Goal: Task Accomplishment & Management: Manage account settings

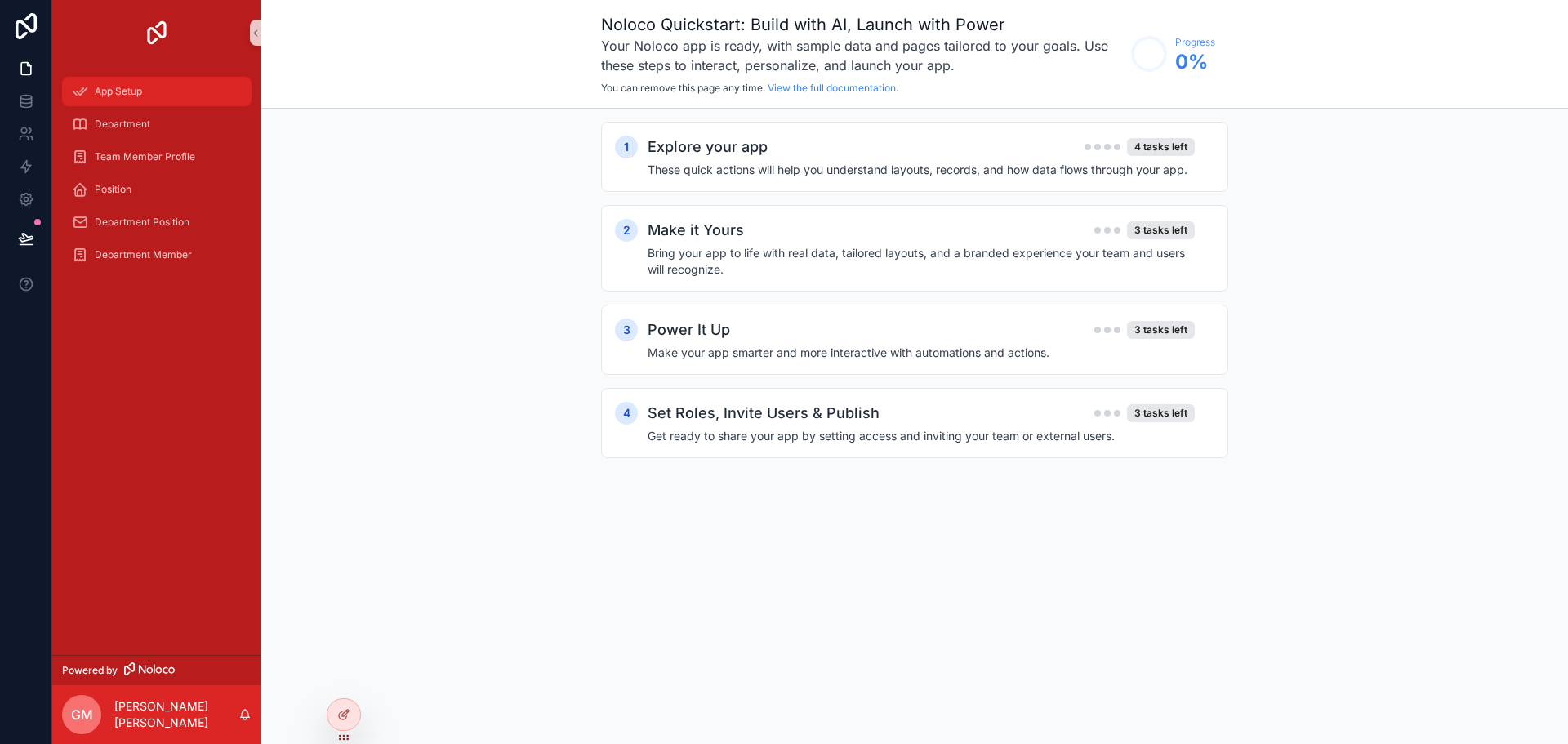
click at [144, 89] on div "App Setup" at bounding box center [156, 91] width 170 height 26
click at [159, 132] on div "Department" at bounding box center [156, 124] width 170 height 26
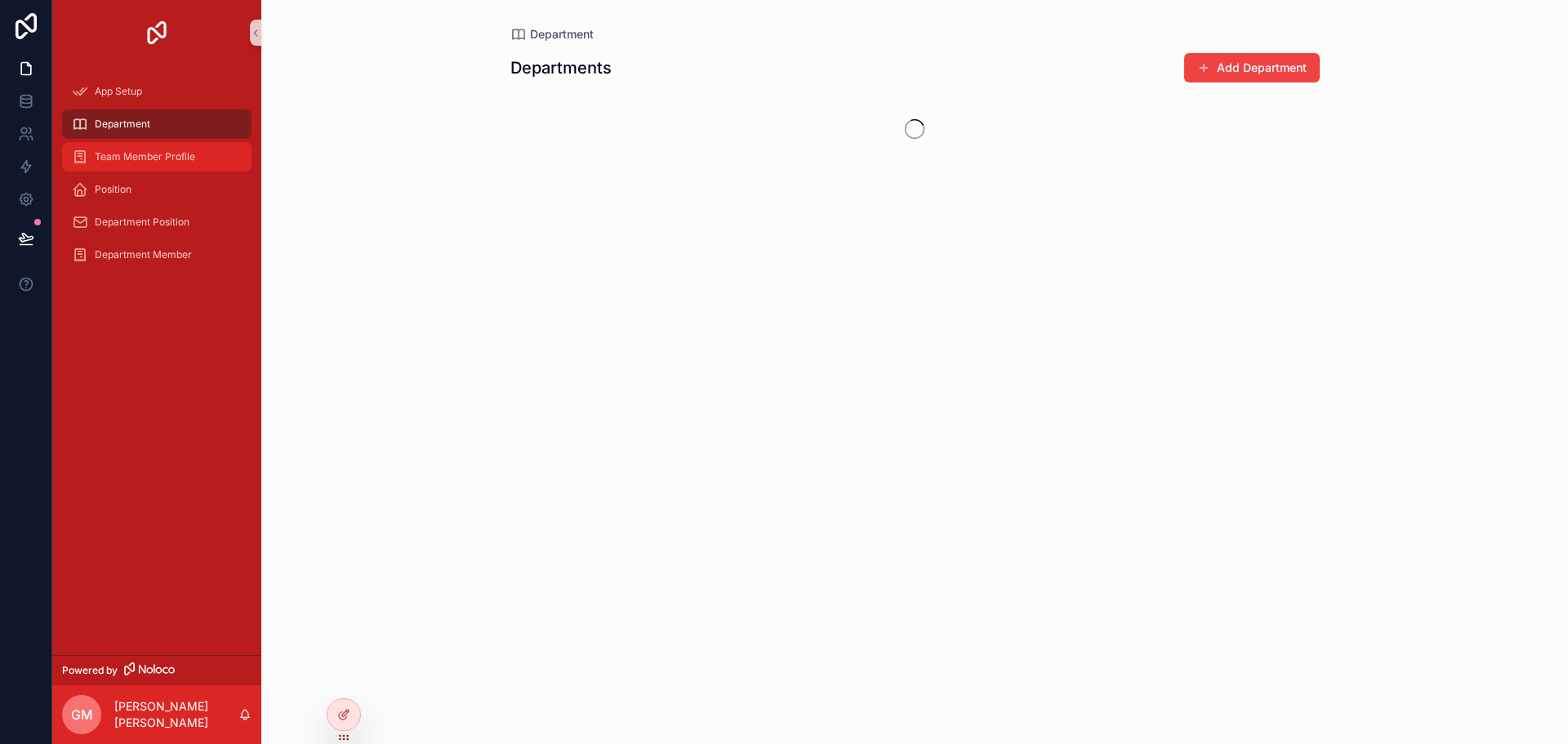
click at [156, 154] on span "Team Member Profile" at bounding box center [145, 156] width 100 height 13
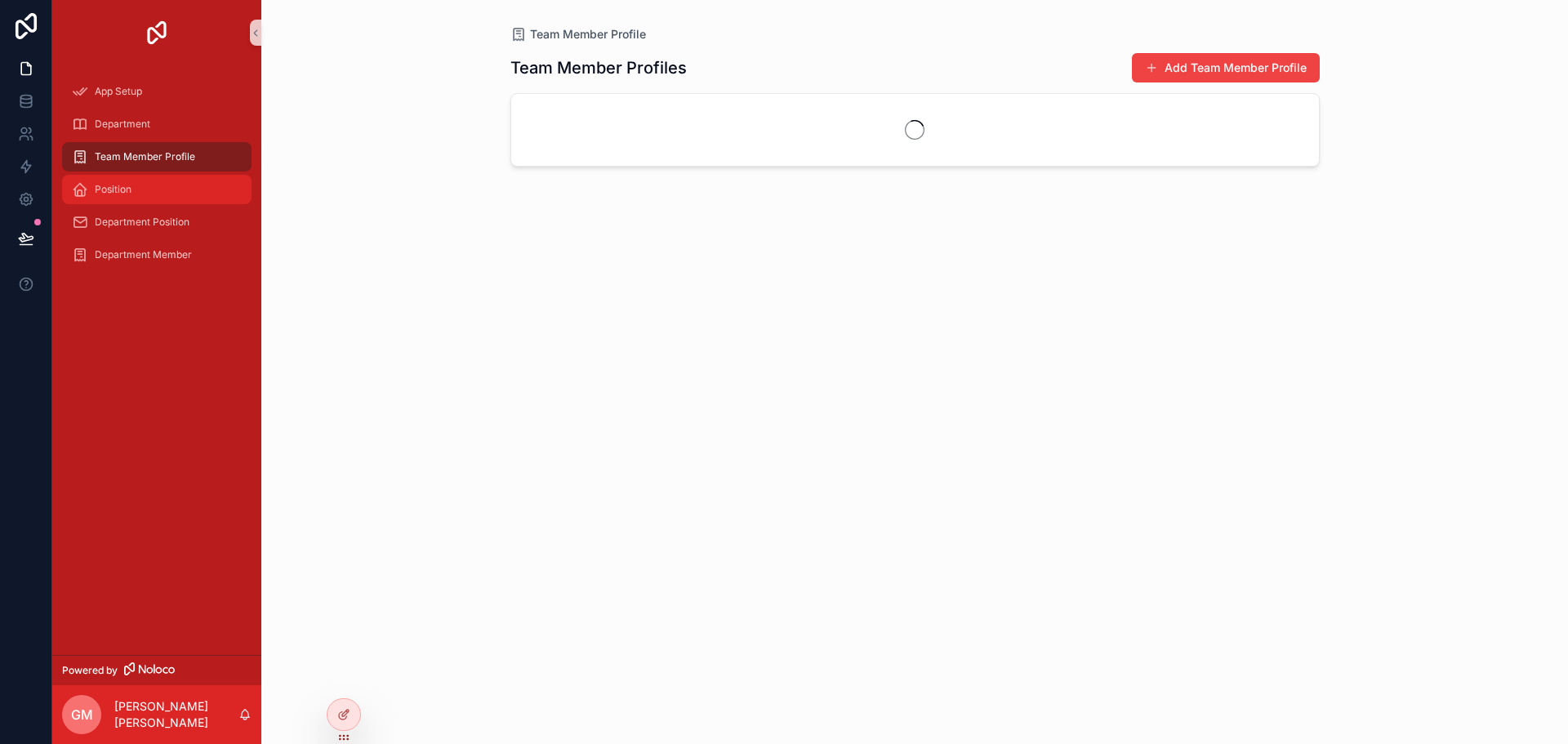
click at [161, 180] on div "Position" at bounding box center [156, 189] width 170 height 26
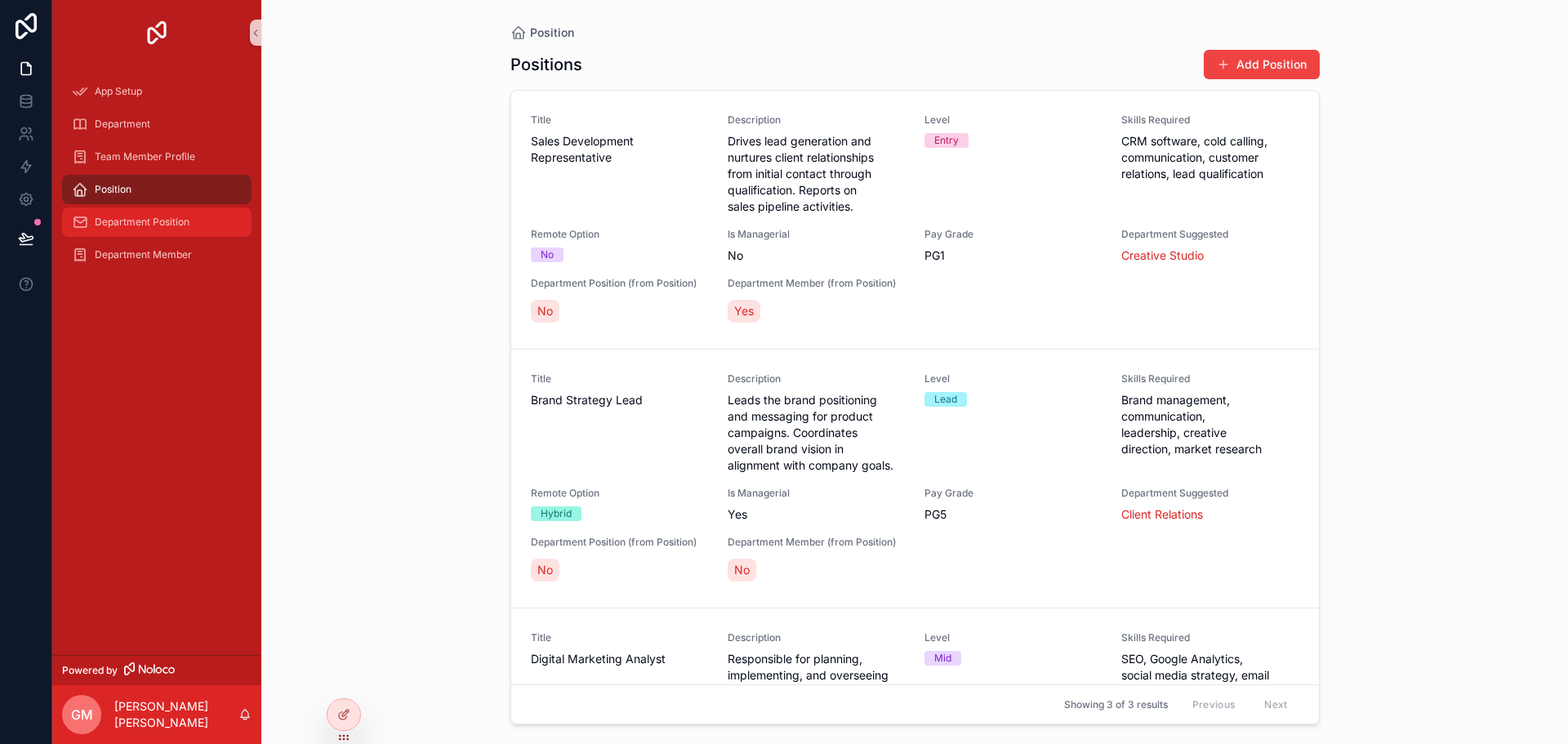
drag, startPoint x: 167, startPoint y: 222, endPoint x: 167, endPoint y: 233, distance: 11.0
click at [167, 222] on span "Department Position" at bounding box center [142, 222] width 95 height 13
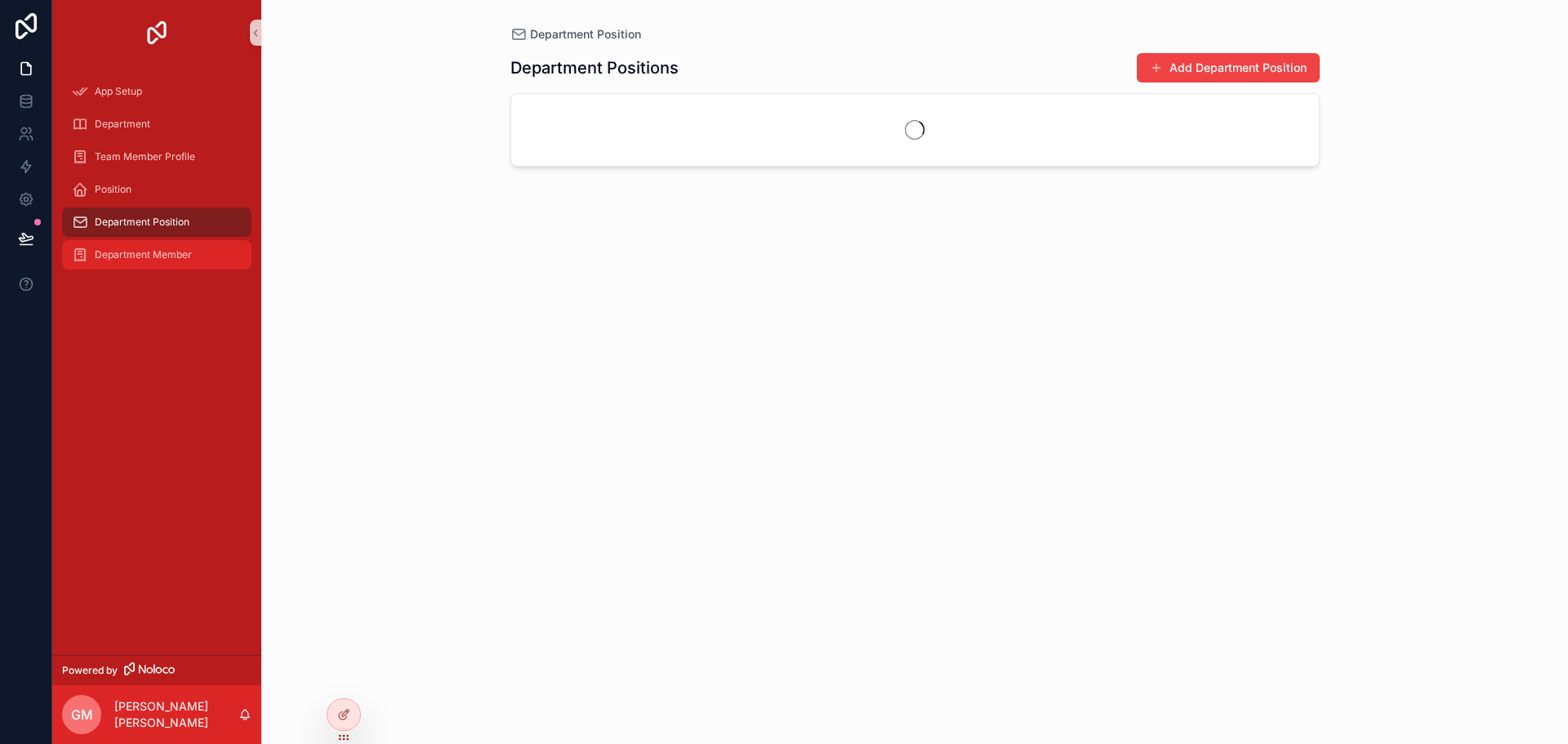
click at [168, 259] on span "Department Member" at bounding box center [143, 255] width 98 height 13
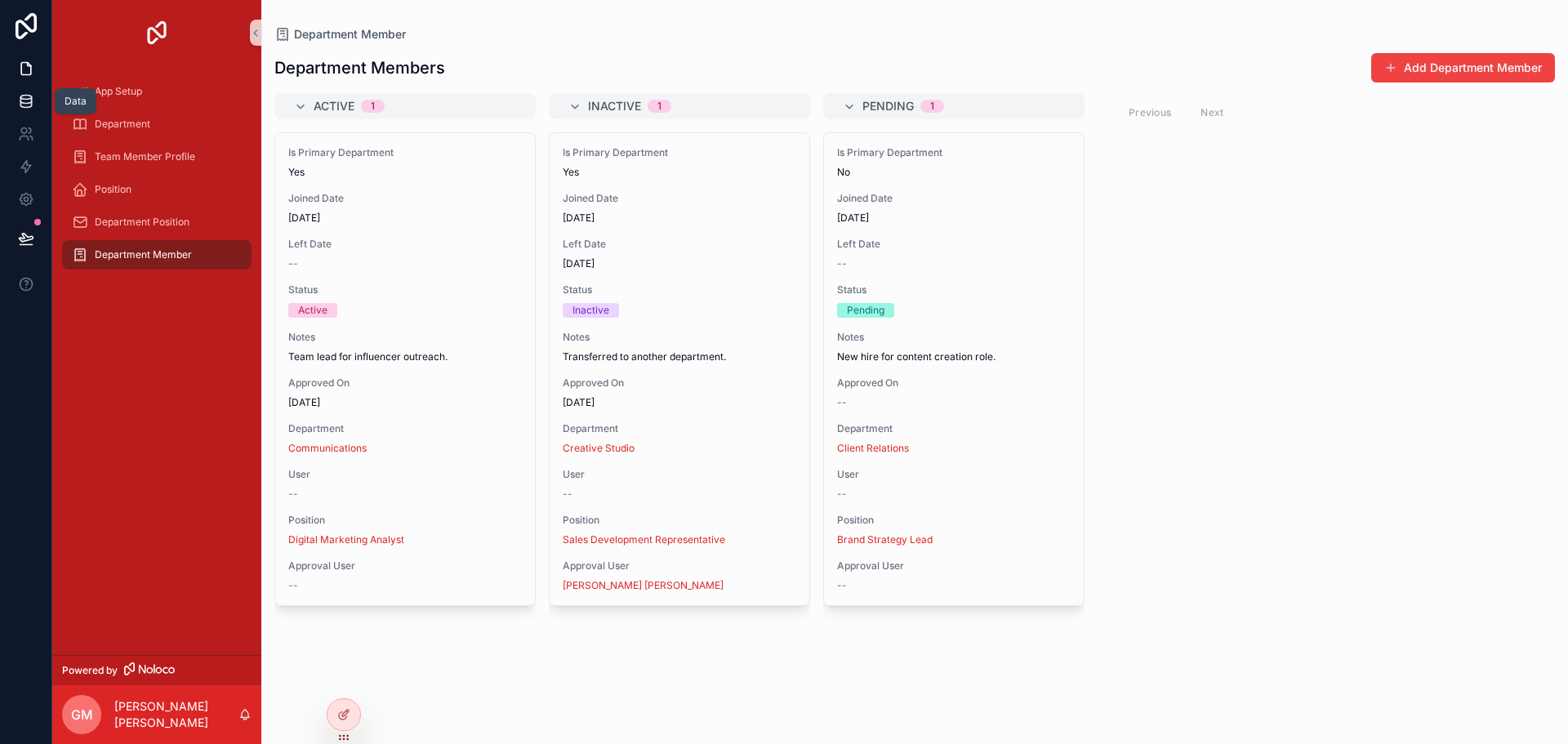
click at [27, 104] on icon at bounding box center [26, 101] width 16 height 16
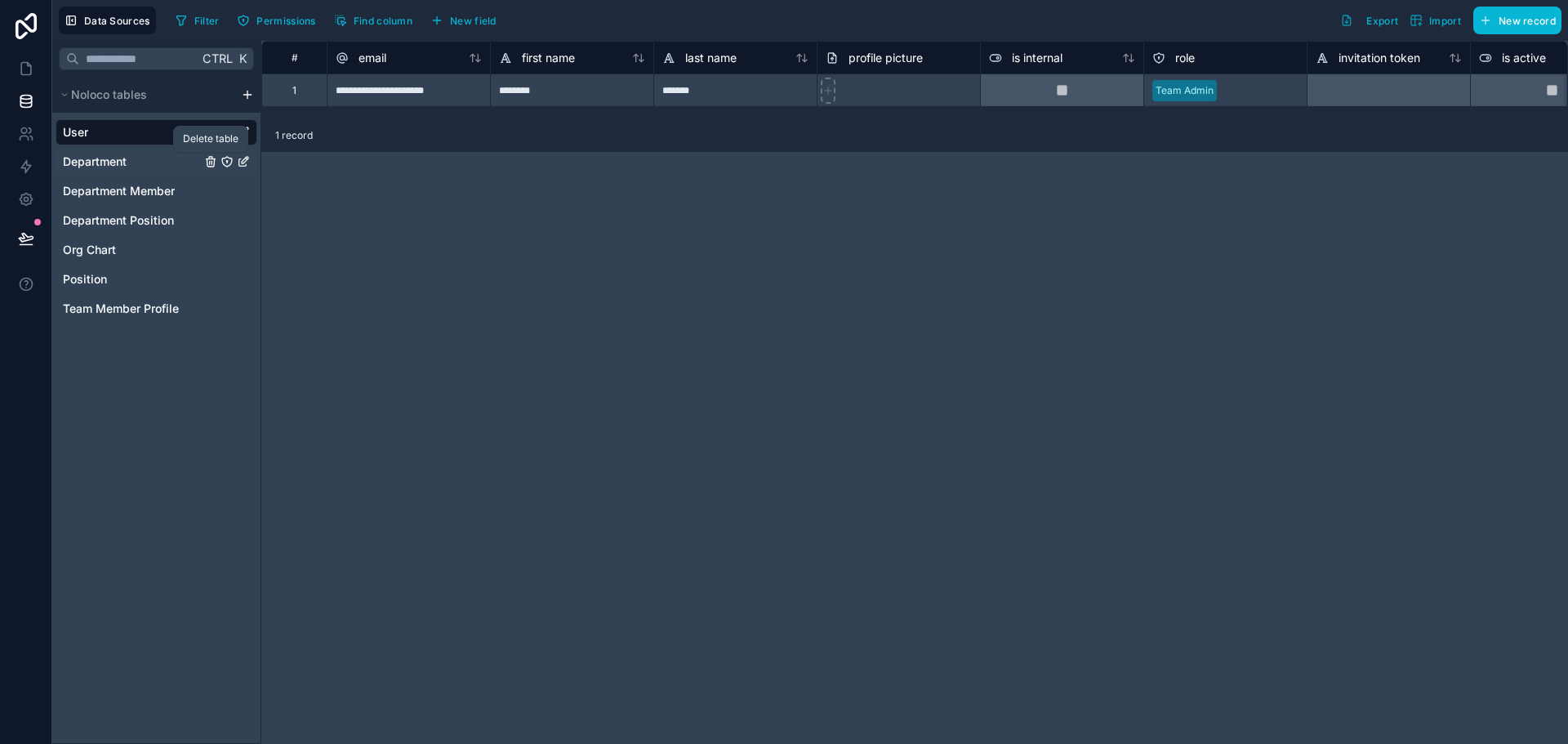
click at [211, 155] on icon "Department" at bounding box center [211, 161] width 13 height 13
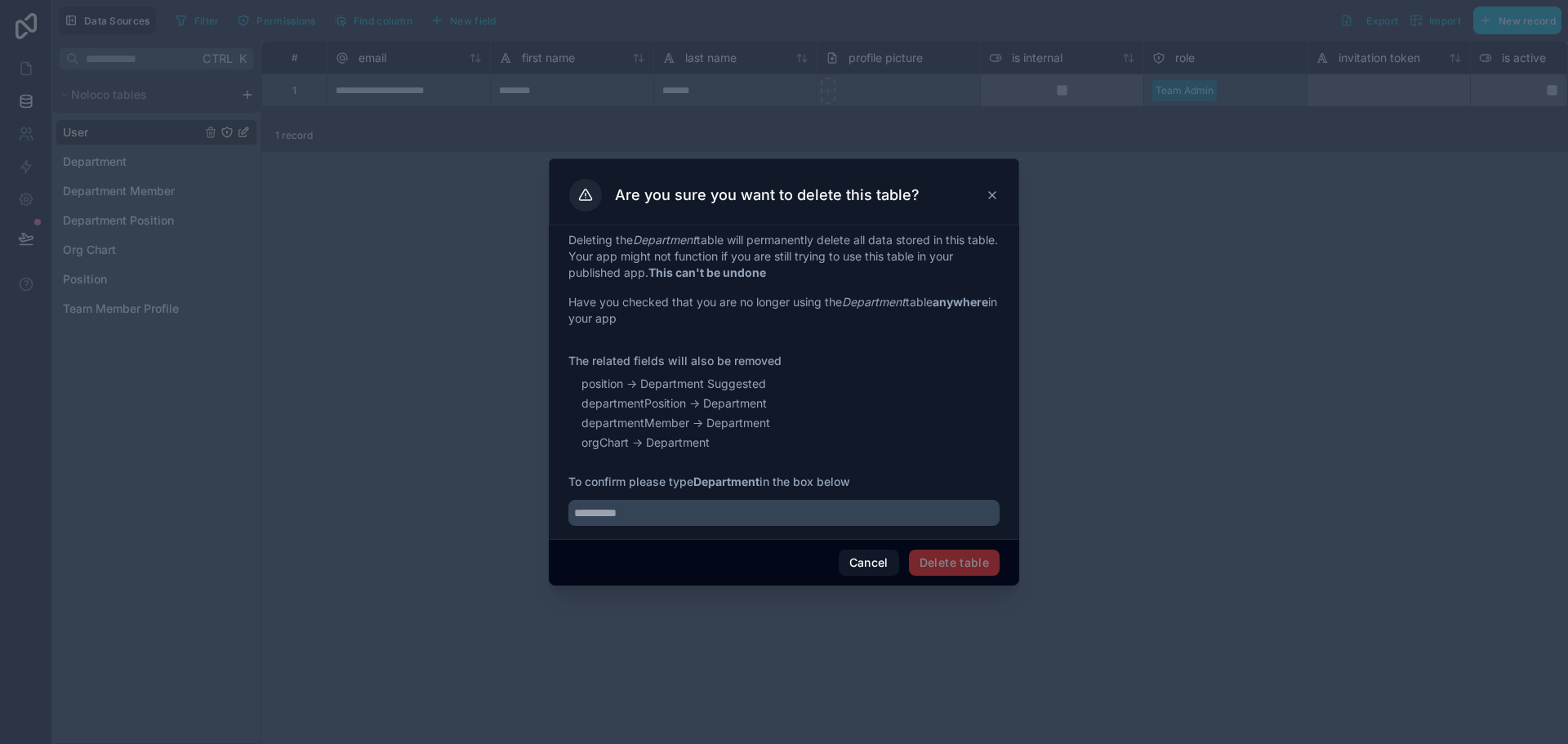
click at [708, 480] on strong "Department" at bounding box center [727, 482] width 66 height 14
copy span "Department"
click at [687, 519] on input "text" at bounding box center [784, 513] width 431 height 26
paste input "**********"
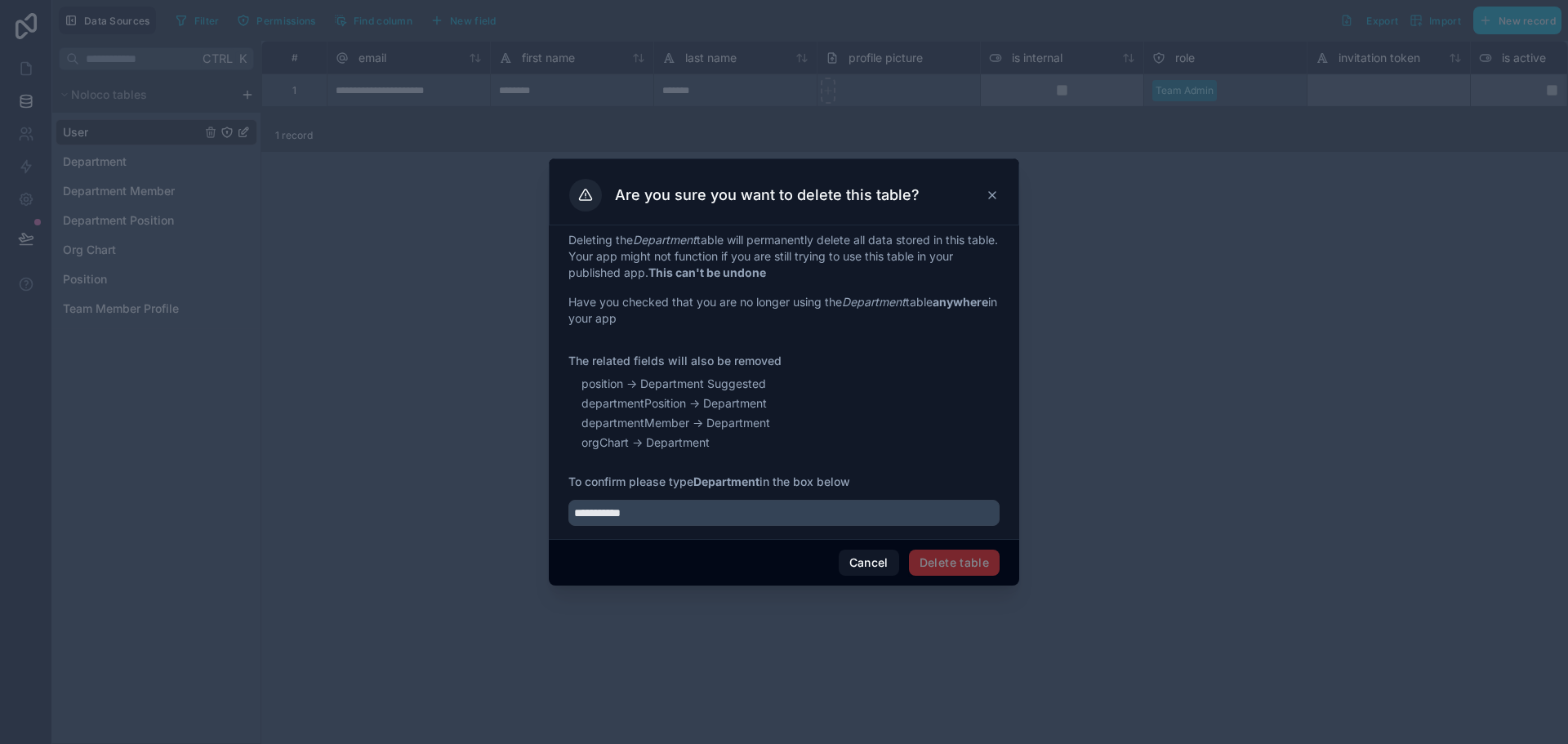
click at [958, 565] on span "Delete table" at bounding box center [954, 563] width 91 height 26
click at [691, 517] on input "**********" at bounding box center [784, 513] width 431 height 26
type input "**********"
click at [930, 559] on button "Delete table" at bounding box center [954, 563] width 91 height 26
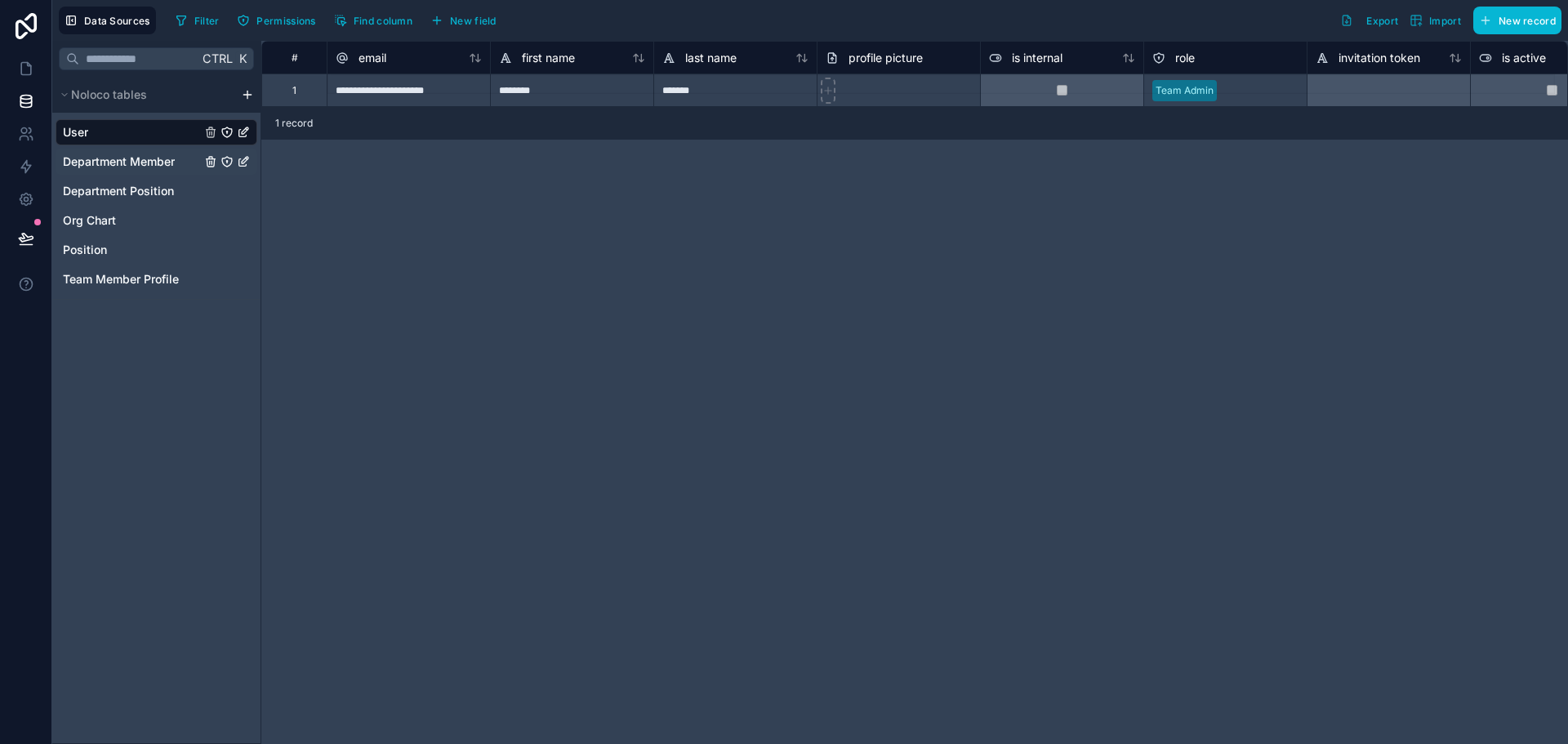
click at [161, 160] on span "Department Member" at bounding box center [119, 161] width 112 height 16
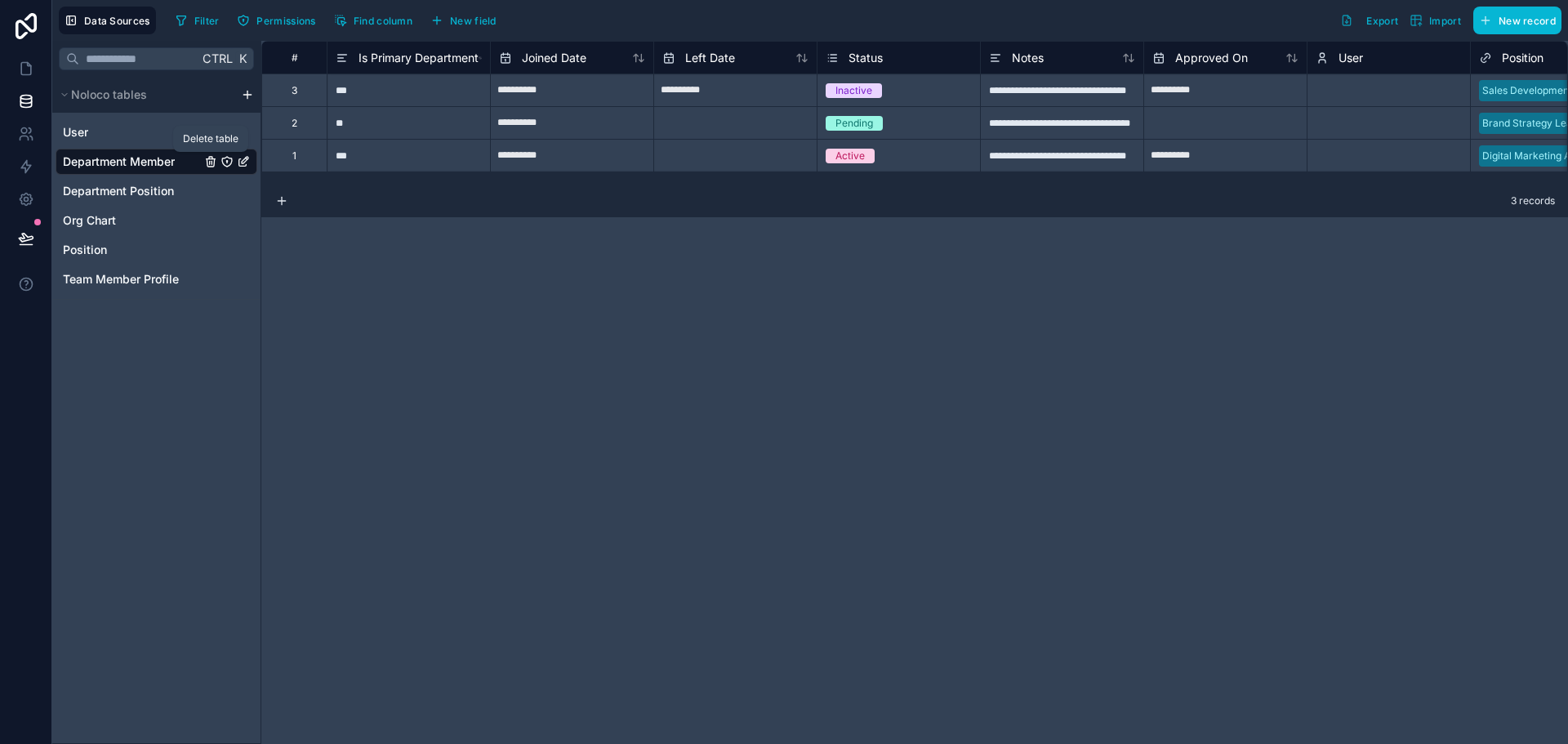
click at [205, 161] on icon "Department Member" at bounding box center [211, 161] width 13 height 13
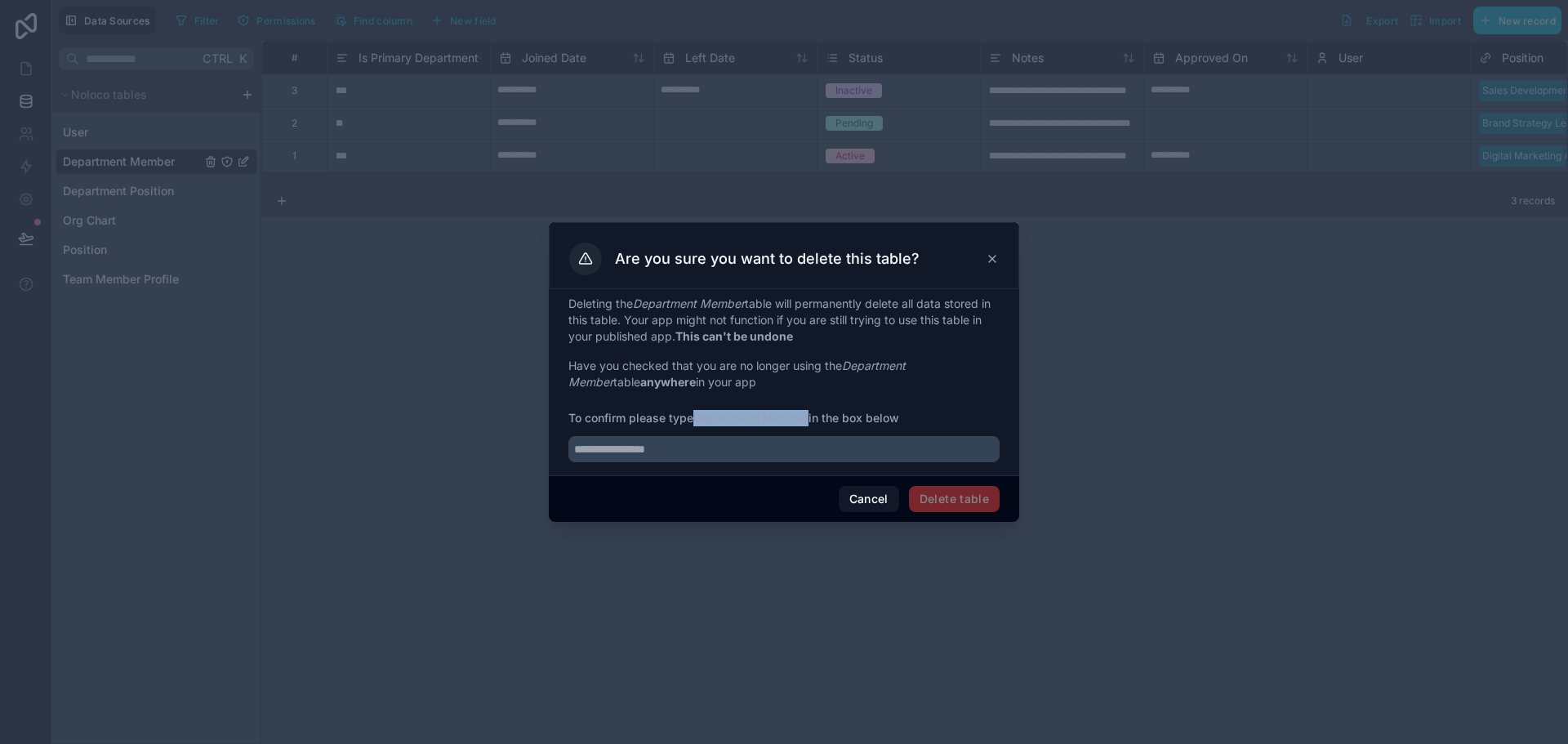
drag, startPoint x: 698, startPoint y: 417, endPoint x: 814, endPoint y: 417, distance: 116.0
click at [814, 417] on span "To confirm please type Department Member in the box below" at bounding box center [784, 418] width 431 height 16
copy strong "Department Member"
click at [772, 439] on input "text" at bounding box center [784, 449] width 431 height 26
paste input "**********"
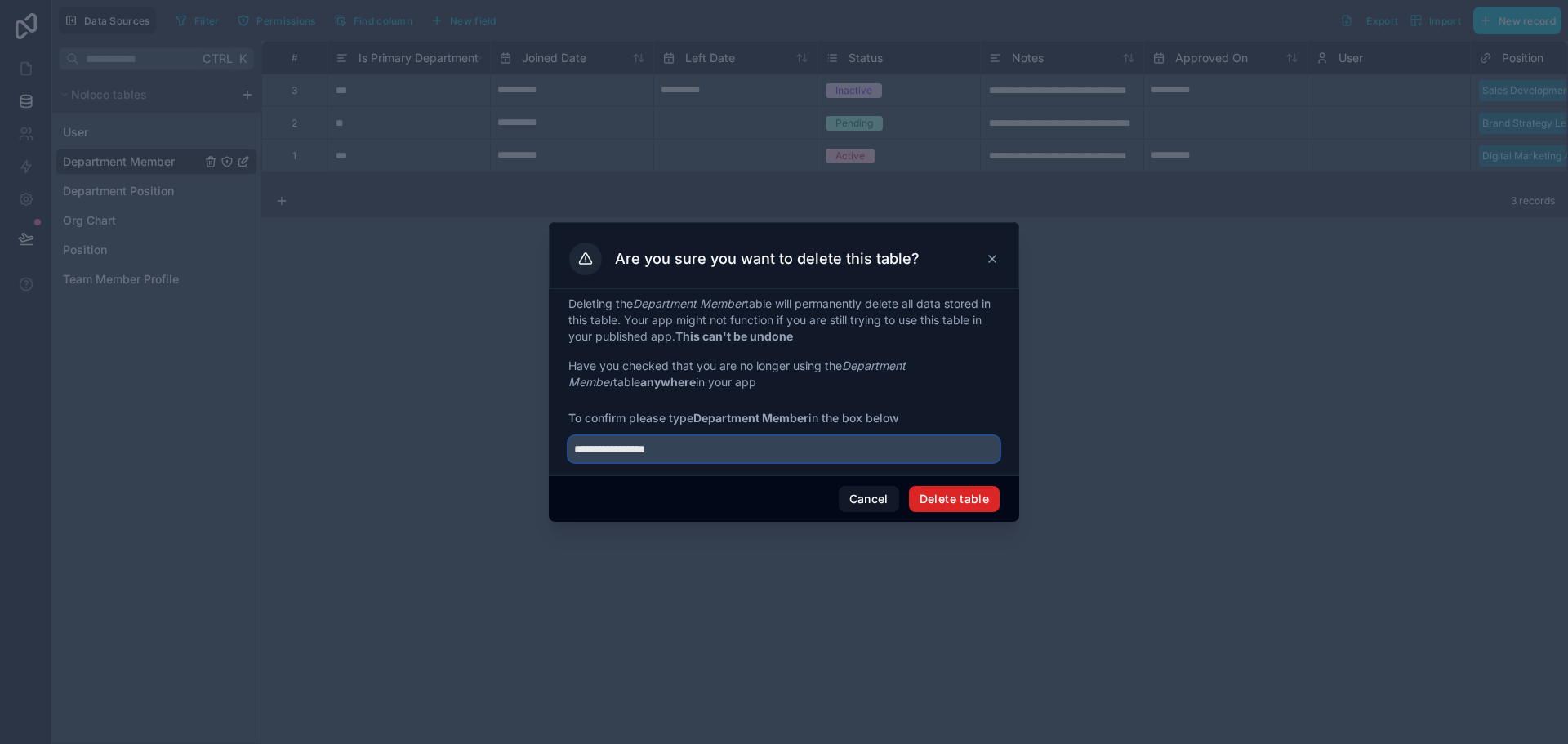
type input "**********"
click at [939, 495] on button "Delete table" at bounding box center [954, 499] width 91 height 26
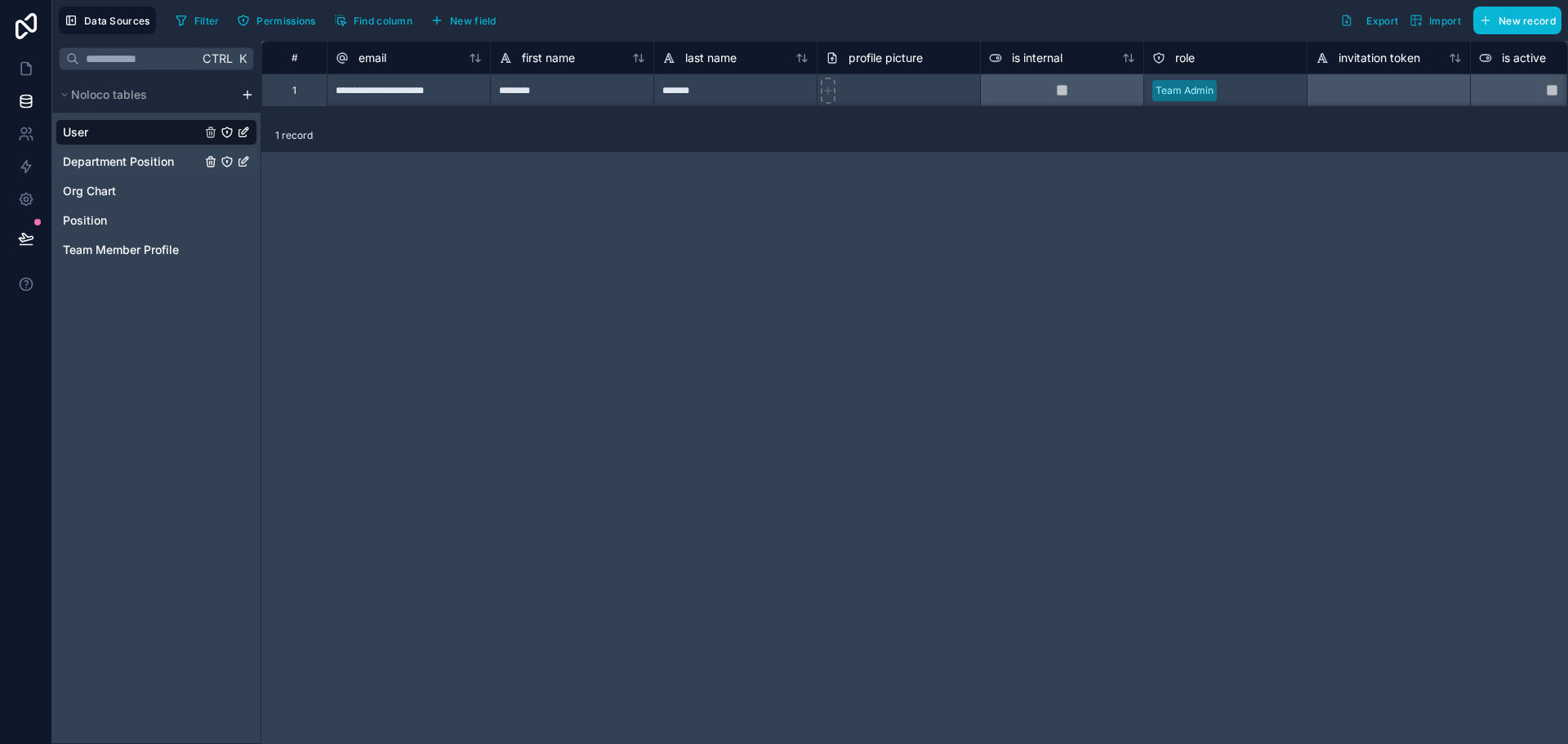
click at [154, 166] on span "Department Position" at bounding box center [118, 161] width 111 height 16
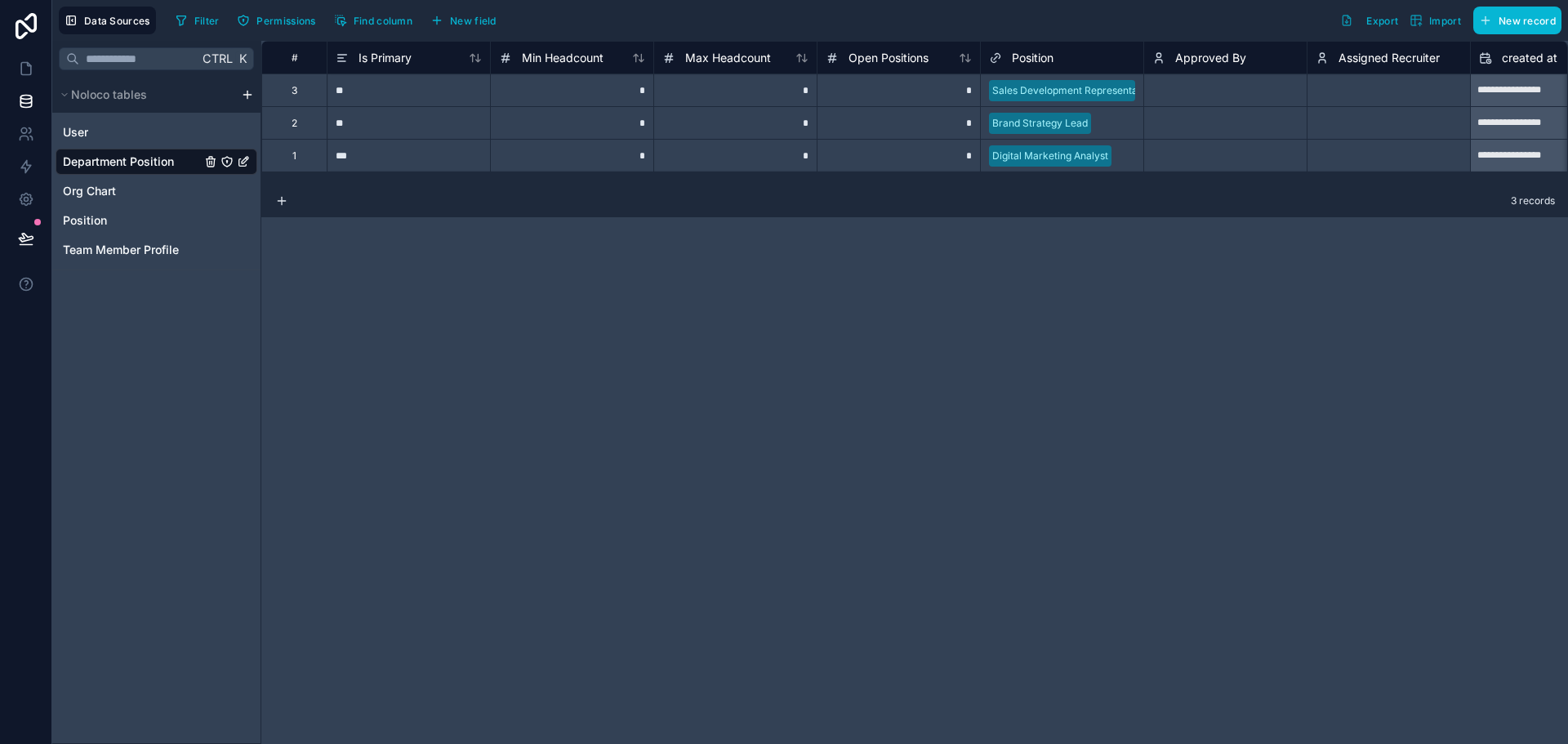
click at [206, 162] on icon "Department Position" at bounding box center [211, 161] width 13 height 13
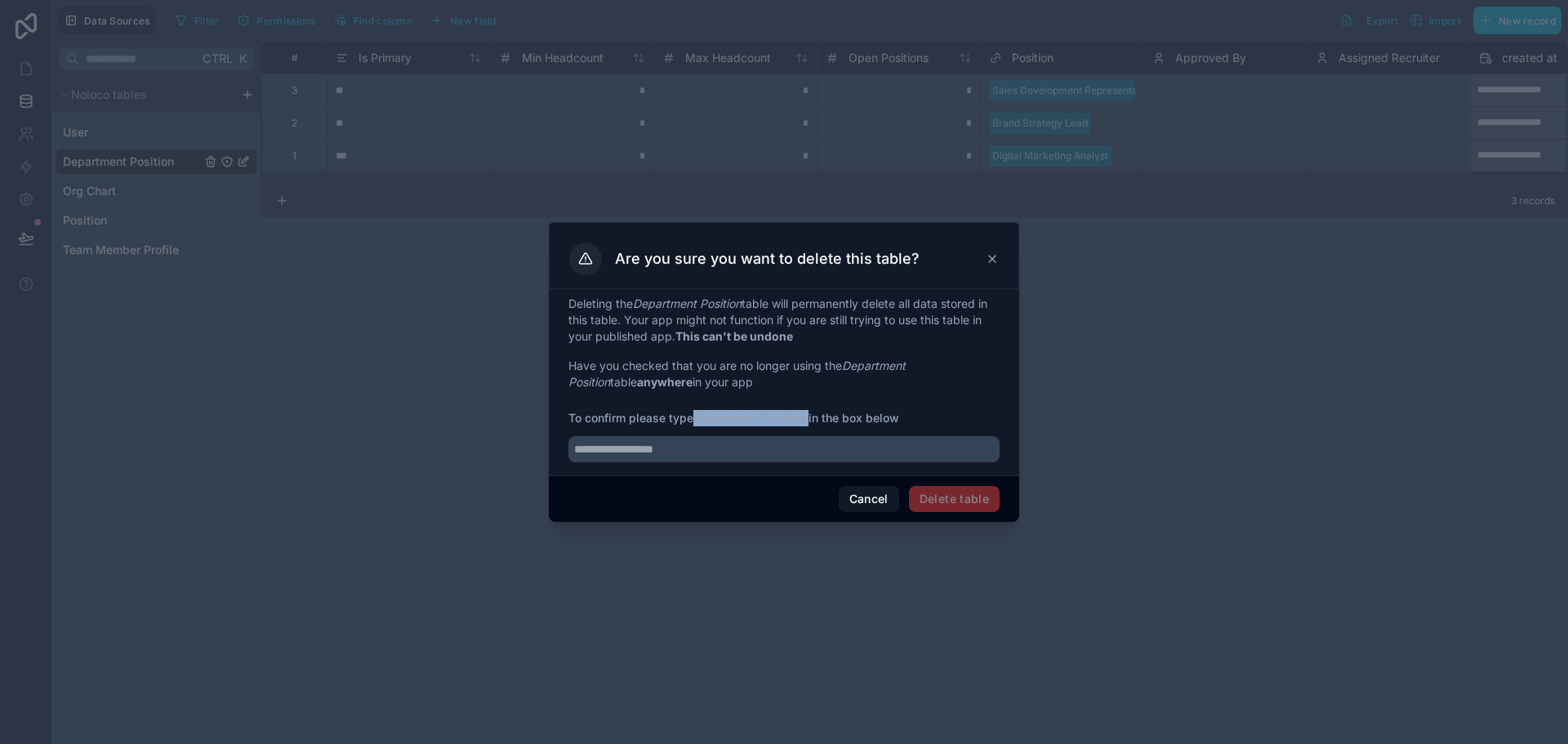
drag, startPoint x: 698, startPoint y: 419, endPoint x: 809, endPoint y: 415, distance: 111.1
click at [809, 415] on strong "Department Position" at bounding box center [751, 418] width 115 height 14
copy strong "Department Position"
click at [780, 447] on input "text" at bounding box center [784, 449] width 431 height 26
paste input "**********"
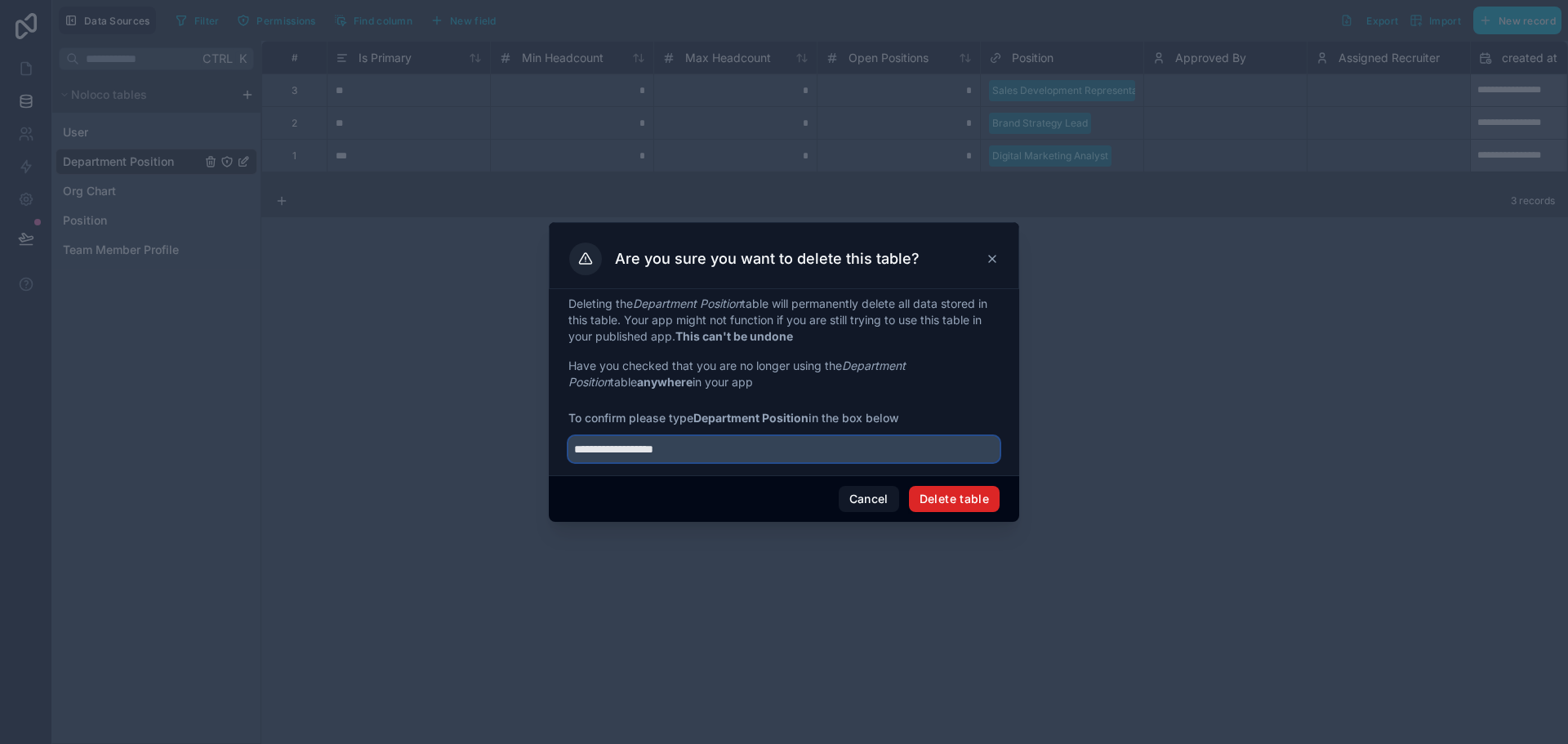
type input "**********"
click at [941, 489] on button "Delete table" at bounding box center [954, 499] width 91 height 26
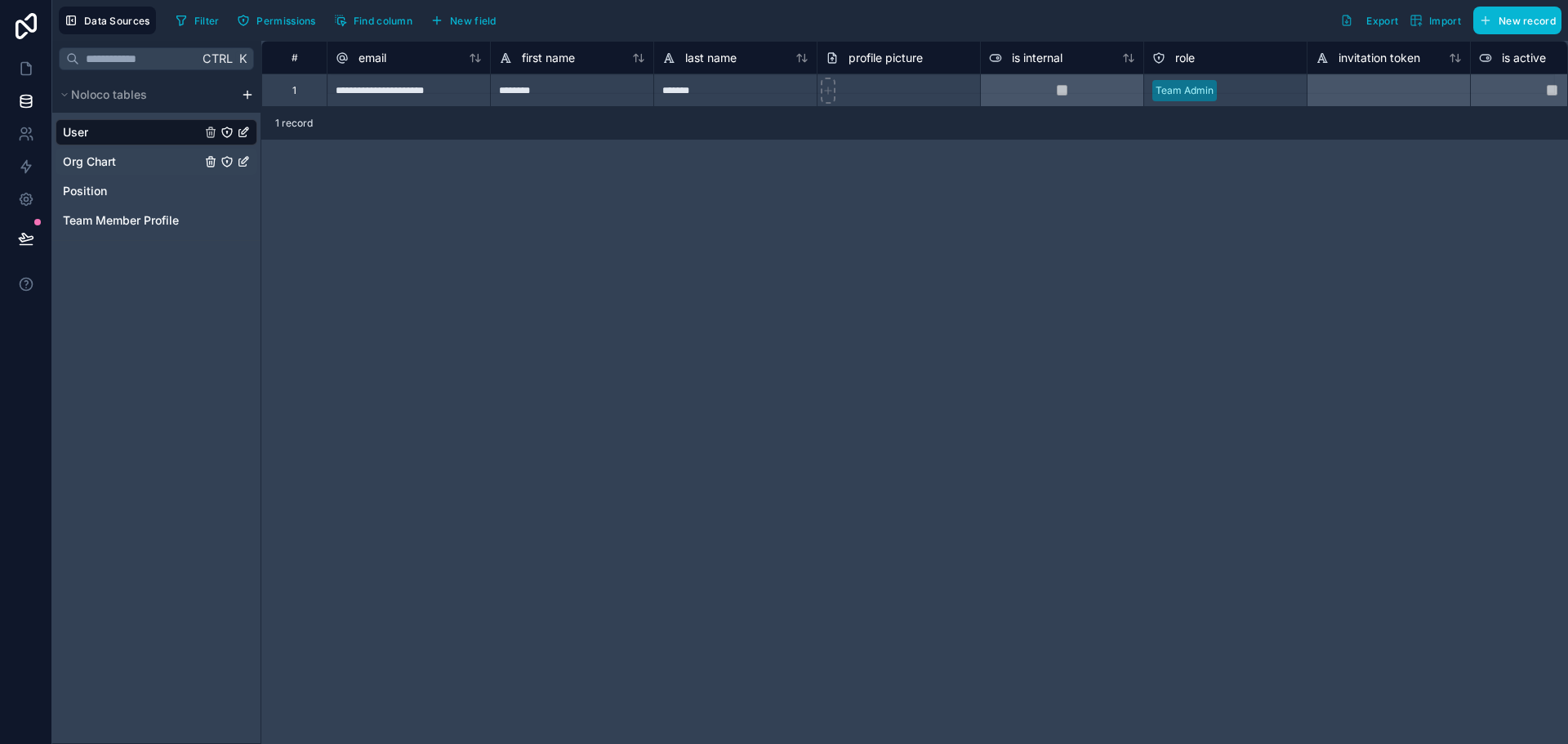
click at [153, 161] on div "Org Chart" at bounding box center [156, 161] width 202 height 26
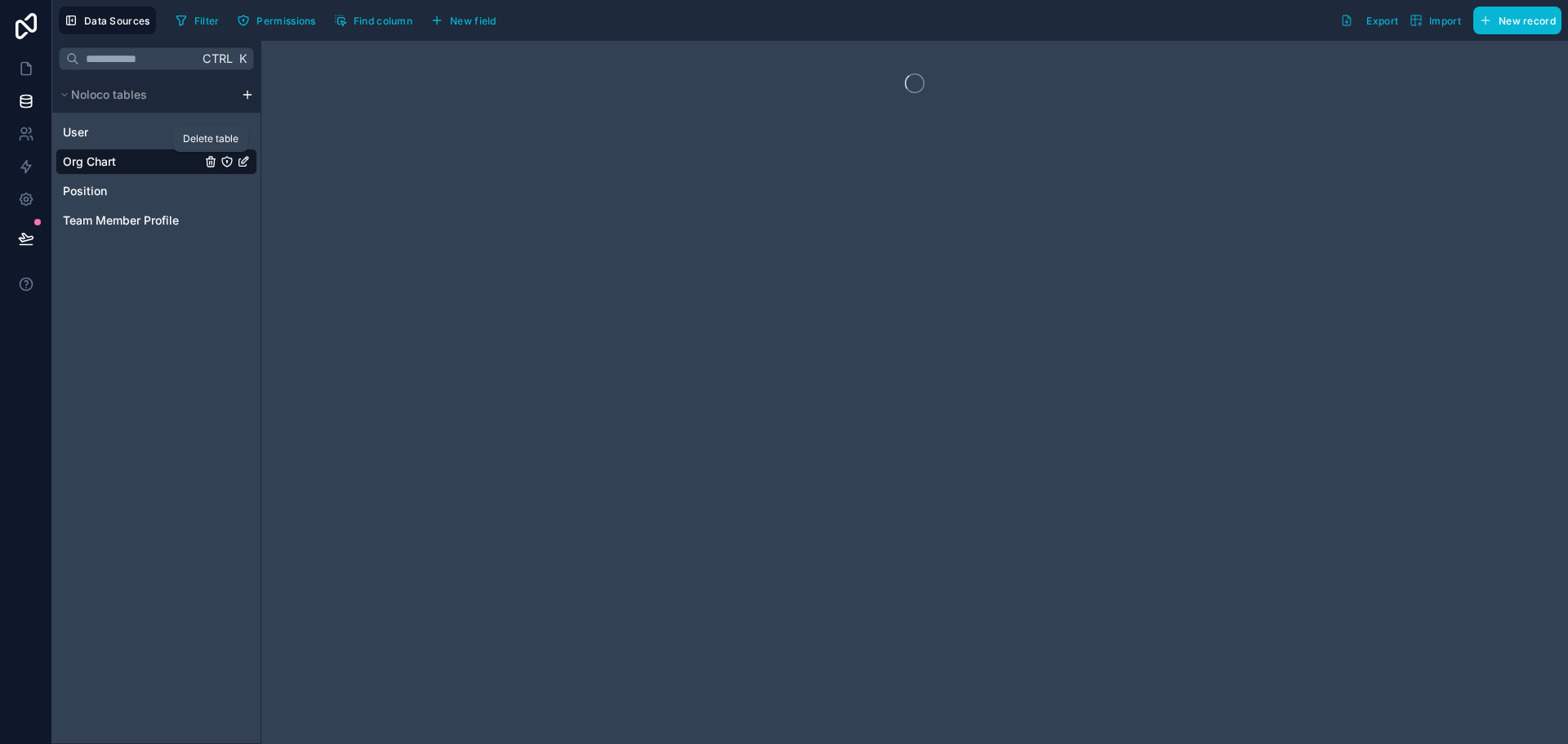
click at [206, 164] on icon "Org Chart" at bounding box center [211, 161] width 13 height 13
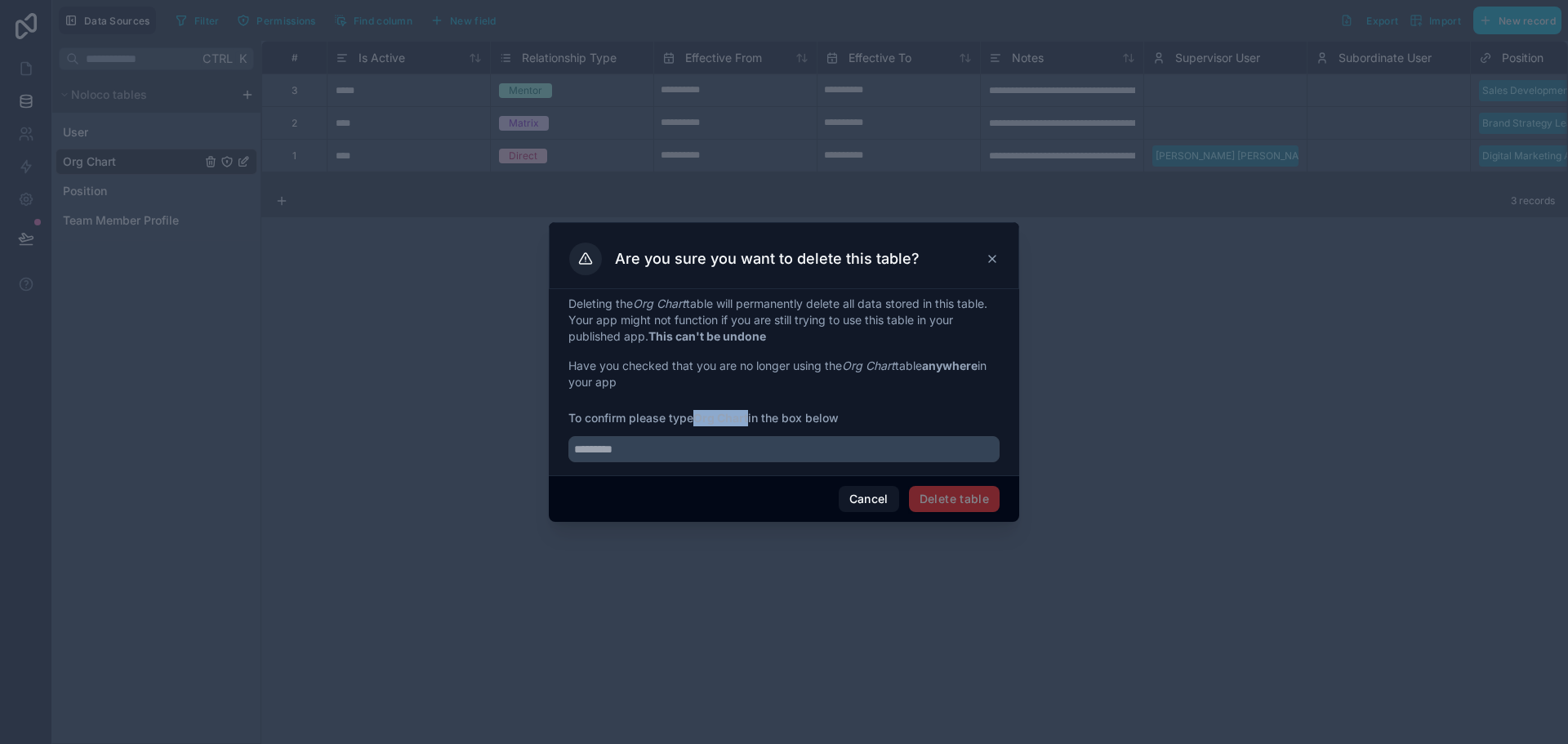
drag, startPoint x: 699, startPoint y: 417, endPoint x: 753, endPoint y: 420, distance: 54.1
click at [753, 420] on span "To confirm please type Org Chart in the box below" at bounding box center [784, 418] width 431 height 16
copy strong "Org Chart"
click at [729, 449] on input "text" at bounding box center [784, 449] width 431 height 26
paste input "*********"
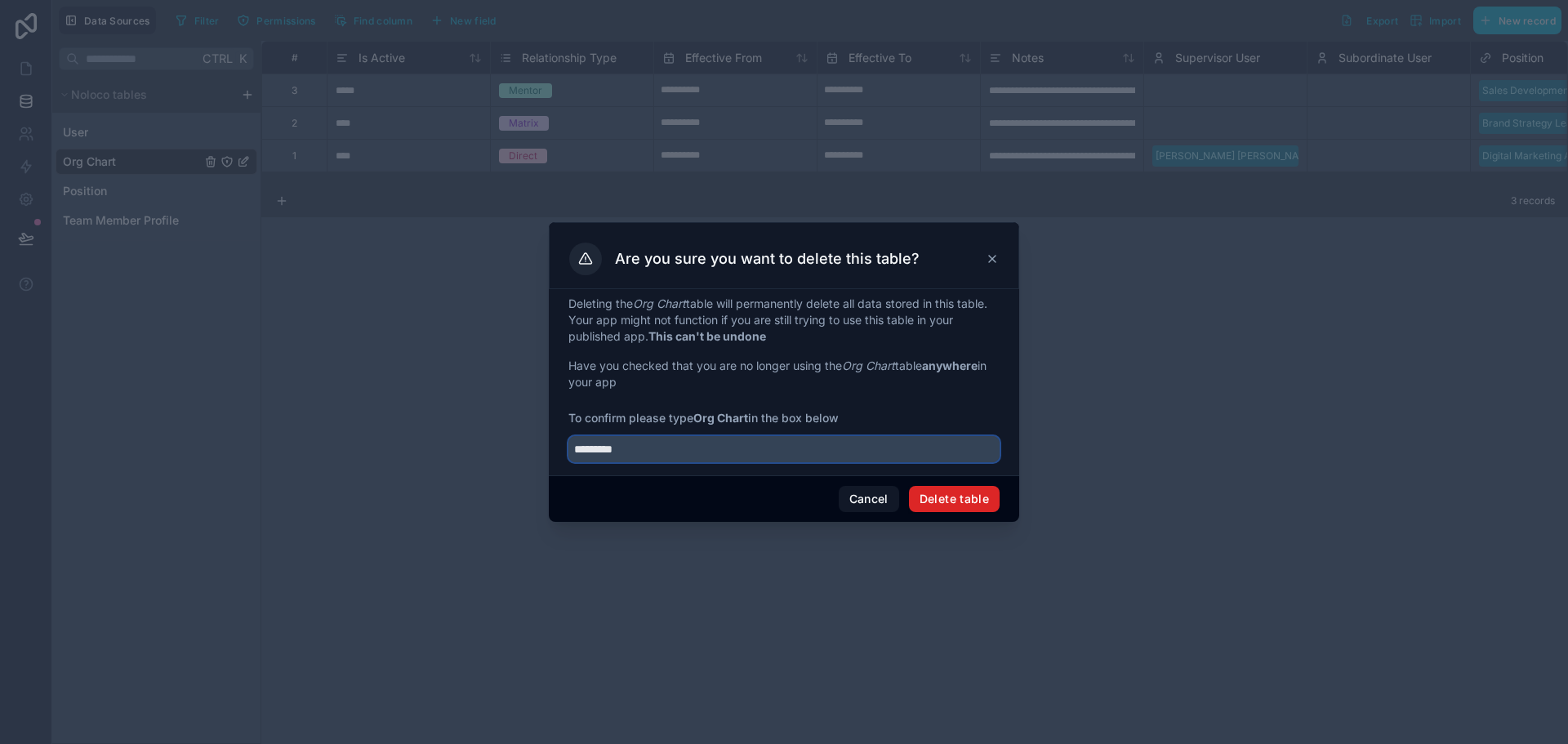
type input "*********"
click at [954, 502] on button "Delete table" at bounding box center [954, 499] width 91 height 26
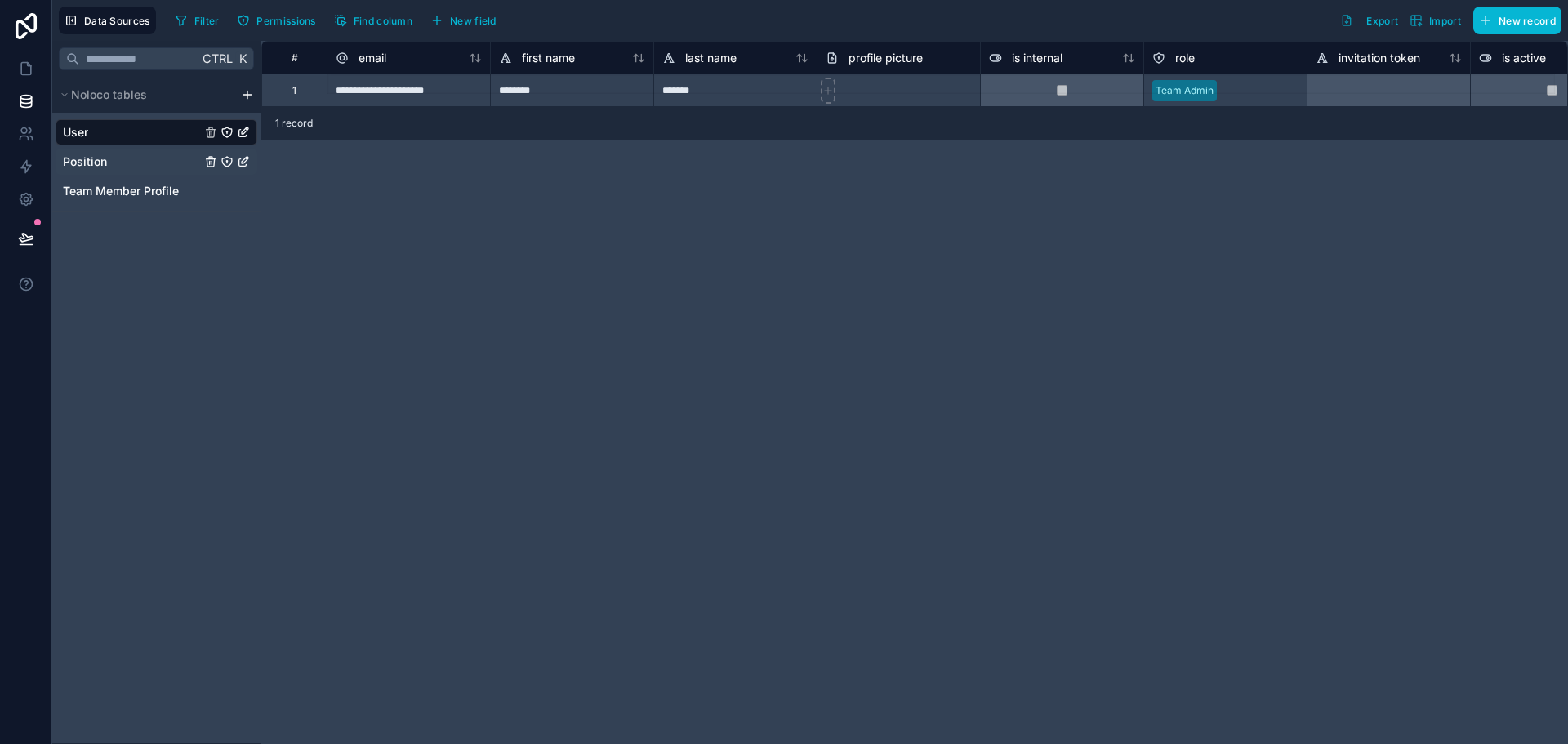
click at [148, 153] on div "Position" at bounding box center [156, 161] width 202 height 26
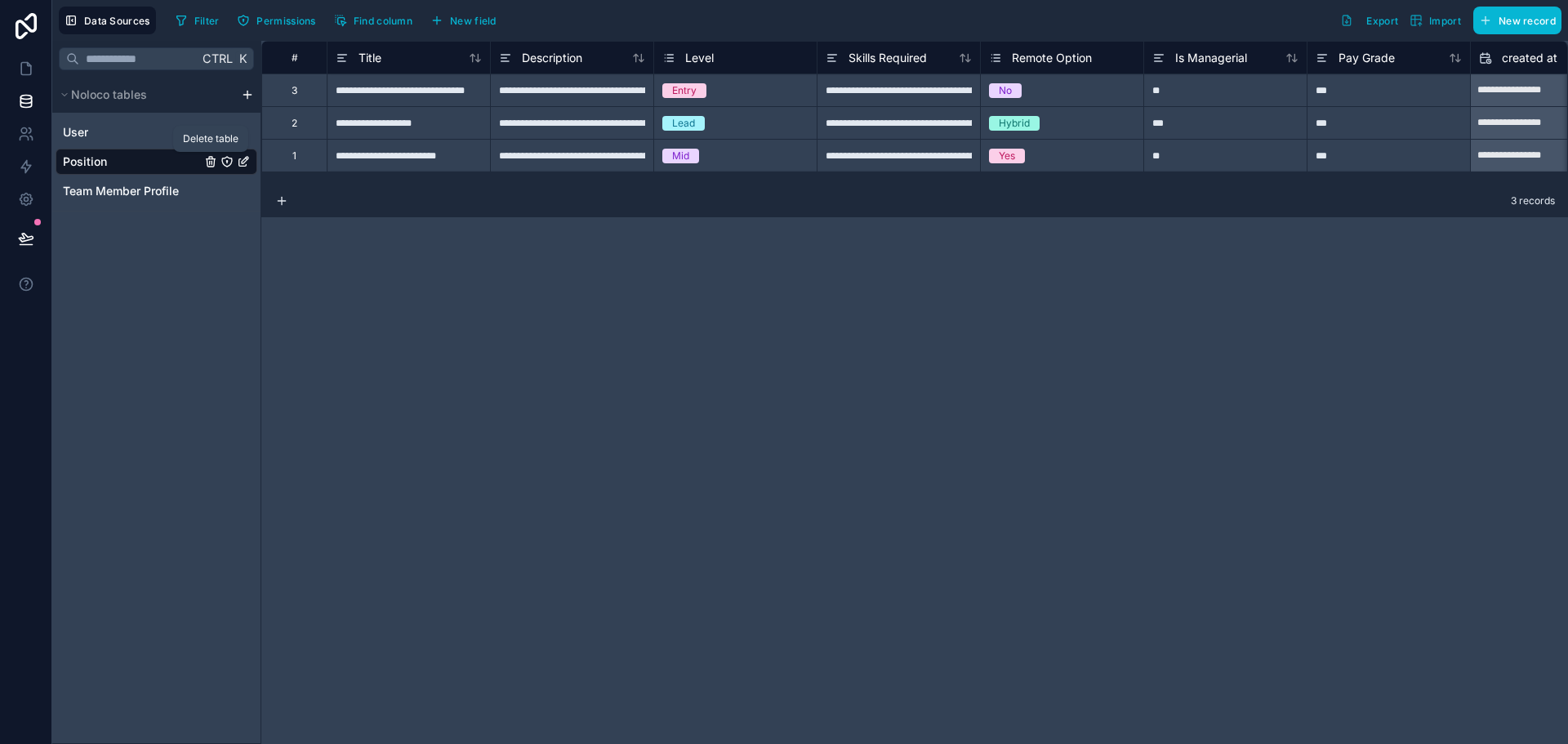
click at [205, 164] on icon "Position" at bounding box center [211, 161] width 13 height 13
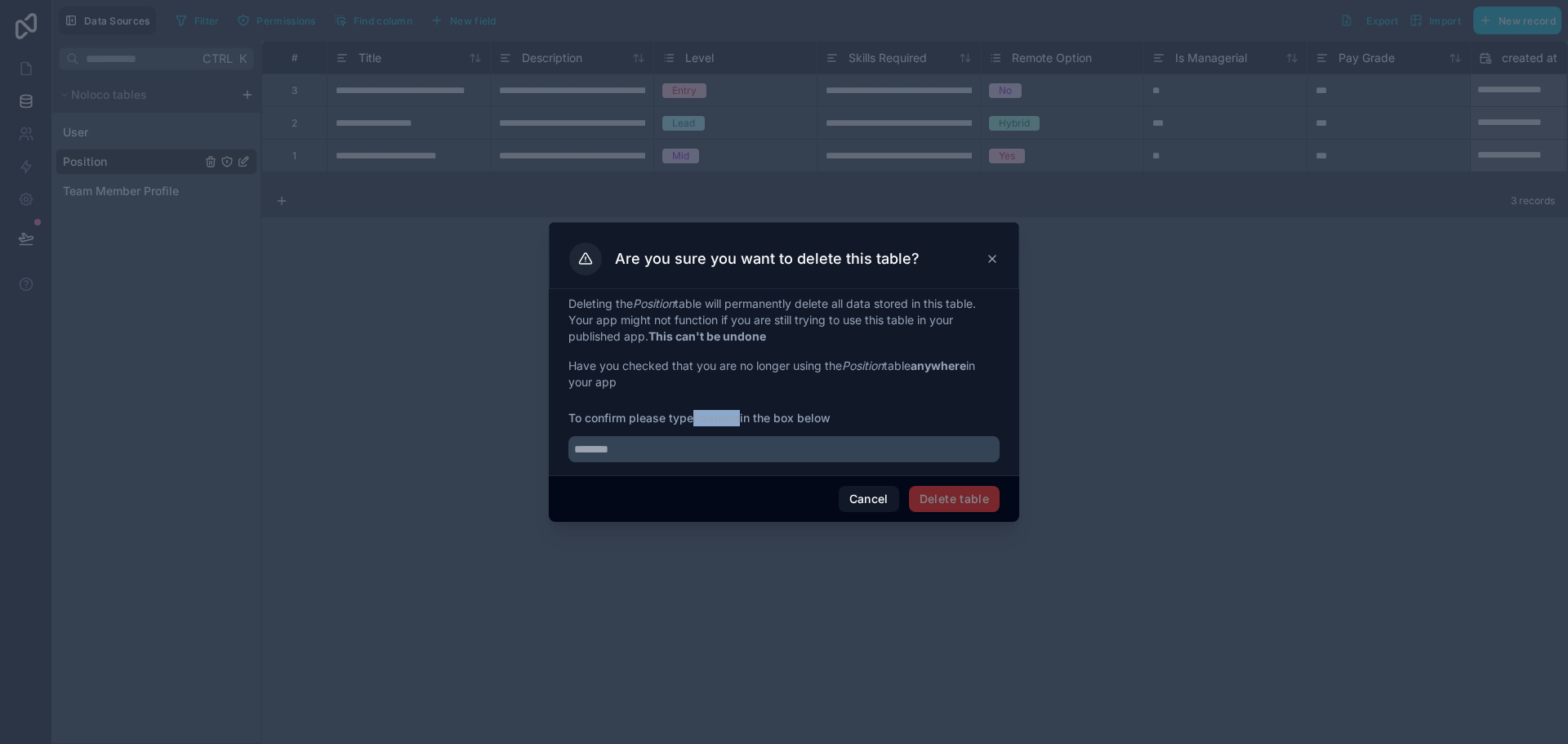
drag, startPoint x: 699, startPoint y: 419, endPoint x: 743, endPoint y: 416, distance: 44.1
click at [743, 416] on span "To confirm please type Position in the box below" at bounding box center [784, 418] width 431 height 16
copy strong "Position"
click at [708, 445] on input "text" at bounding box center [784, 449] width 431 height 26
paste input "********"
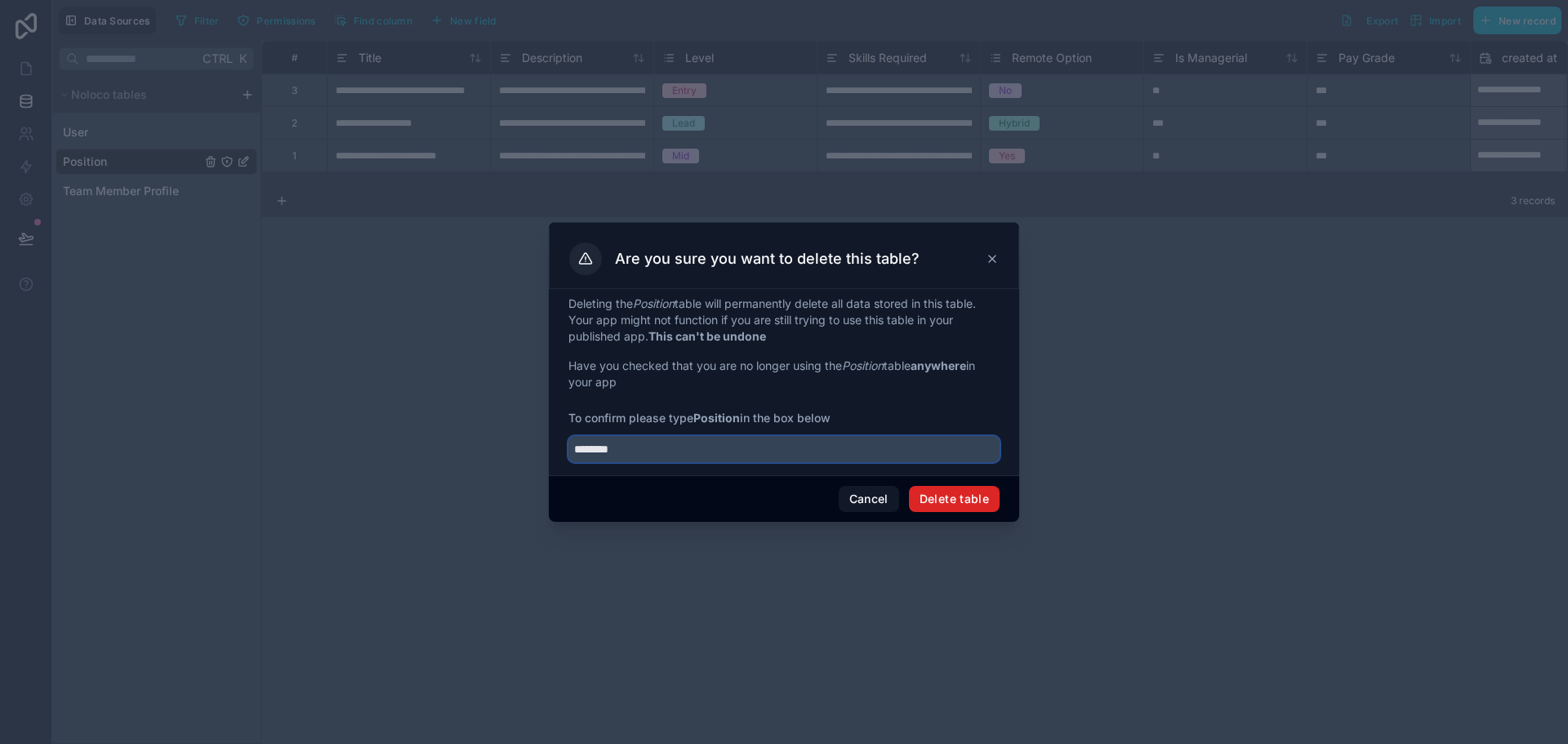
type input "********"
click at [952, 501] on button "Delete table" at bounding box center [954, 499] width 91 height 26
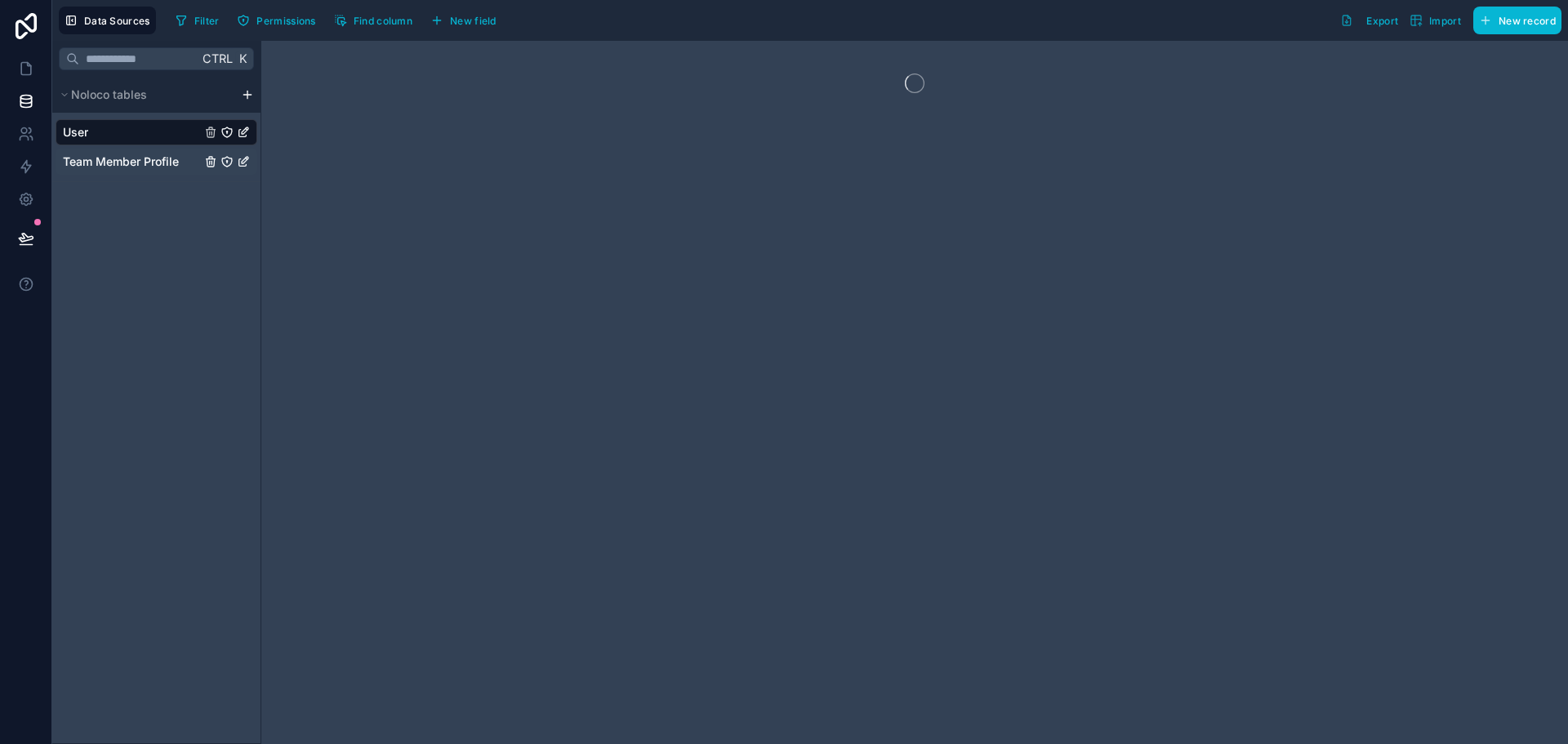
click at [138, 164] on span "Team Member Profile" at bounding box center [121, 161] width 116 height 16
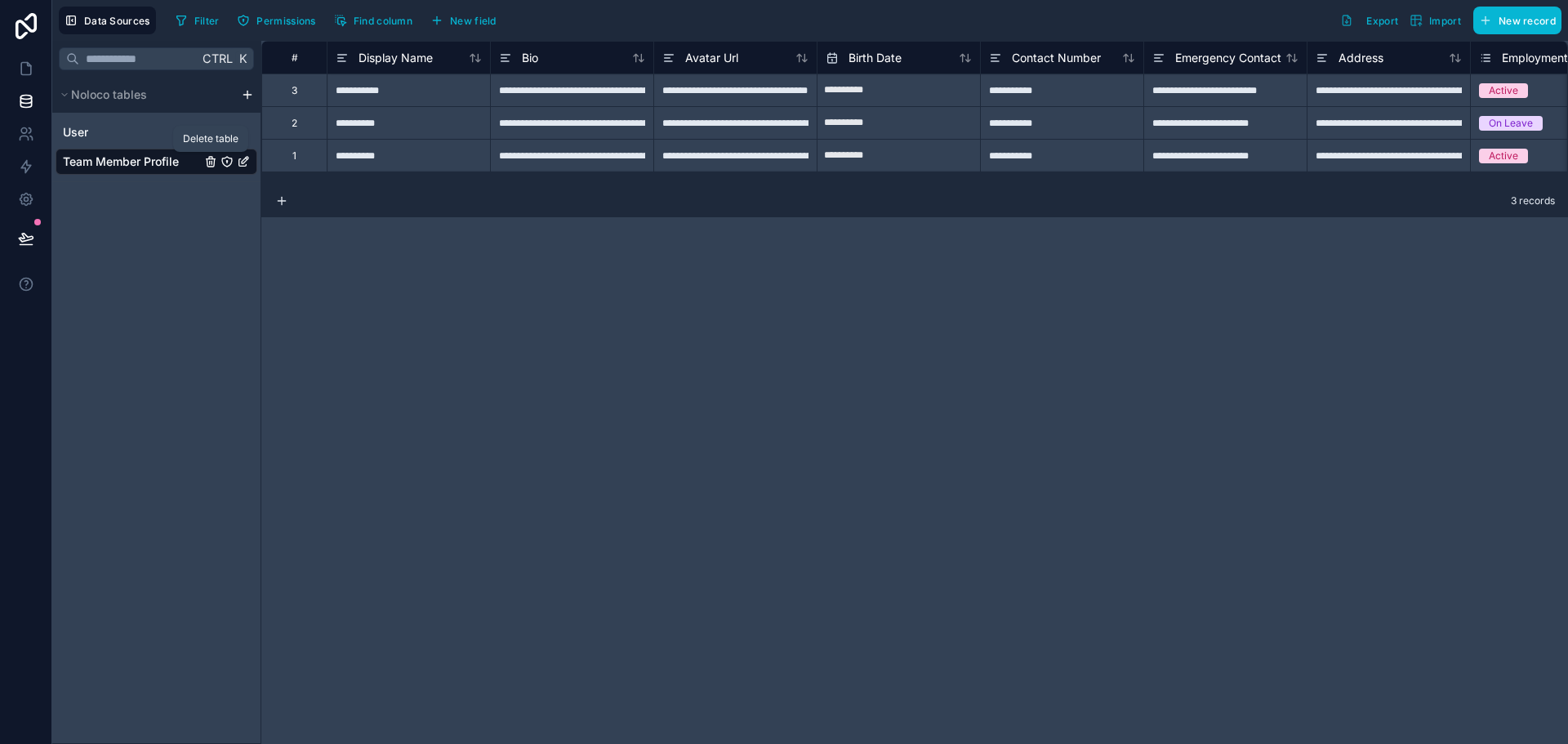
click at [208, 160] on icon "Team Member Profile" at bounding box center [211, 160] width 9 height 0
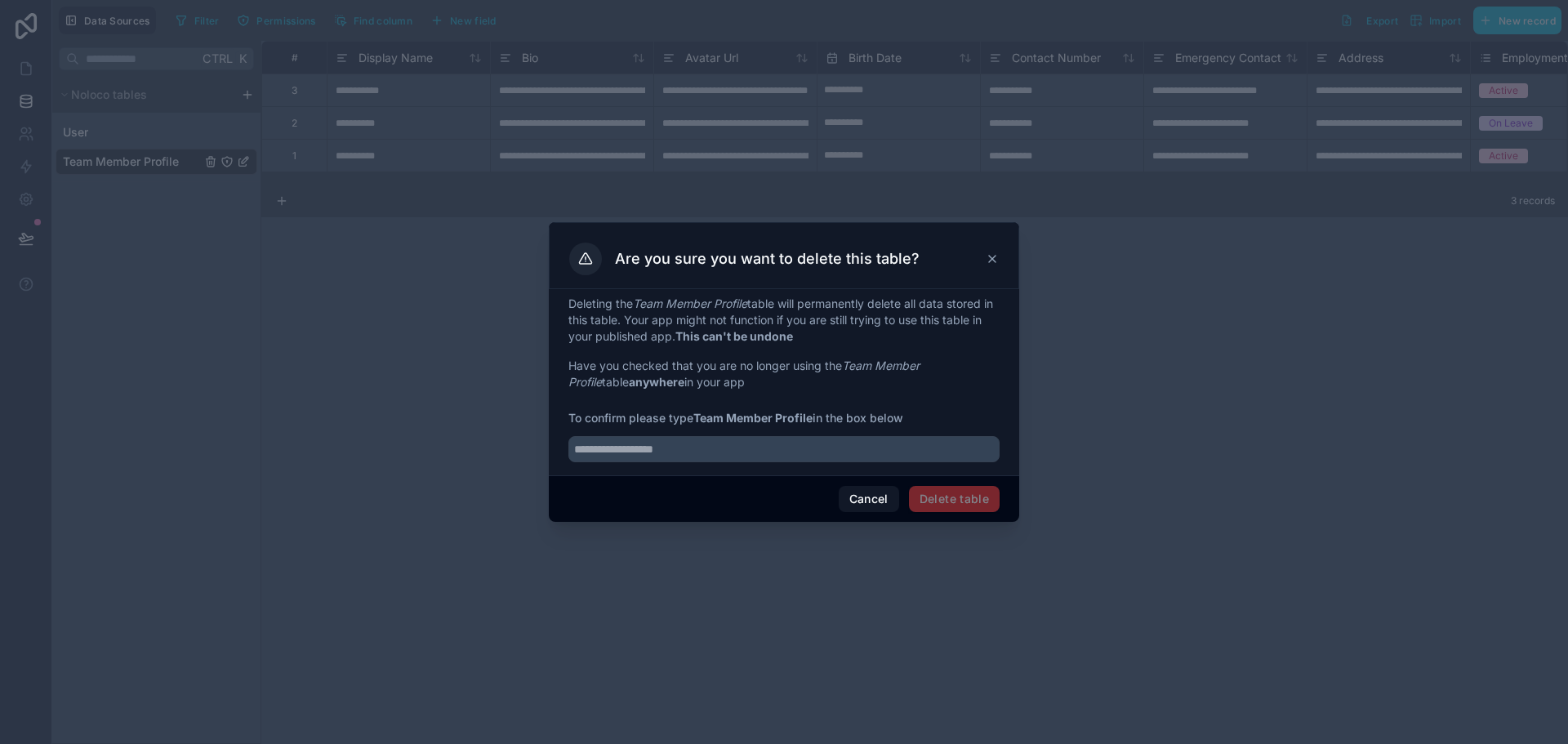
click at [736, 417] on strong "Team Member Profile" at bounding box center [753, 418] width 119 height 14
click at [736, 416] on strong "Team Member Profile" at bounding box center [753, 418] width 119 height 14
click at [727, 419] on strong "Team Member Profile" at bounding box center [753, 418] width 119 height 14
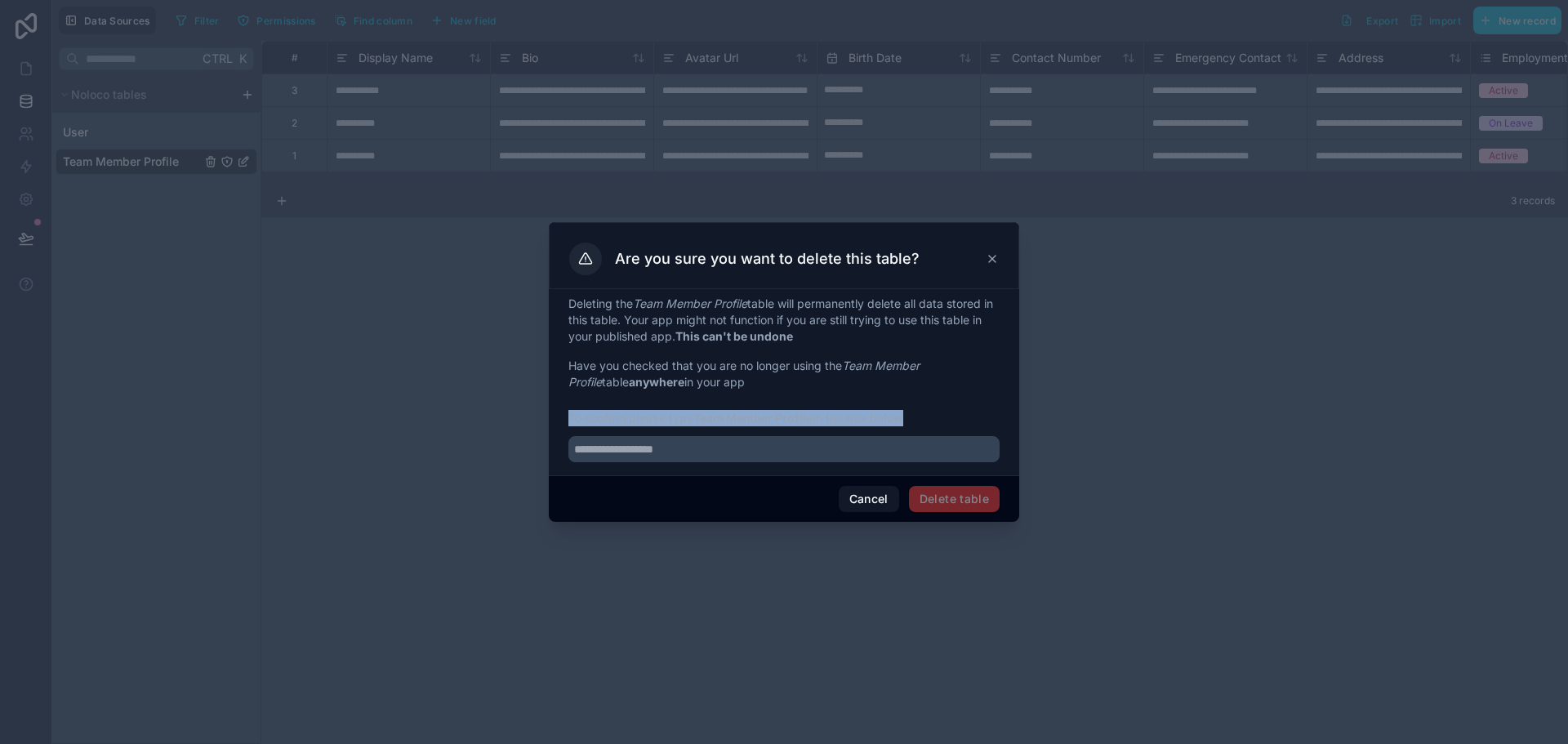
click at [710, 418] on strong "Team Member Profile" at bounding box center [753, 418] width 119 height 14
click at [696, 418] on span "To confirm please type Team Member Profile in the box below" at bounding box center [784, 418] width 431 height 16
click at [698, 419] on strong "Team Member Profile" at bounding box center [753, 418] width 119 height 14
drag, startPoint x: 698, startPoint y: 421, endPoint x: 816, endPoint y: 421, distance: 118.0
click at [816, 421] on span "To confirm please type Team Member Profile in the box below" at bounding box center [784, 418] width 431 height 16
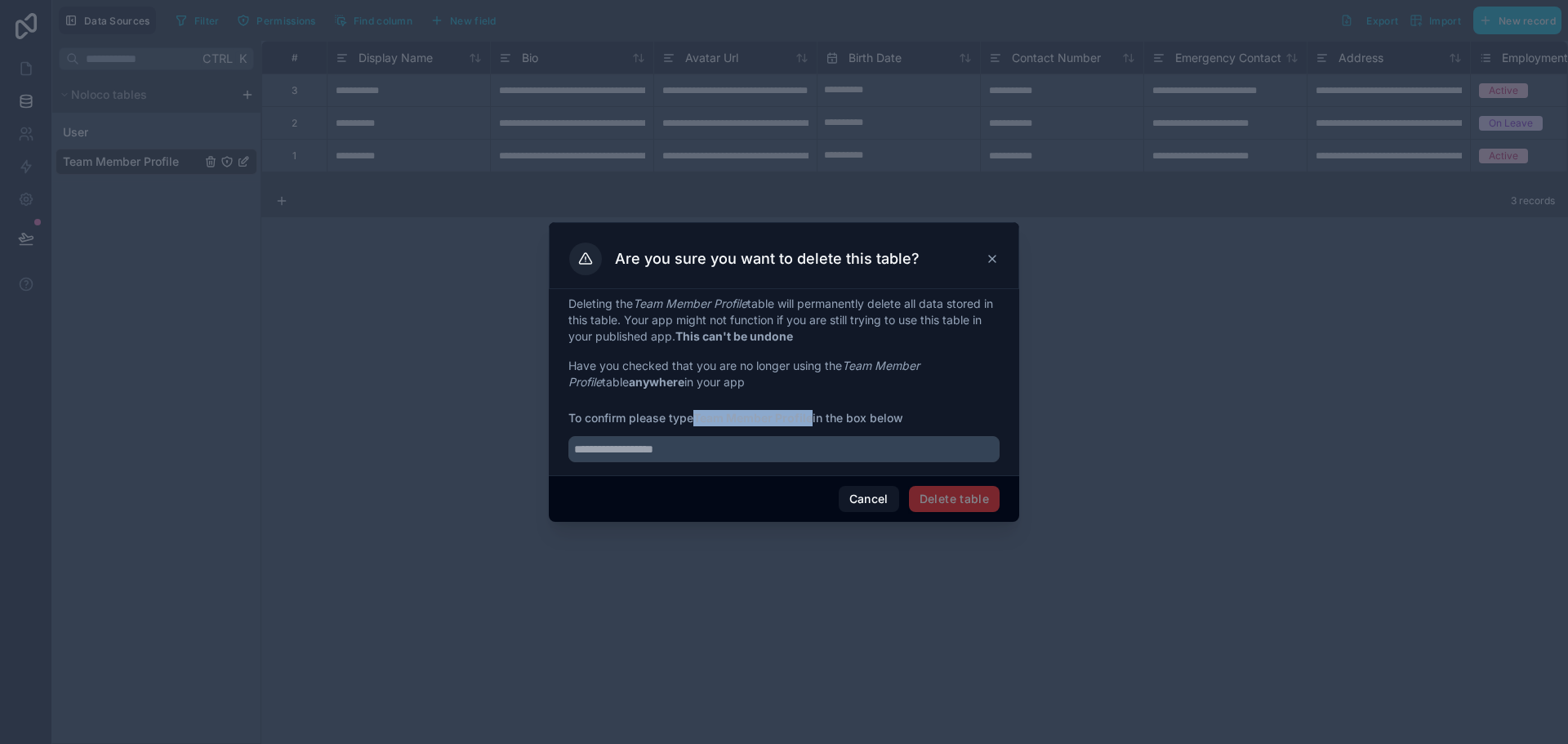
copy strong "Team Member Profile"
click at [783, 449] on input "text" at bounding box center [784, 449] width 431 height 26
paste input "**********"
type input "**********"
click at [970, 487] on button "Delete table" at bounding box center [954, 499] width 91 height 26
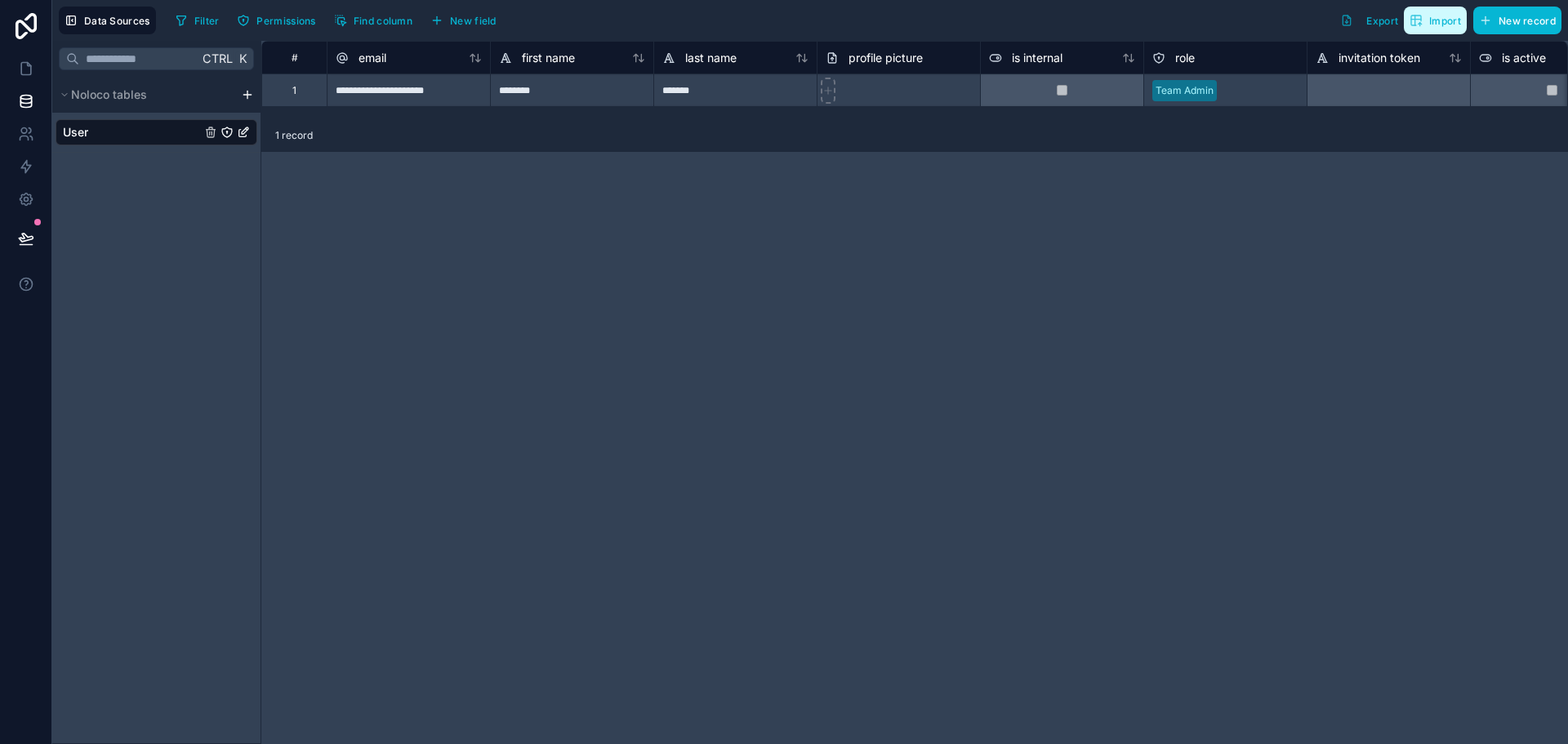
click at [1428, 19] on span "Import" at bounding box center [1436, 20] width 52 height 13
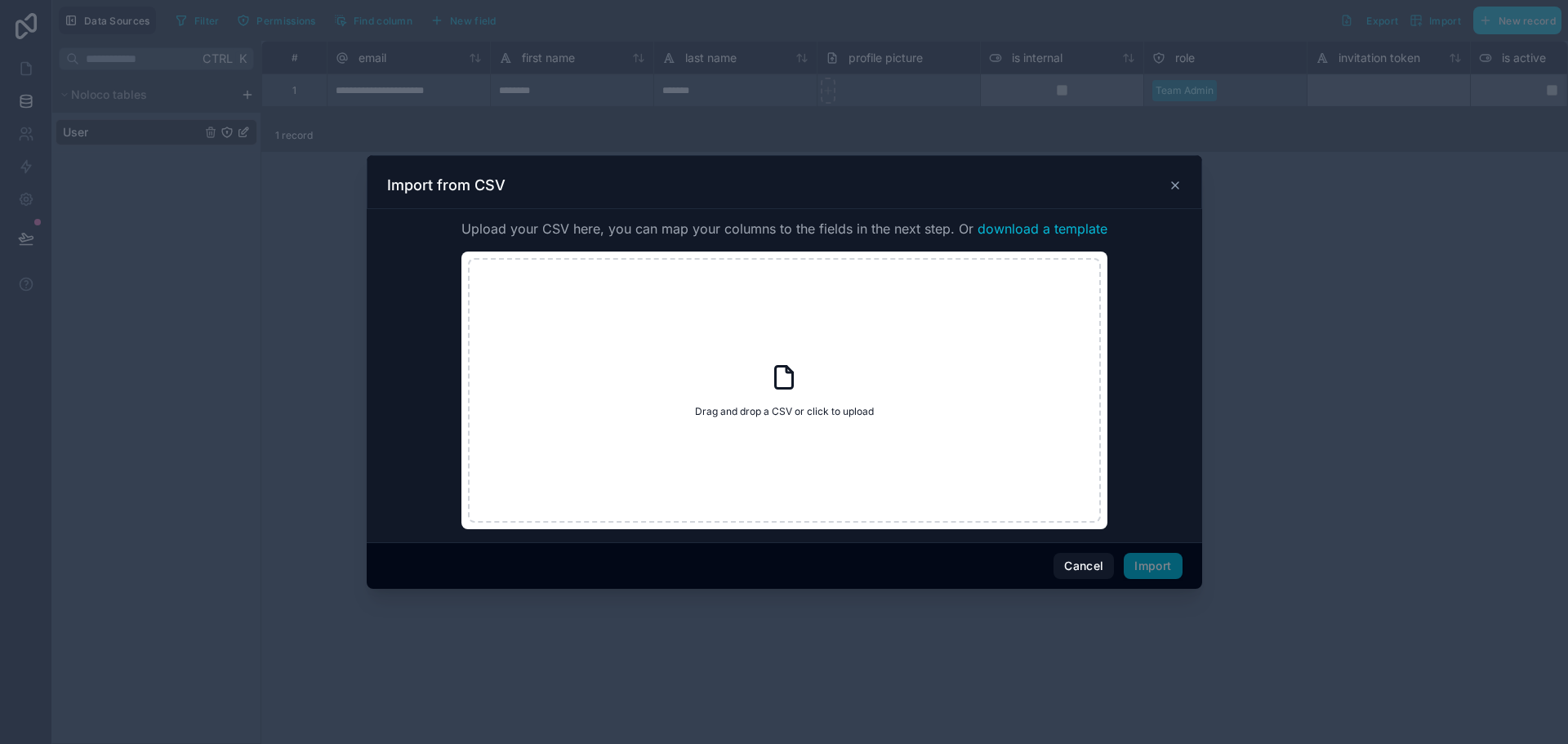
click at [1177, 186] on icon at bounding box center [1175, 185] width 13 height 13
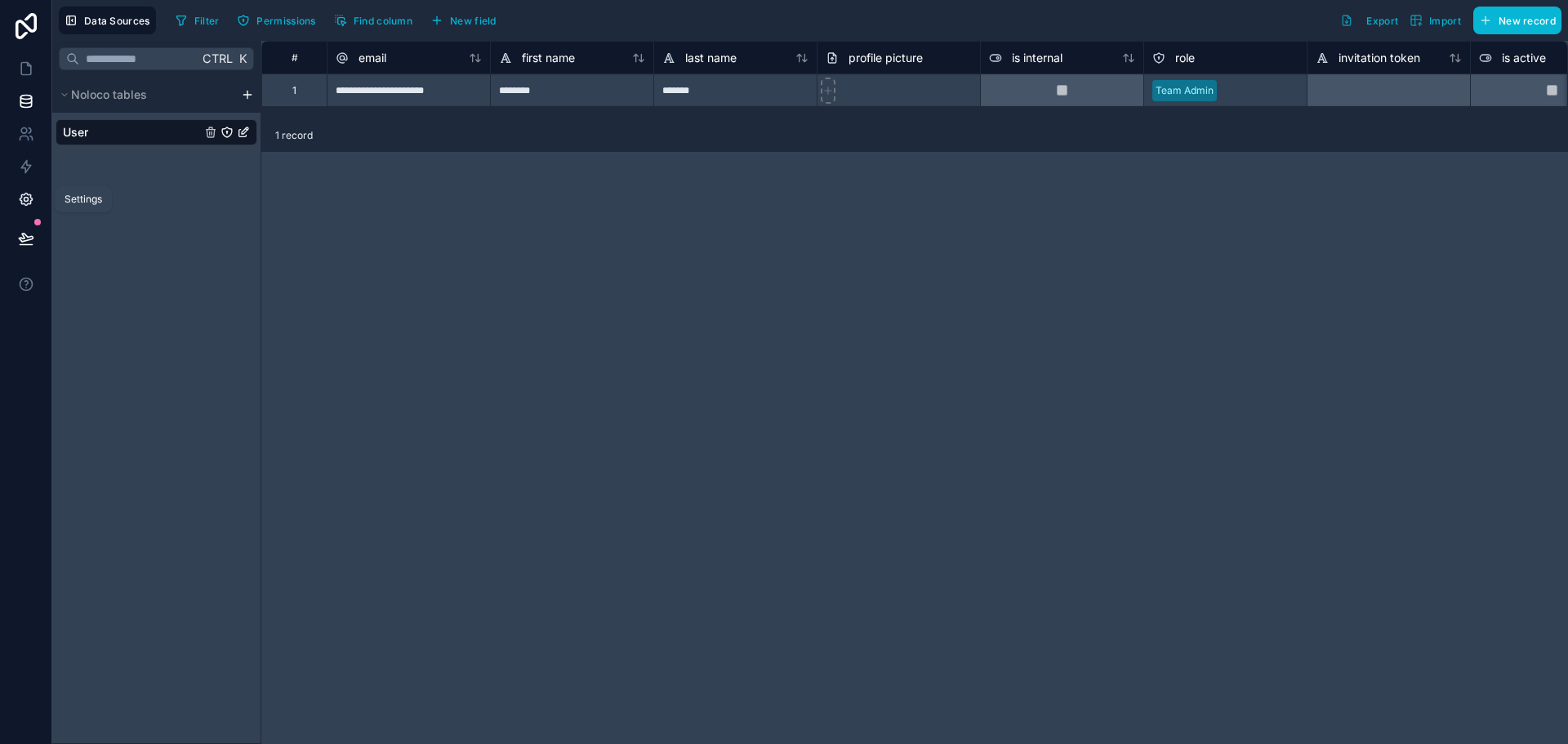
click at [28, 192] on icon at bounding box center [26, 199] width 16 height 16
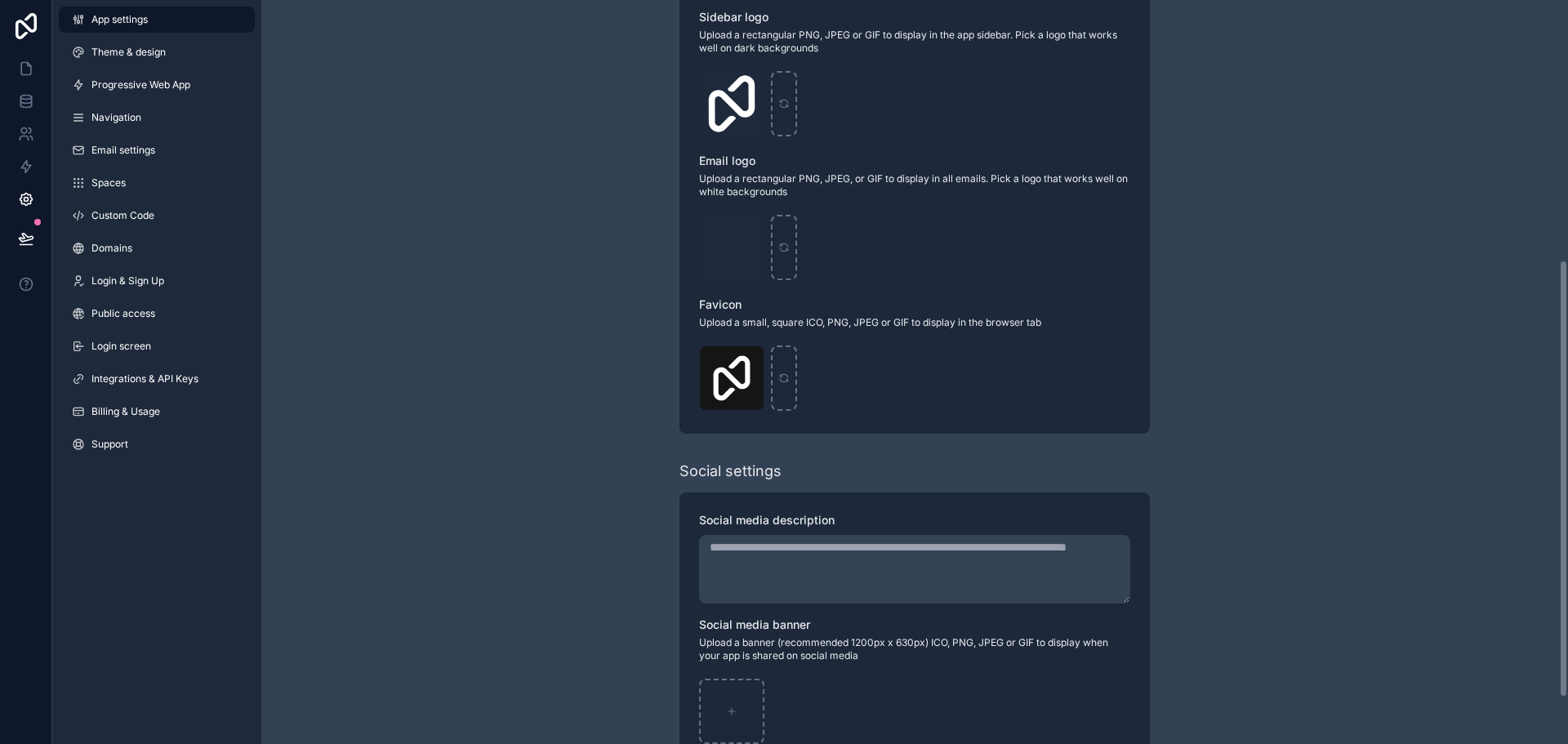
scroll to position [520, 0]
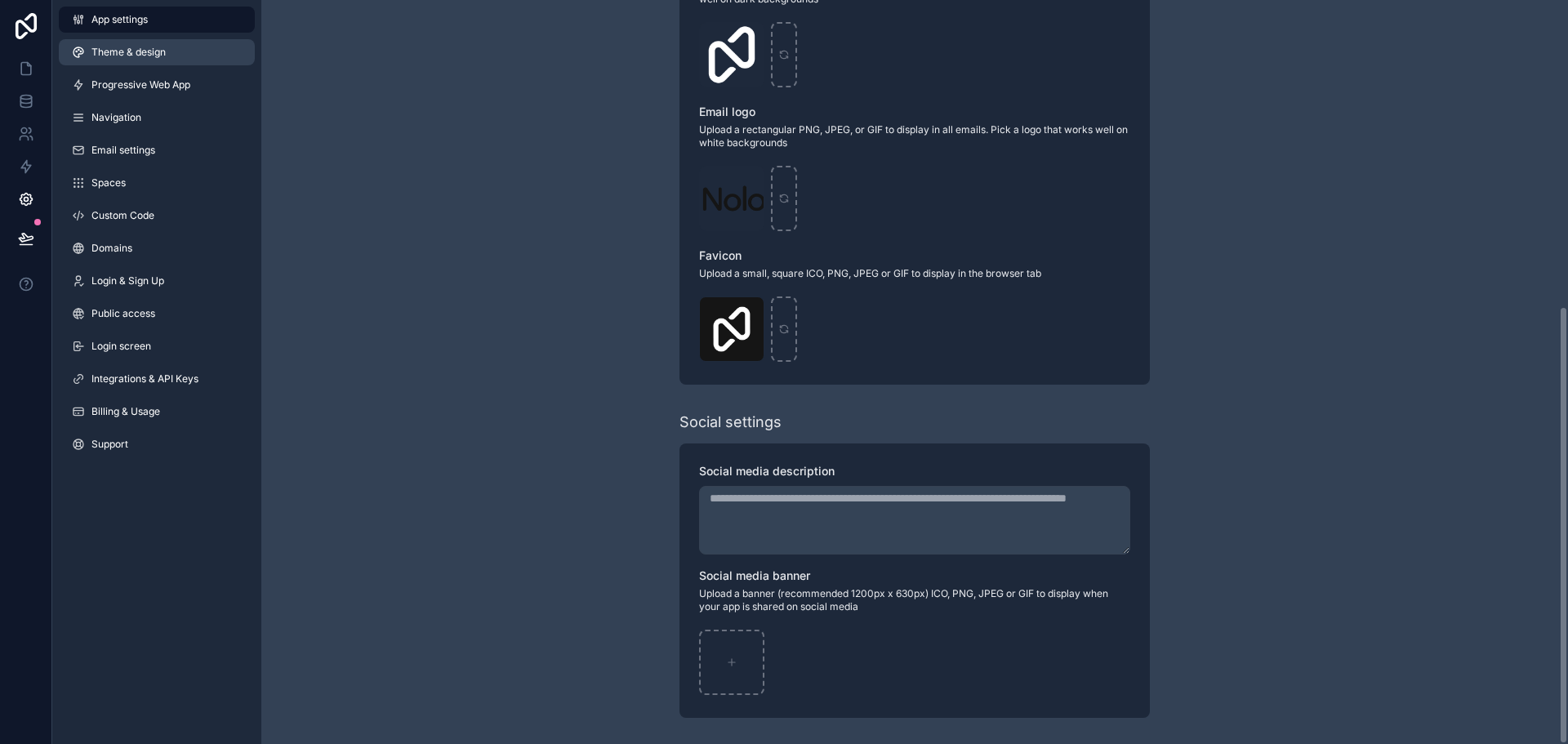
click at [130, 54] on span "Theme & design" at bounding box center [129, 52] width 74 height 13
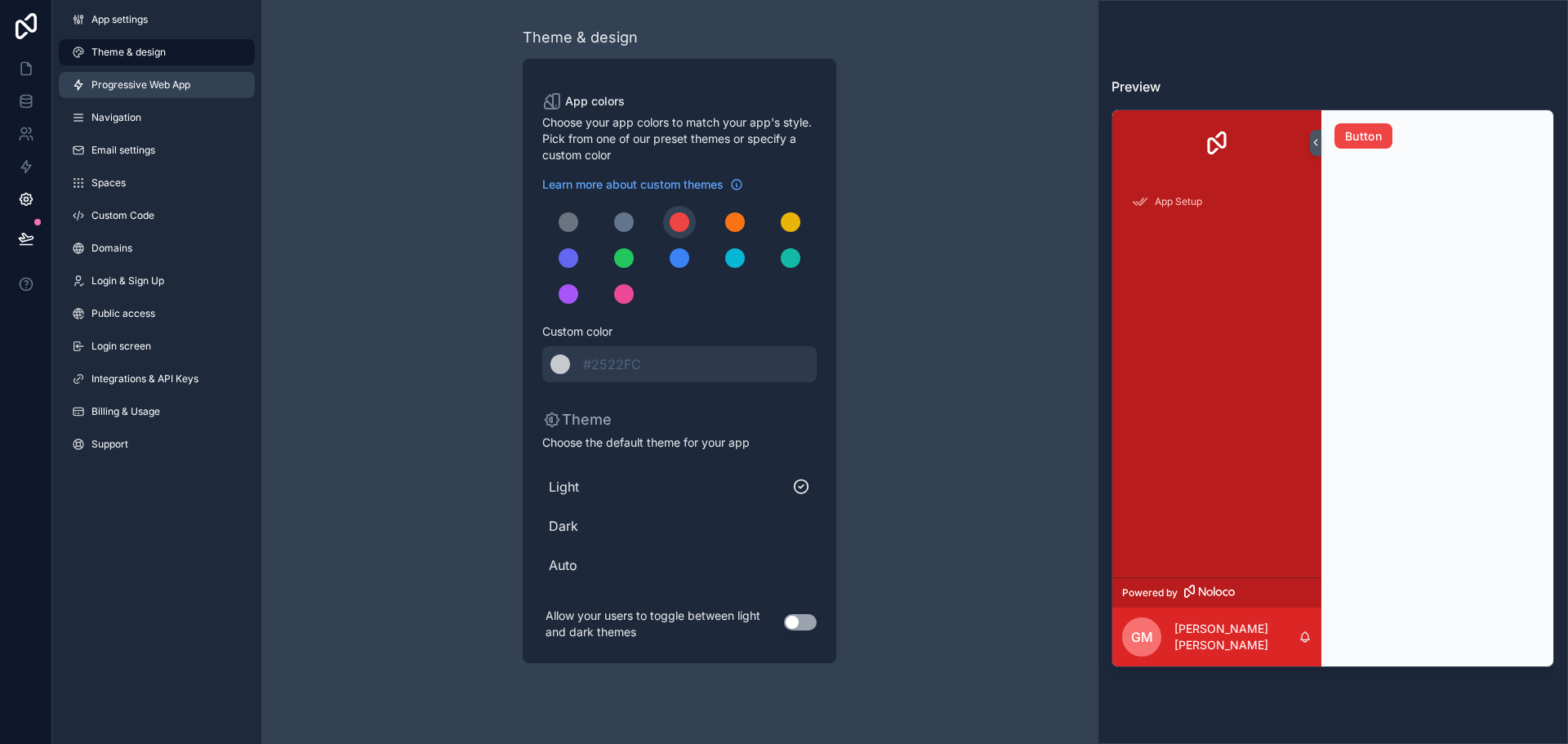
click at [161, 85] on span "Progressive Web App" at bounding box center [141, 85] width 99 height 13
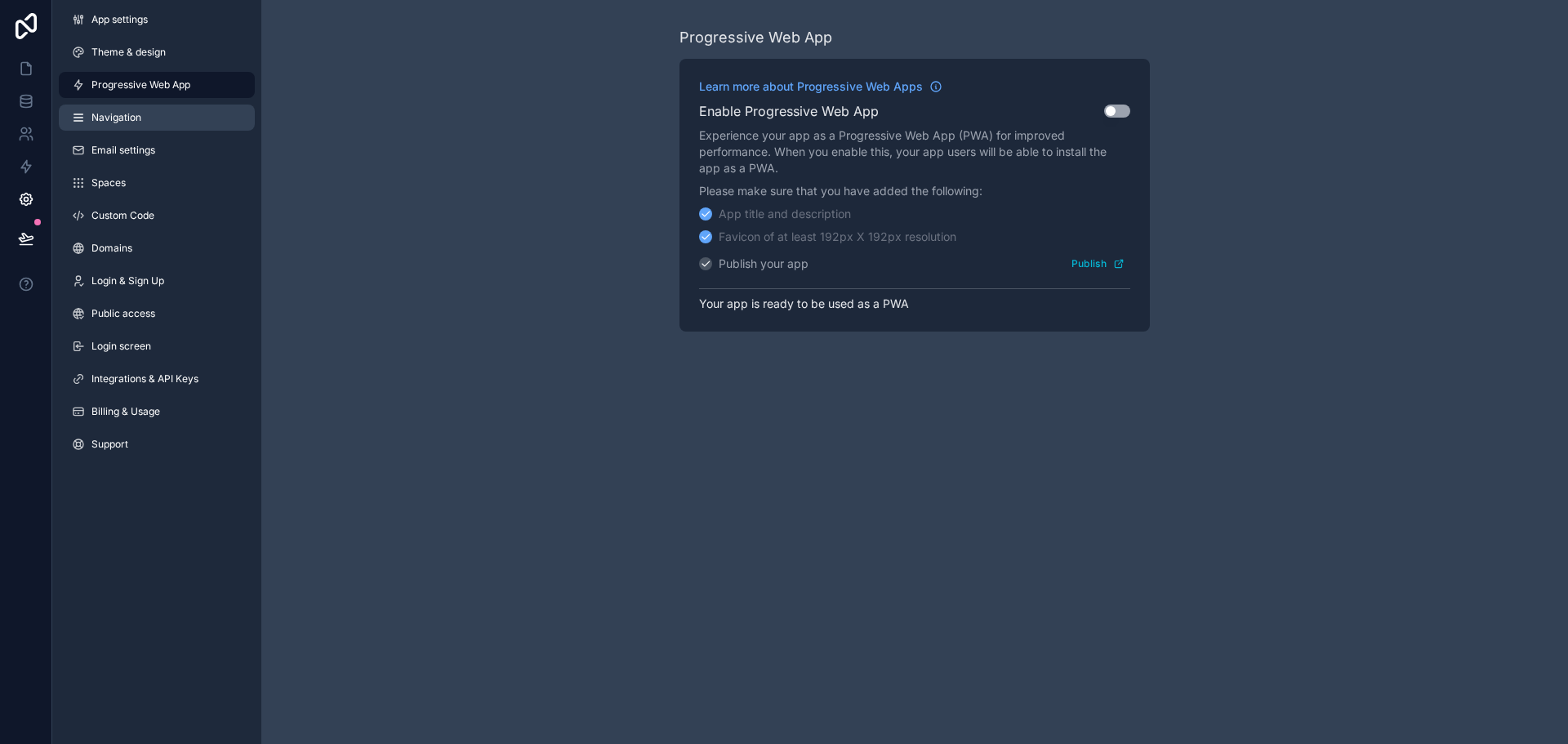
click at [158, 107] on link "Navigation" at bounding box center [156, 117] width 196 height 26
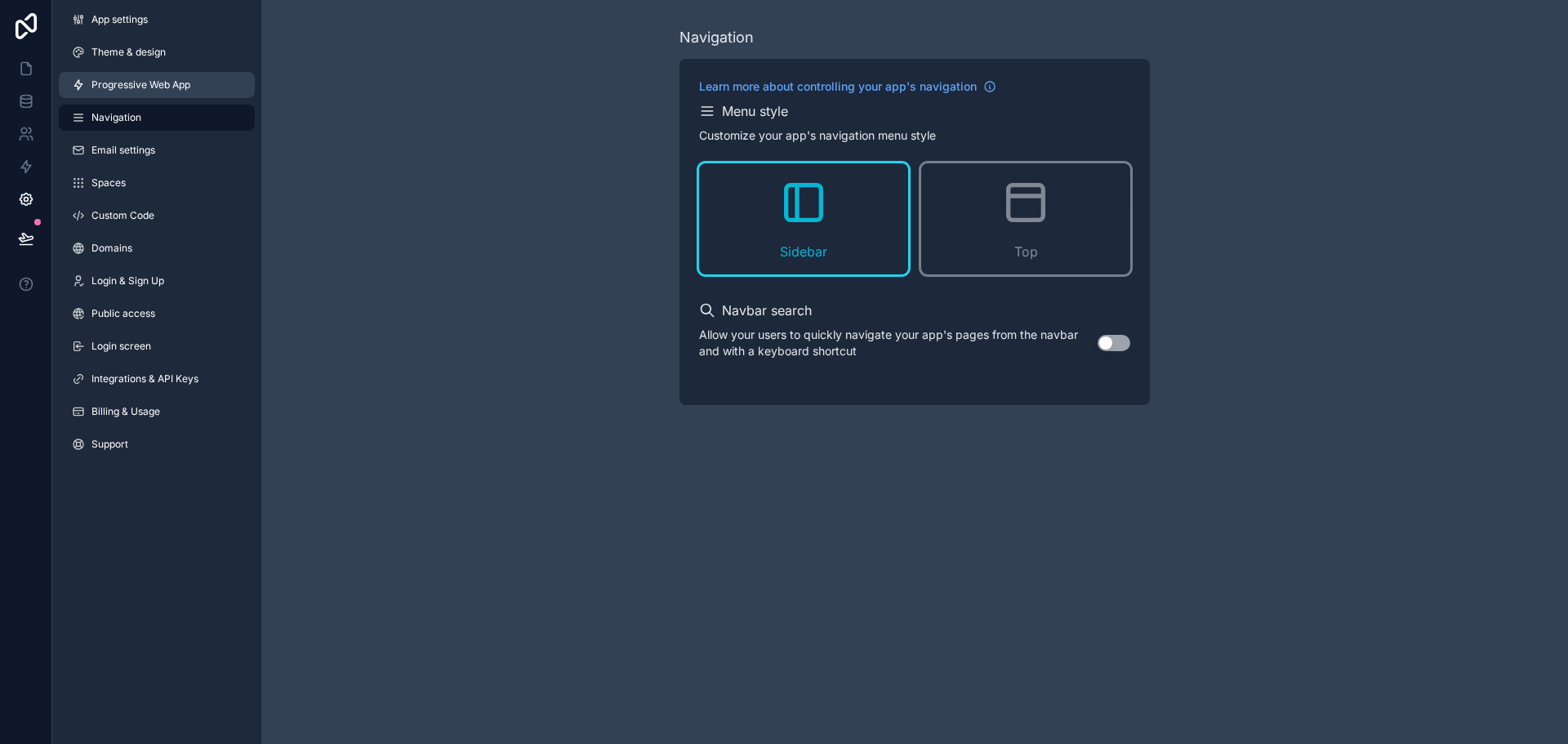
click at [161, 97] on link "Progressive Web App" at bounding box center [156, 85] width 196 height 26
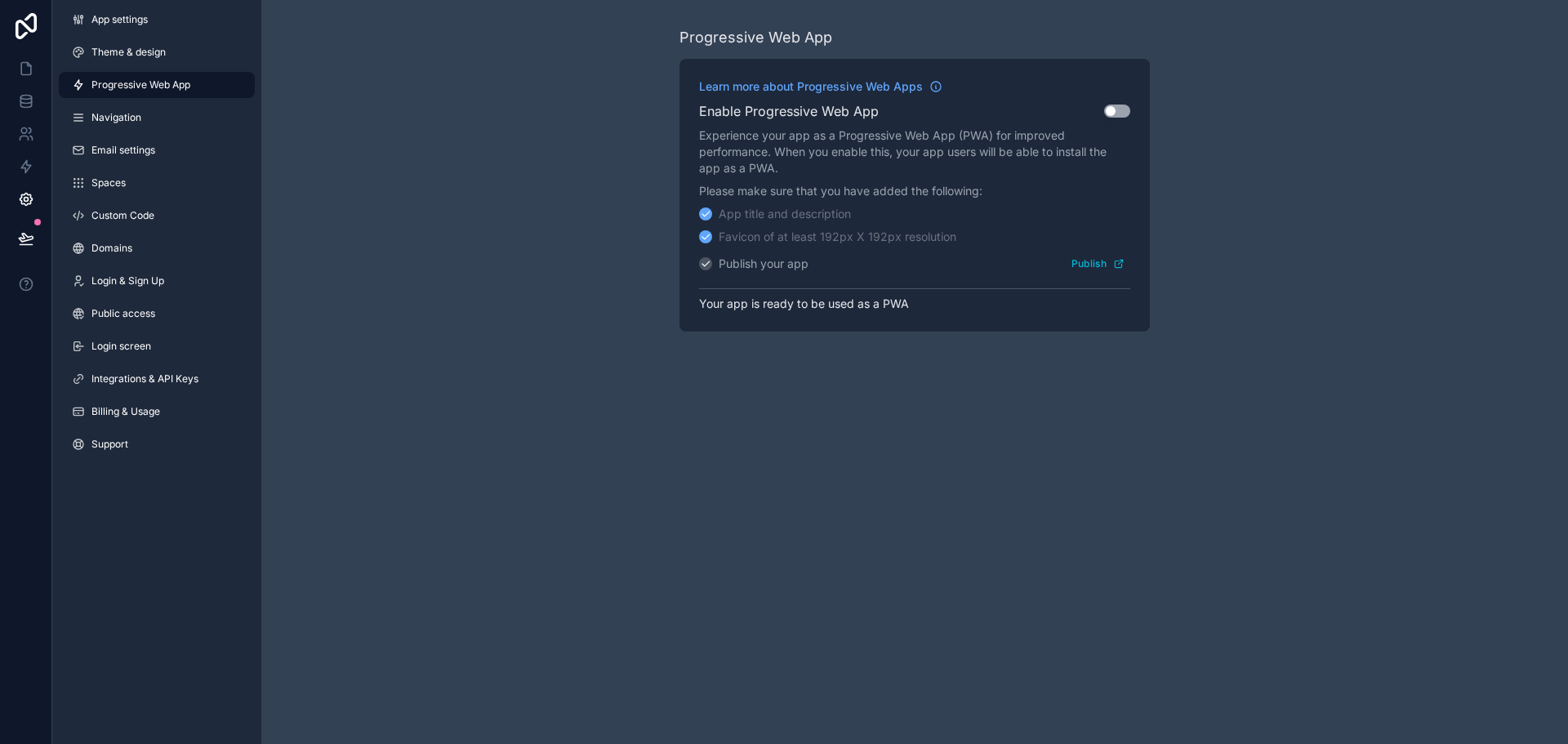
click at [163, 90] on span "Progressive Web App" at bounding box center [141, 85] width 99 height 13
click at [161, 132] on div "App settings Theme & design Progressive Web App Navigation Email settings Space…" at bounding box center [157, 235] width 209 height 470
click at [161, 118] on link "Navigation" at bounding box center [156, 117] width 196 height 26
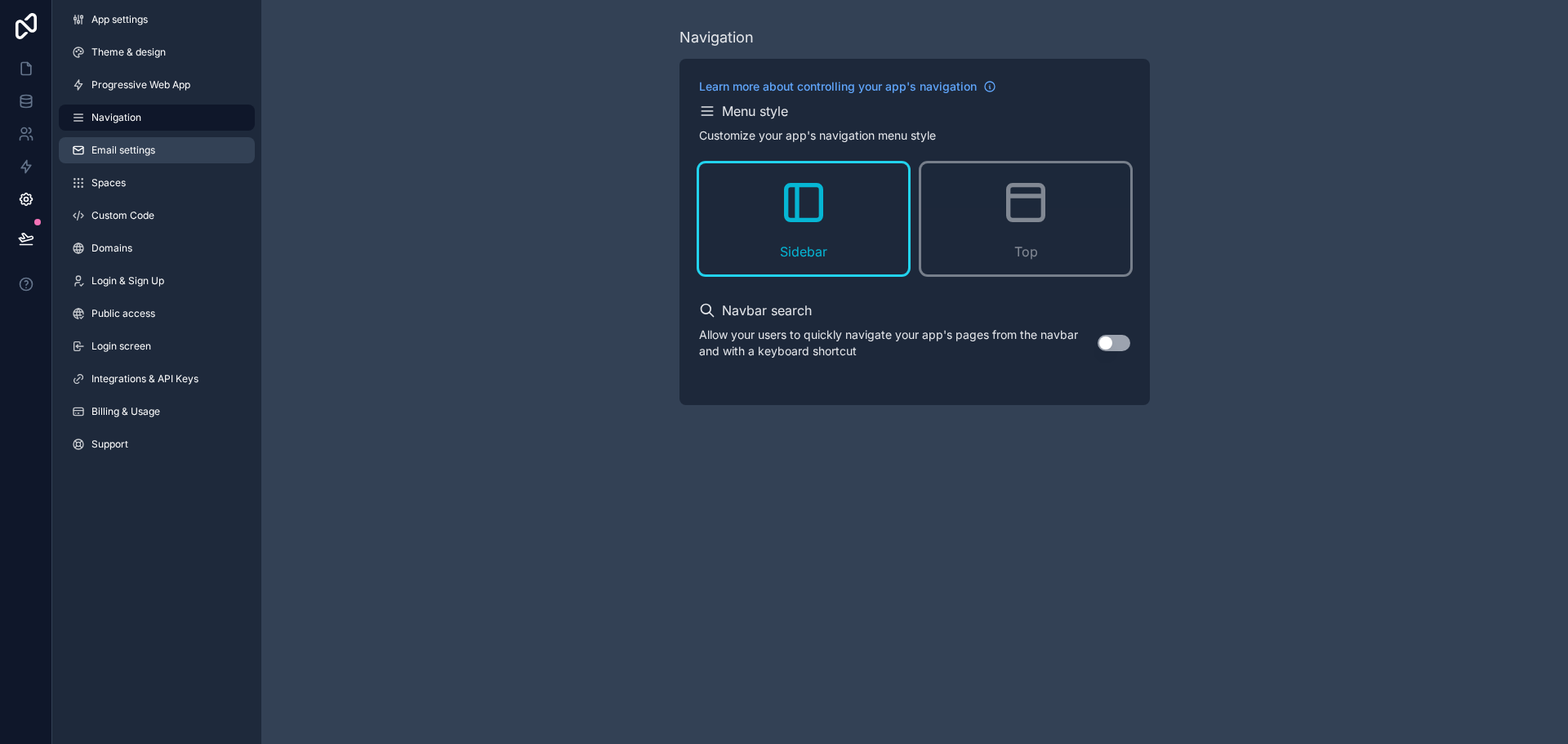
click at [154, 148] on span "Email settings" at bounding box center [123, 150] width 64 height 13
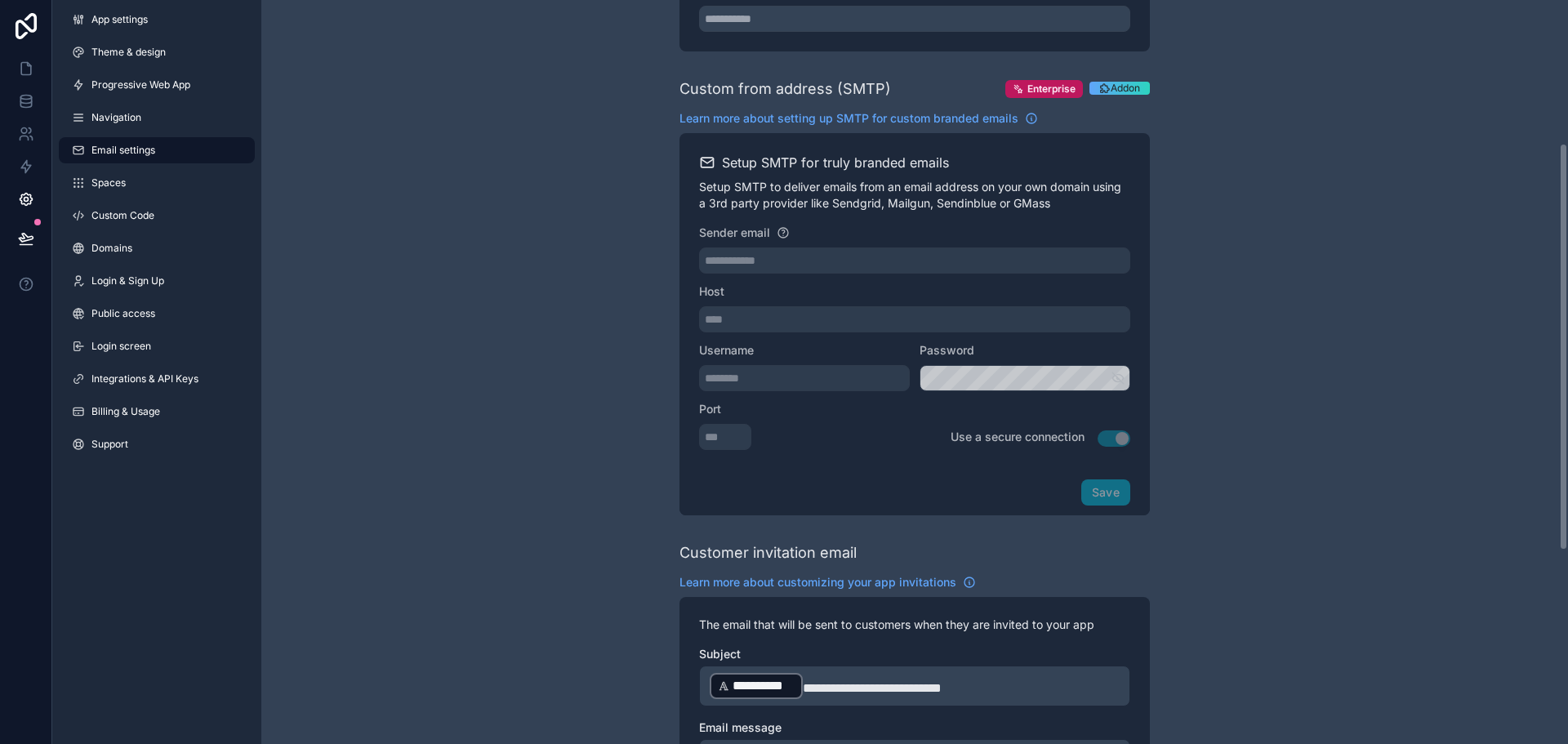
scroll to position [327, 0]
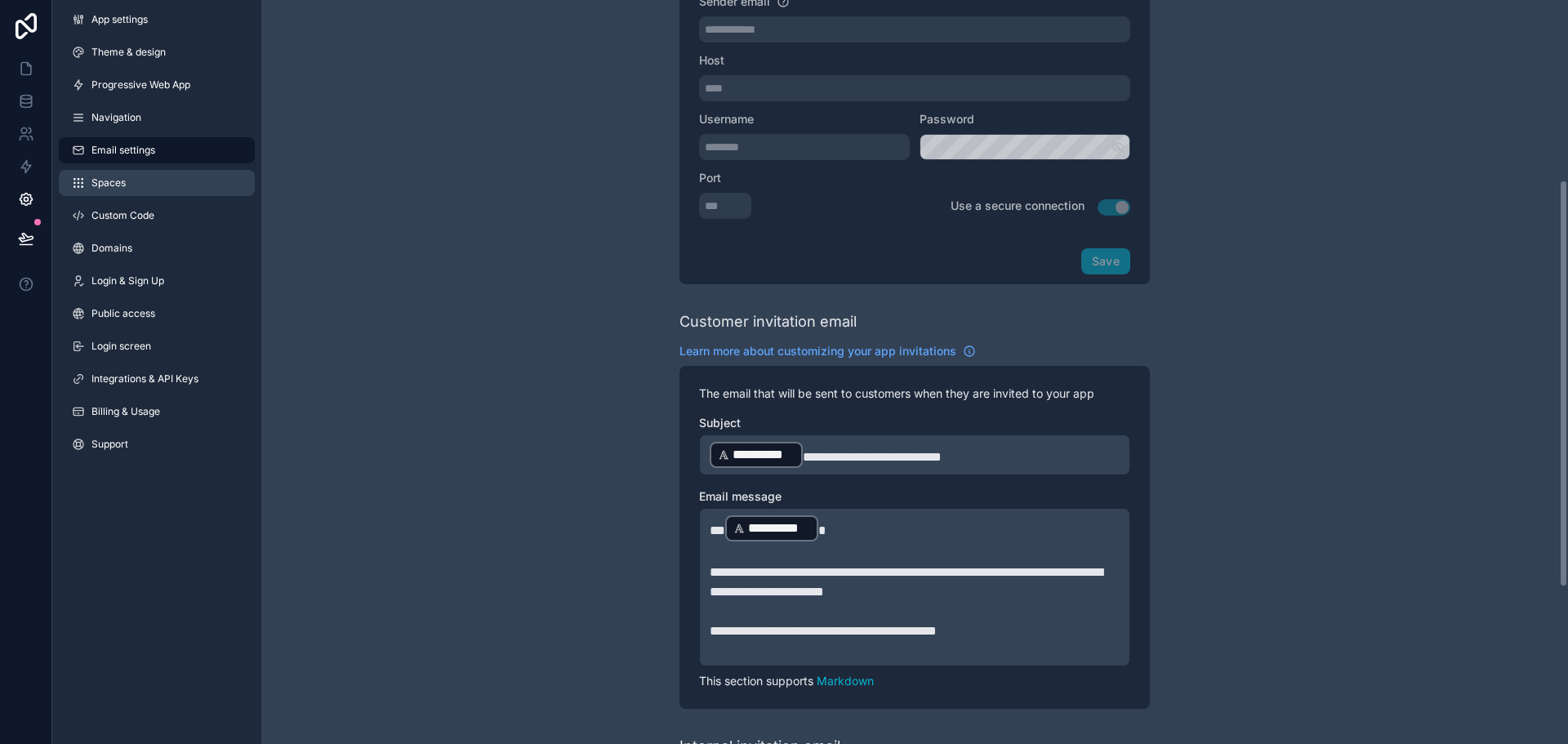
click at [122, 190] on link "Spaces" at bounding box center [156, 183] width 196 height 26
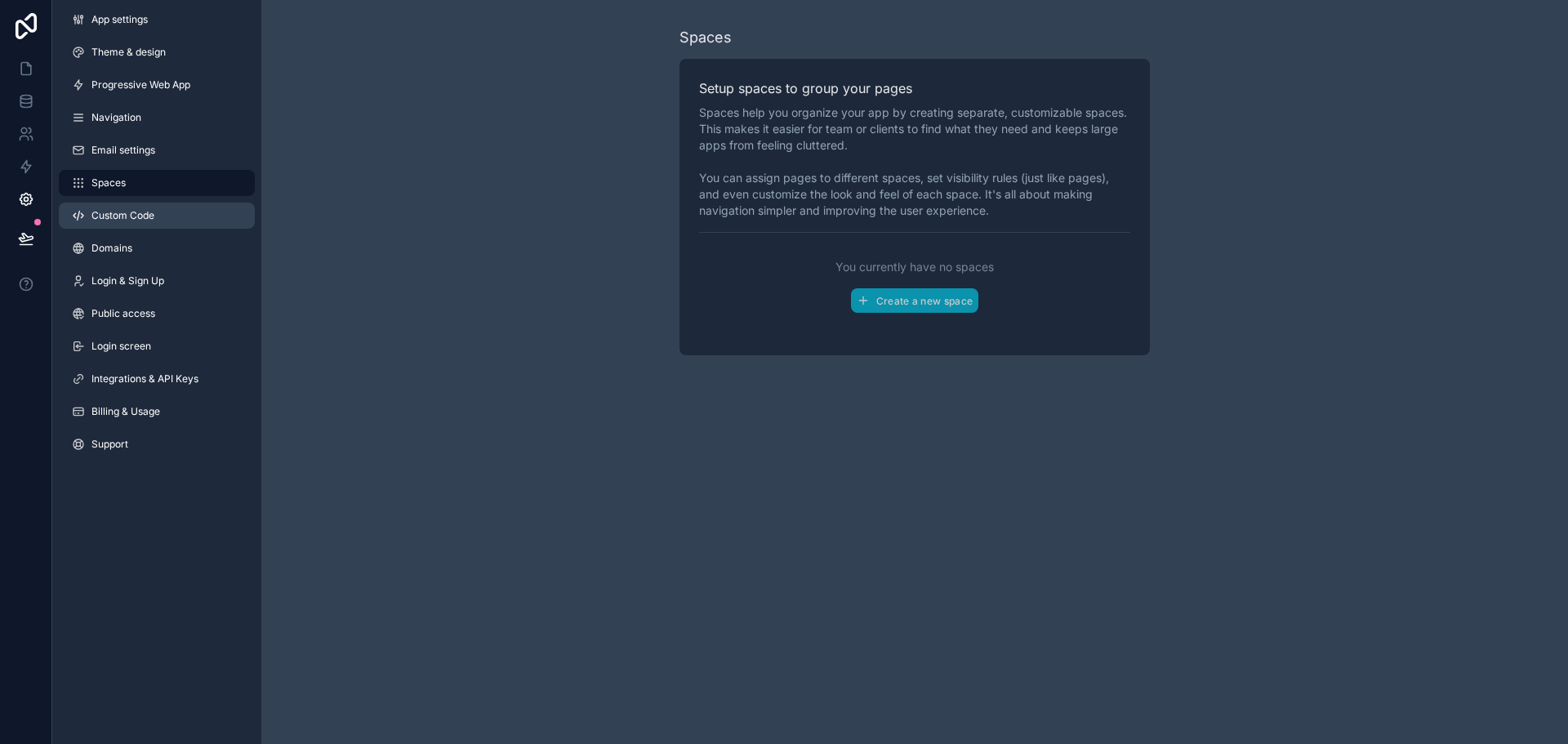
click at [149, 218] on span "Custom Code" at bounding box center [123, 215] width 63 height 13
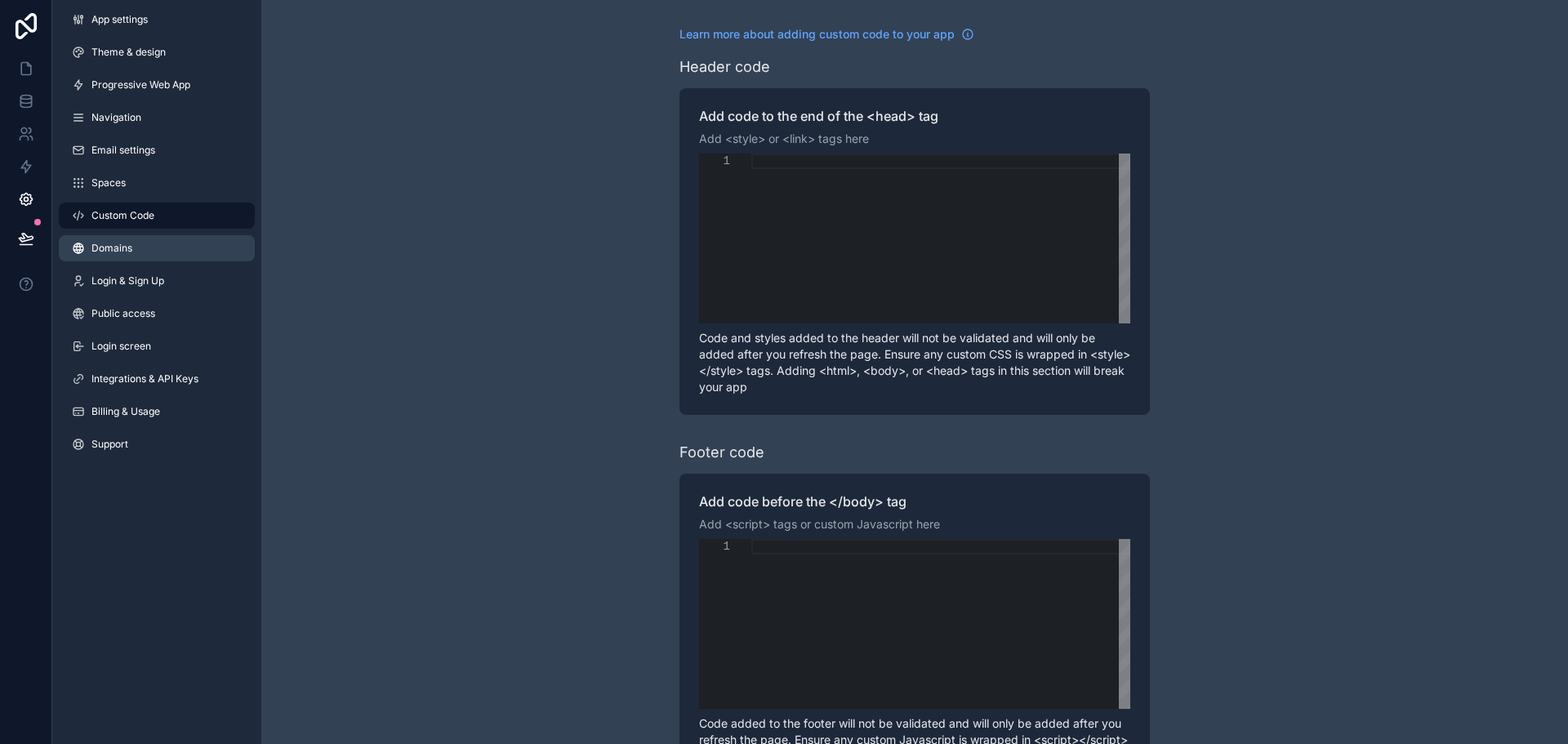
click at [157, 253] on link "Domains" at bounding box center [156, 249] width 196 height 26
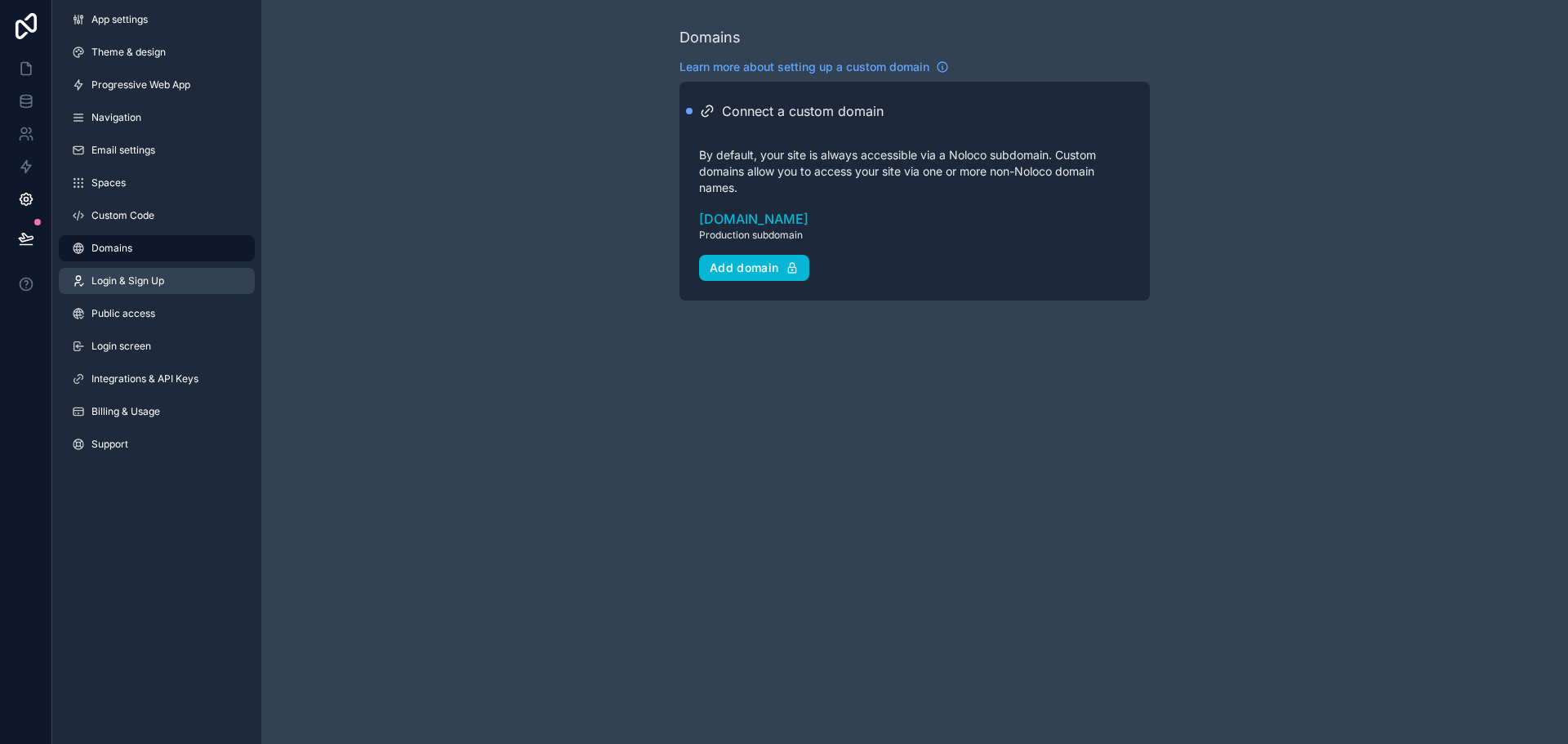
click at [157, 280] on span "Login & Sign Up" at bounding box center [128, 281] width 72 height 13
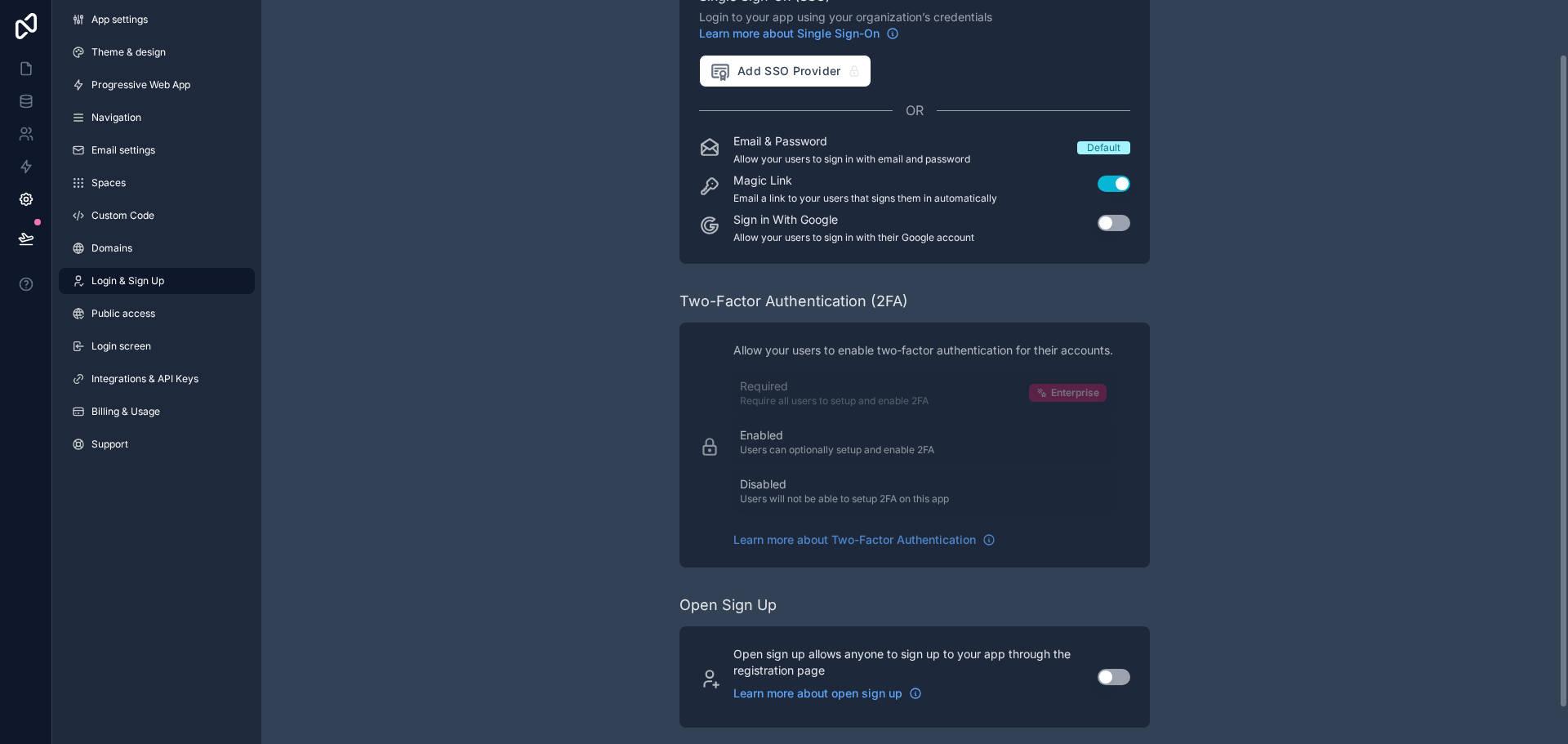
scroll to position [102, 0]
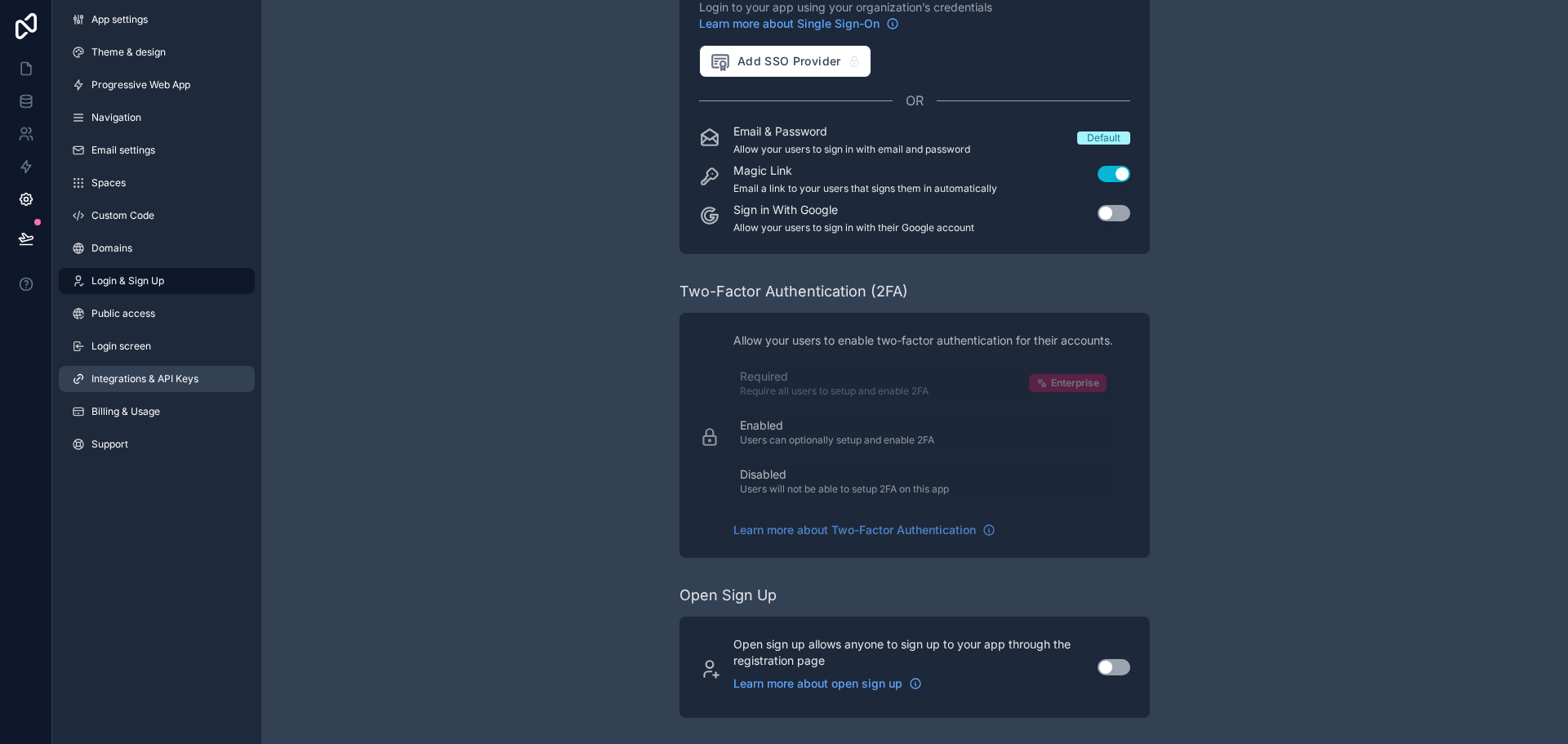
click at [145, 375] on span "Integrations & API Keys" at bounding box center [145, 379] width 107 height 13
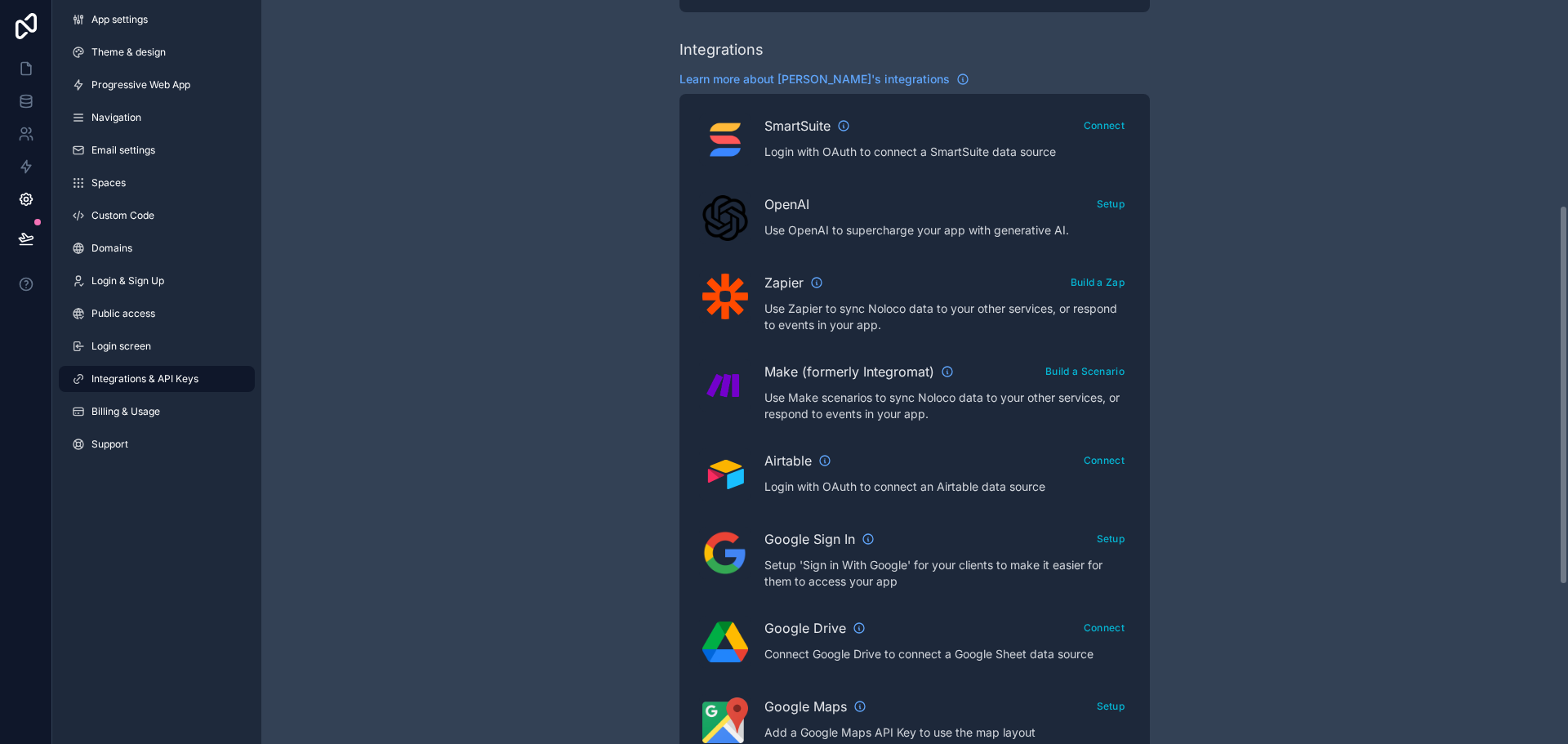
scroll to position [408, 0]
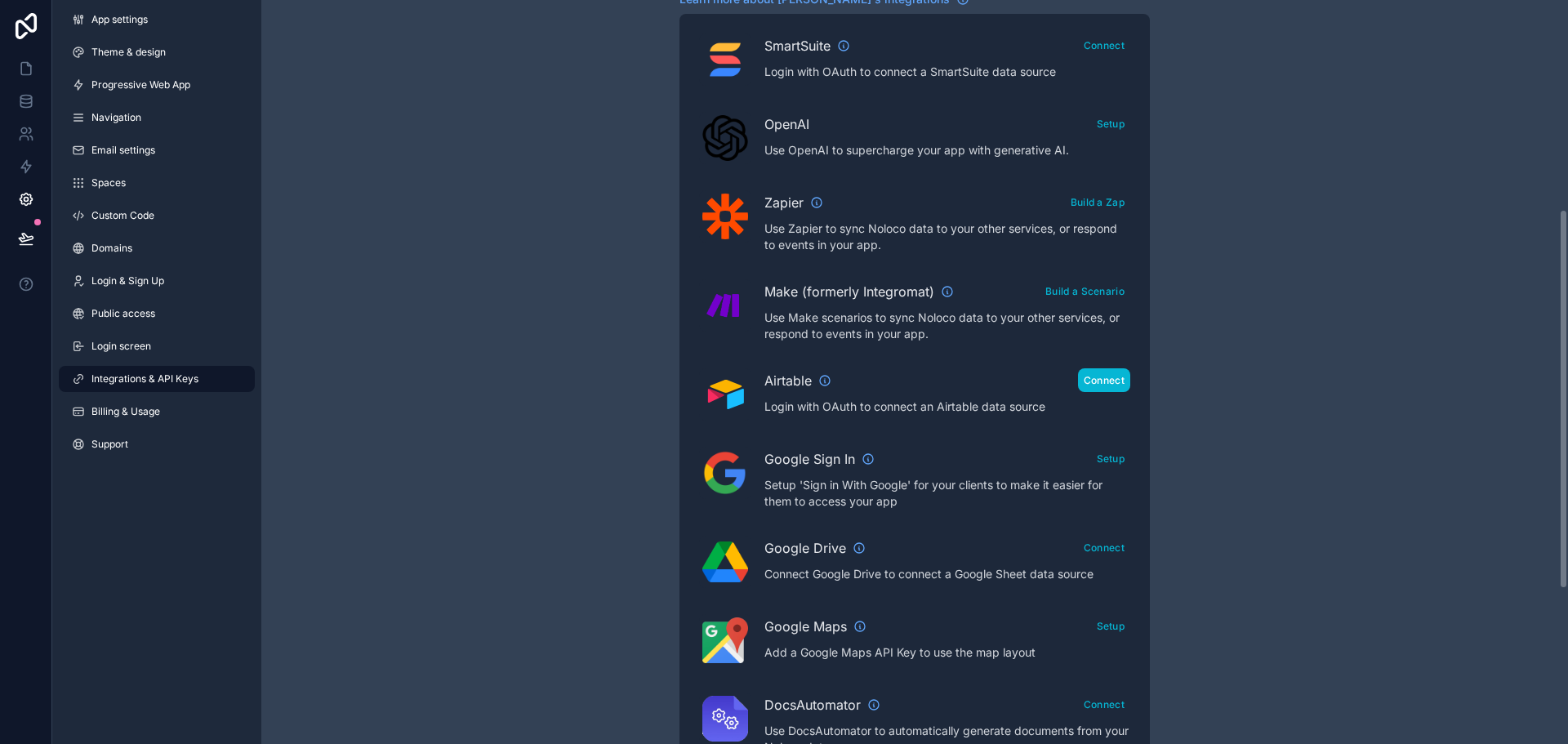
click at [1120, 383] on button "Connect" at bounding box center [1105, 380] width 53 height 23
click at [1094, 384] on button "Connect" at bounding box center [1105, 380] width 53 height 23
click at [1105, 387] on button "Reconnect" at bounding box center [1099, 380] width 64 height 23
click at [32, 66] on icon at bounding box center [26, 68] width 16 height 16
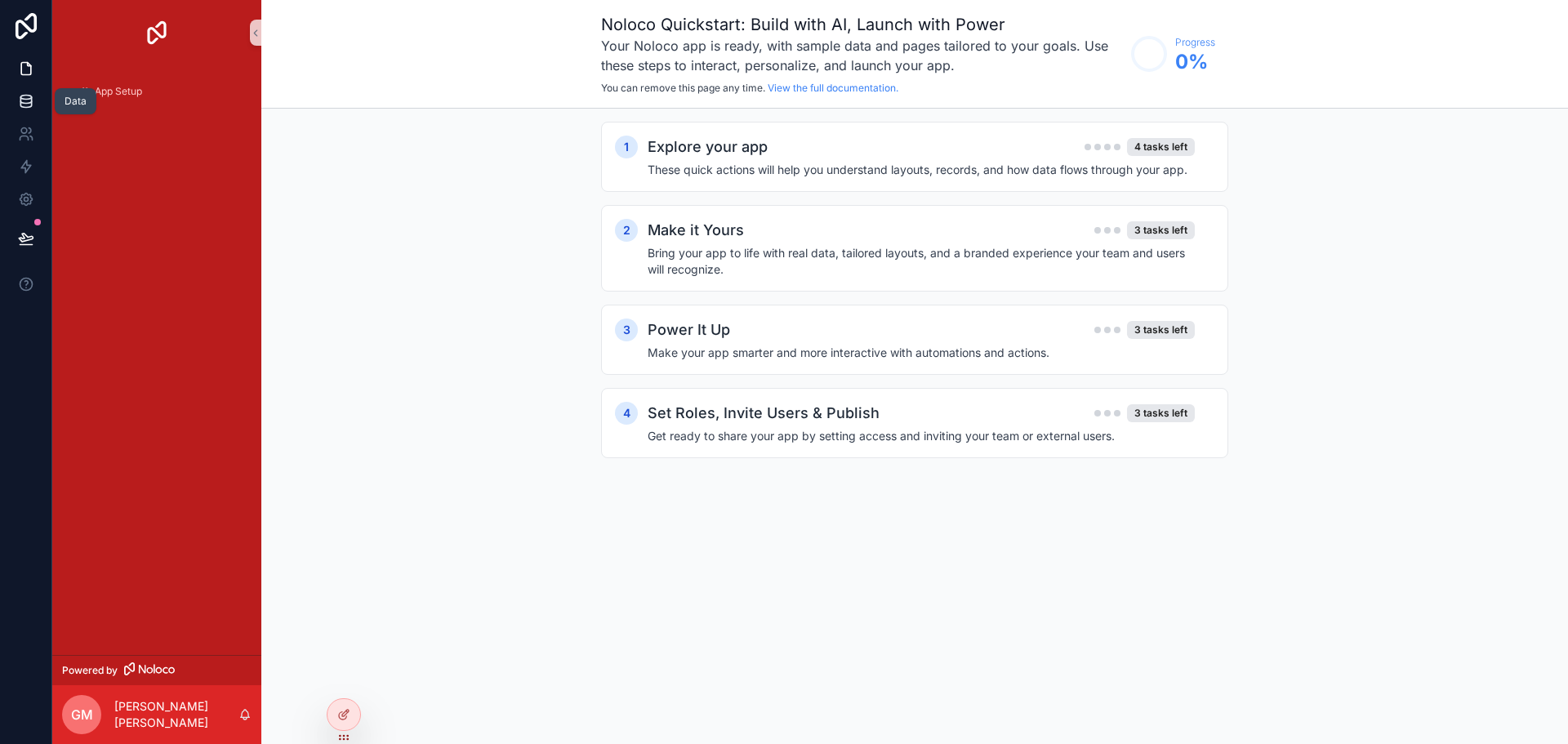
click at [16, 99] on link at bounding box center [26, 101] width 52 height 33
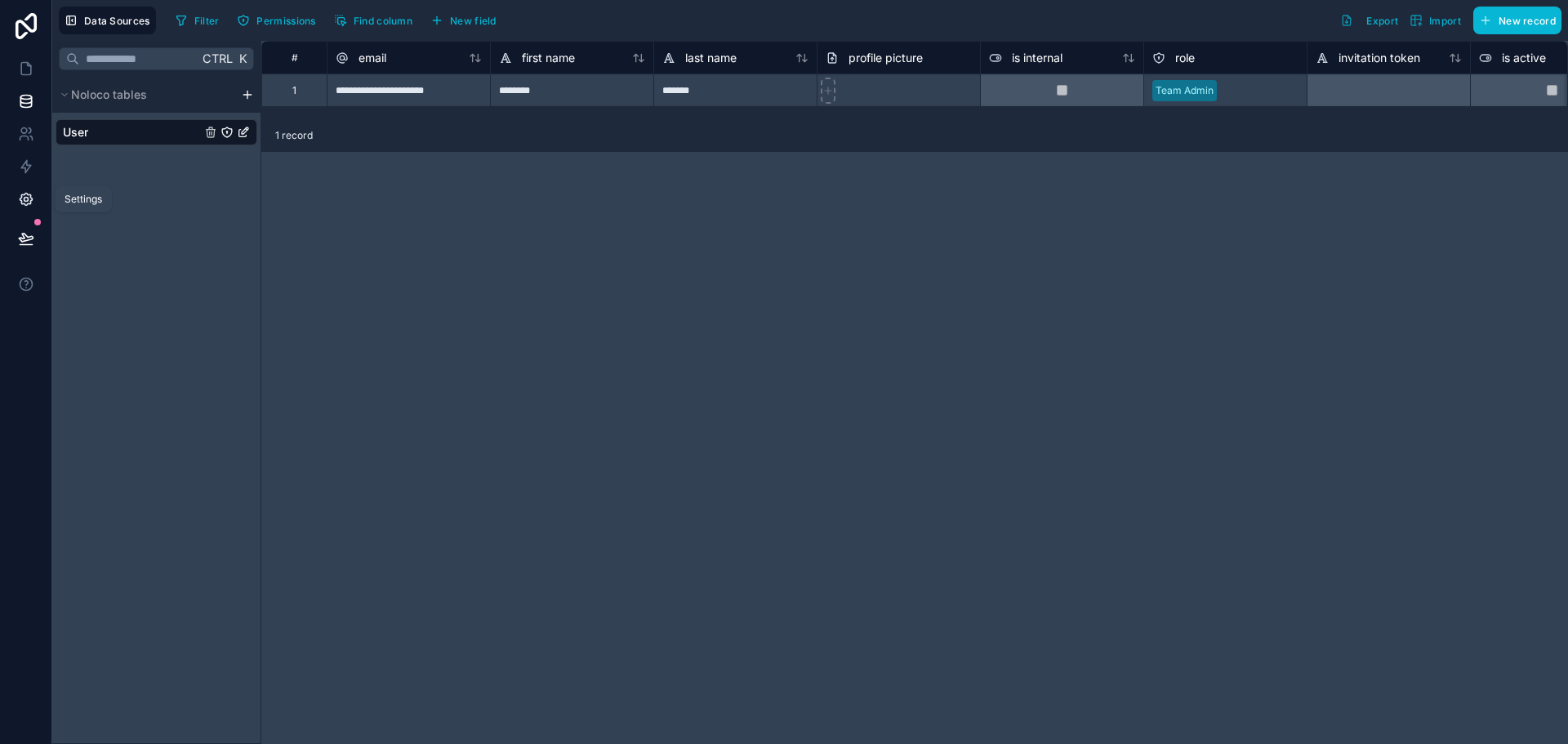
click at [22, 203] on icon at bounding box center [26, 199] width 16 height 16
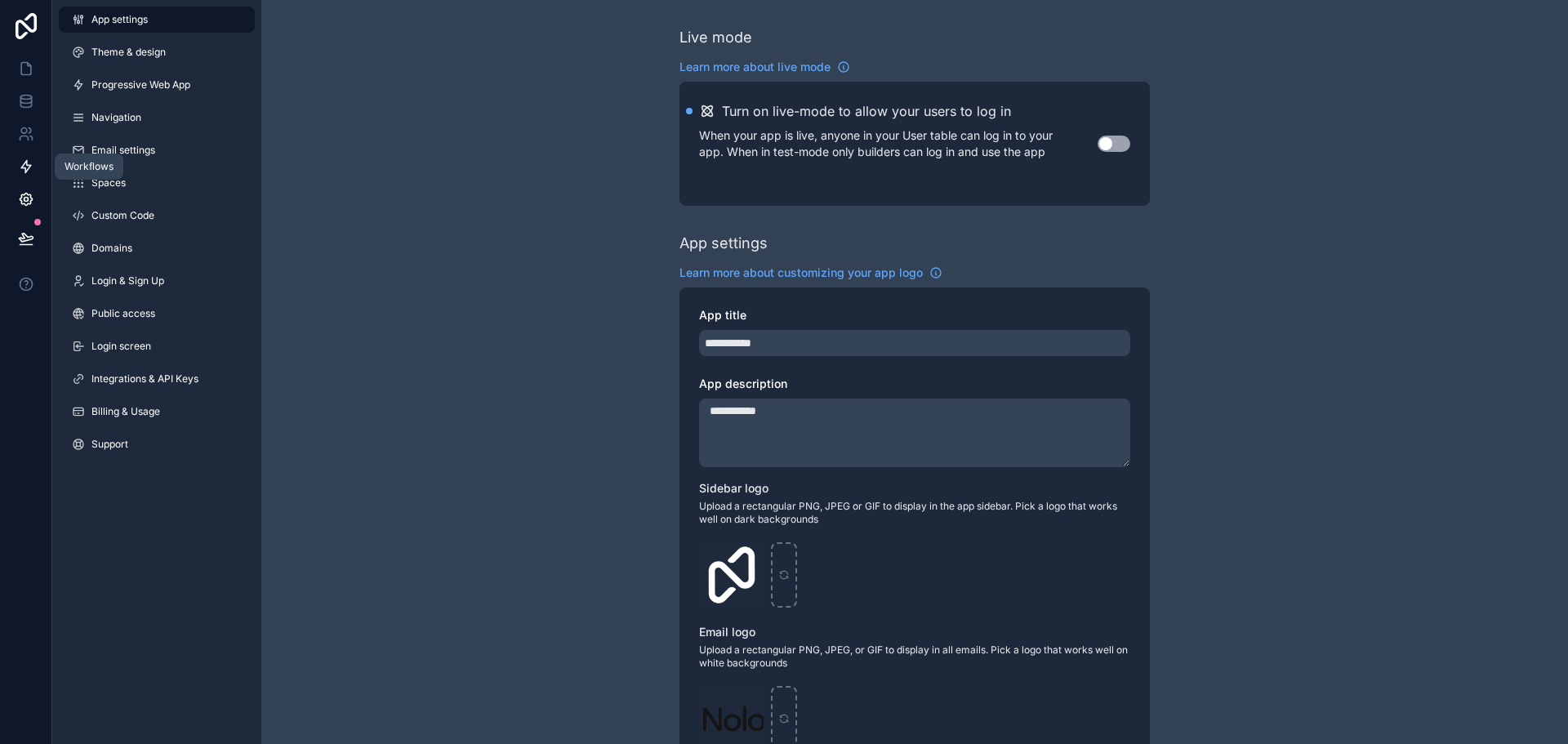
click at [24, 162] on icon at bounding box center [26, 167] width 9 height 12
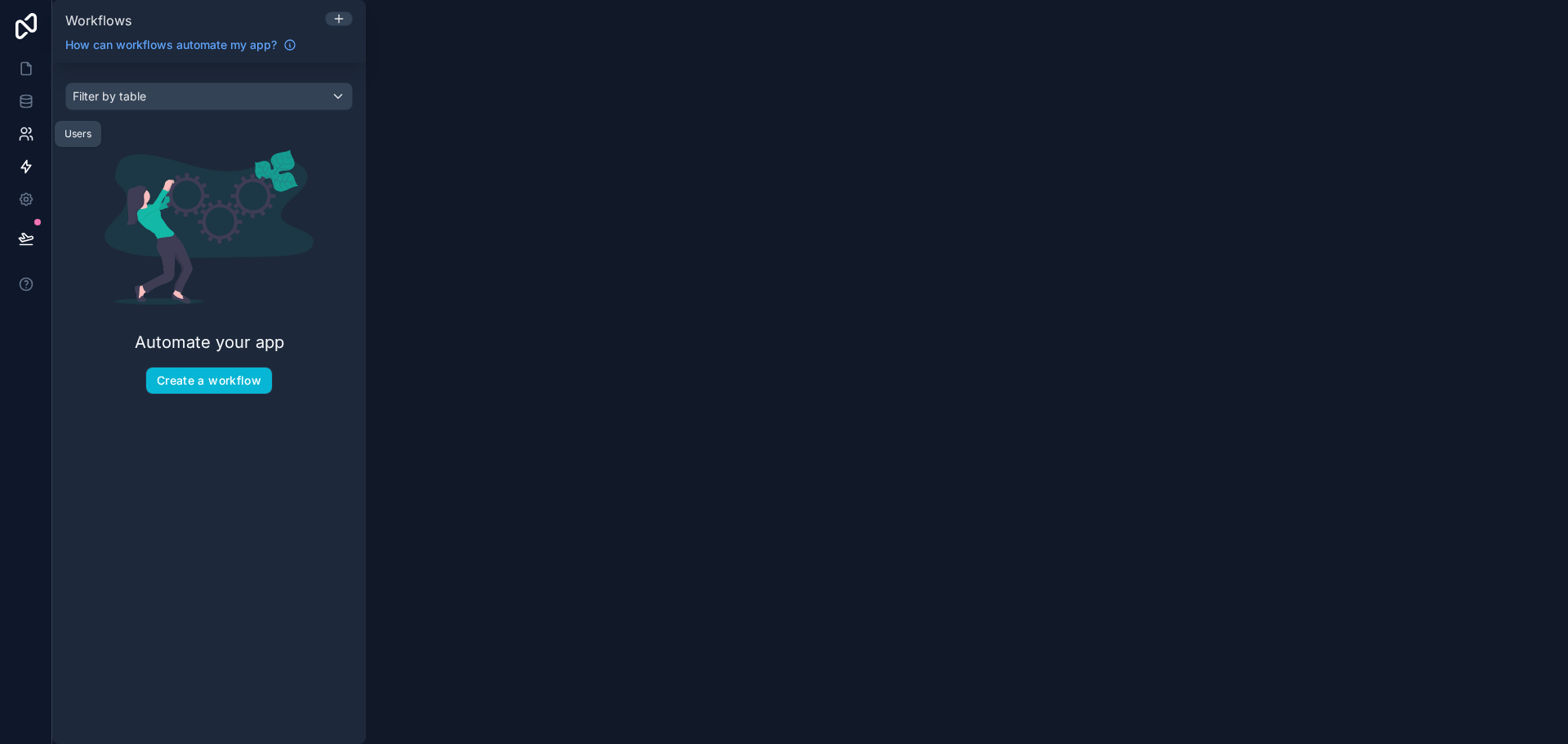
click at [23, 136] on icon at bounding box center [23, 138] width 8 height 4
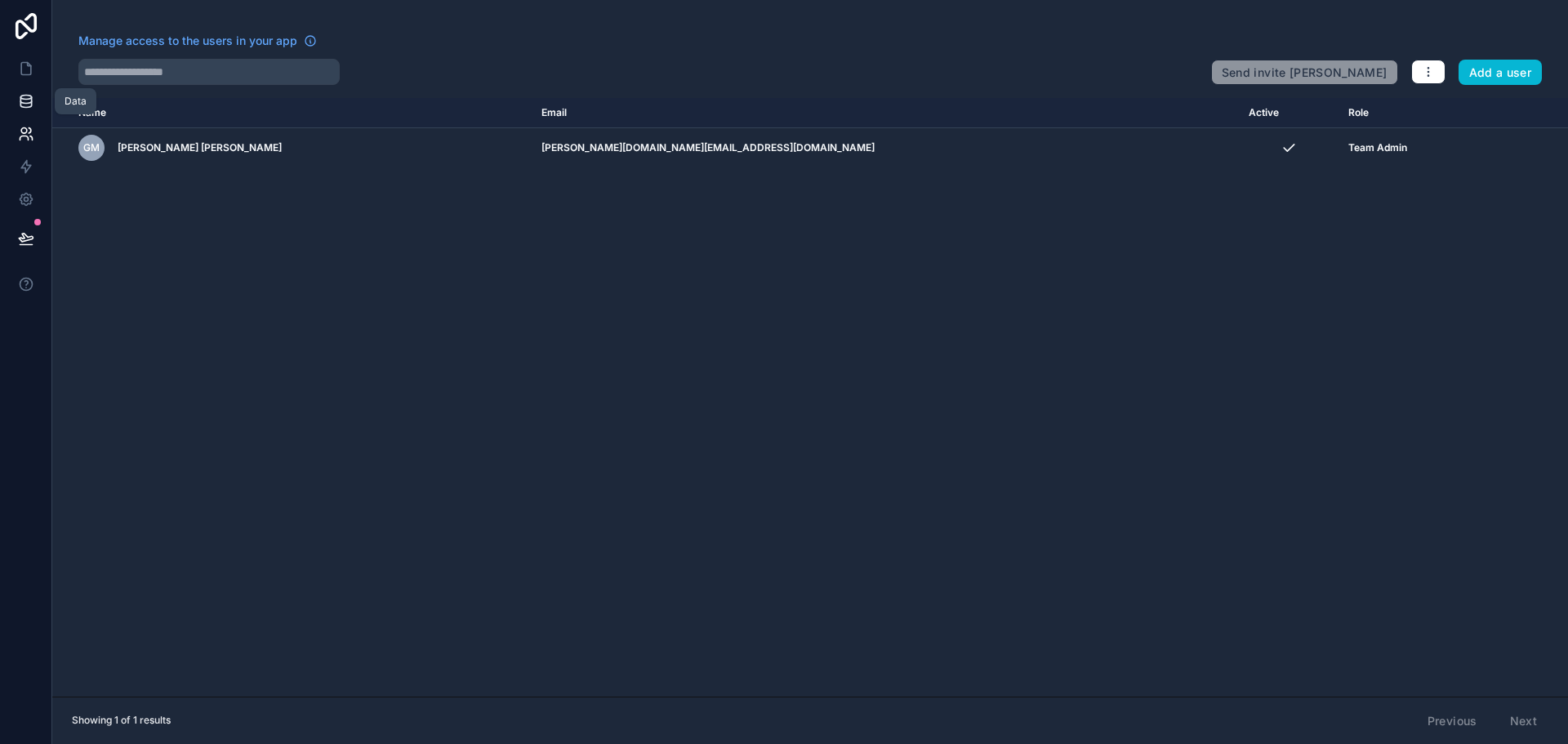
click at [24, 101] on icon at bounding box center [26, 101] width 16 height 16
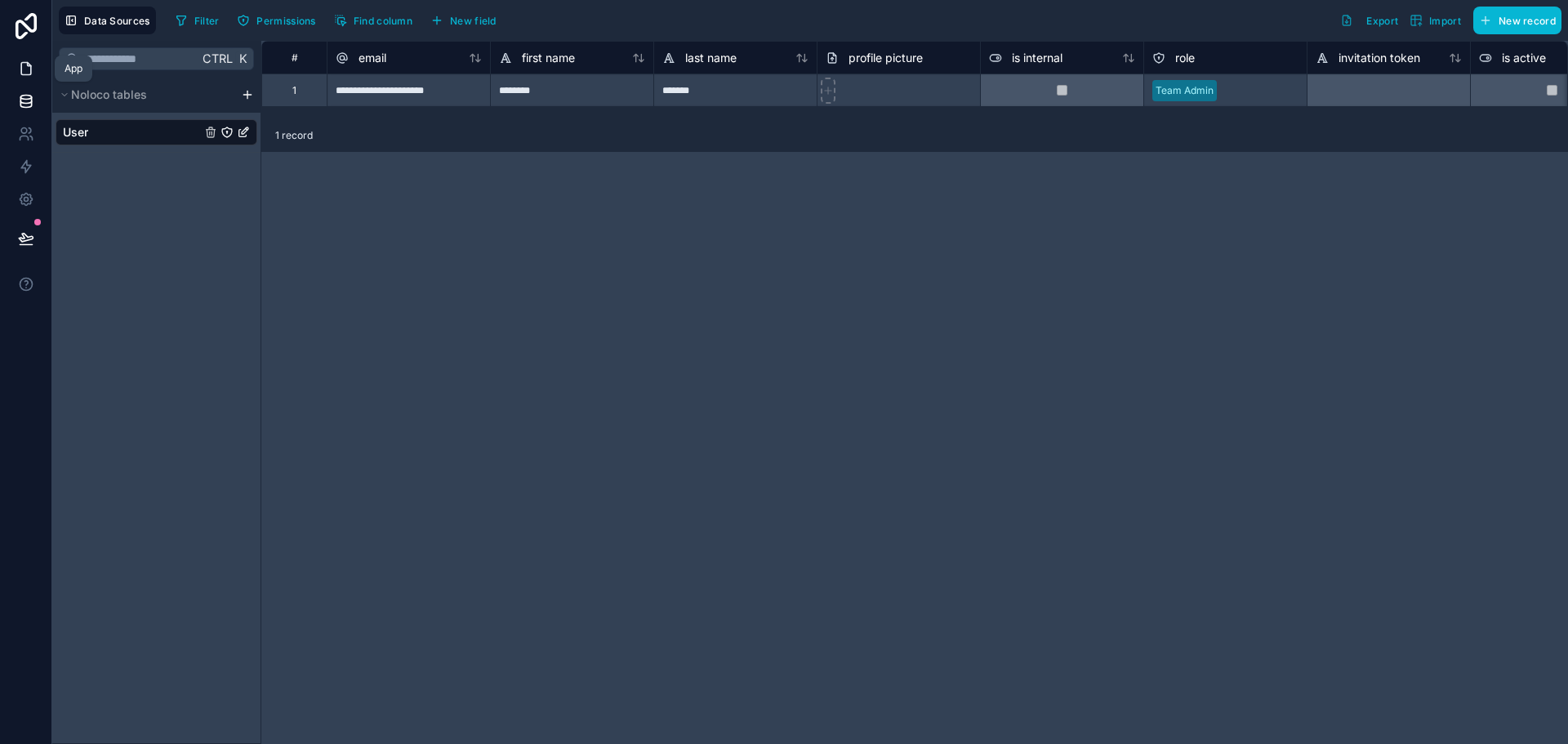
click at [26, 78] on link at bounding box center [26, 69] width 52 height 33
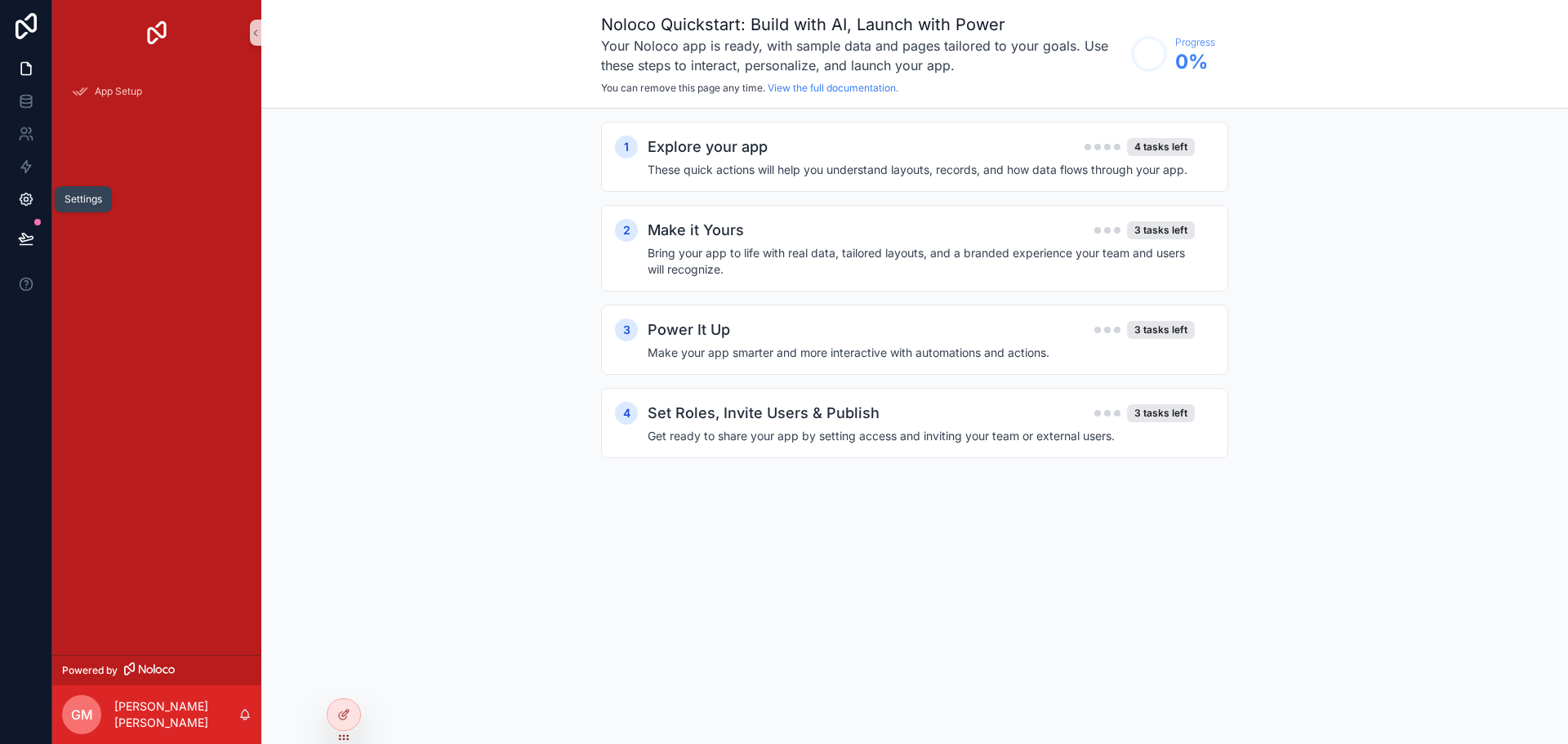
click at [29, 197] on icon at bounding box center [26, 199] width 12 height 12
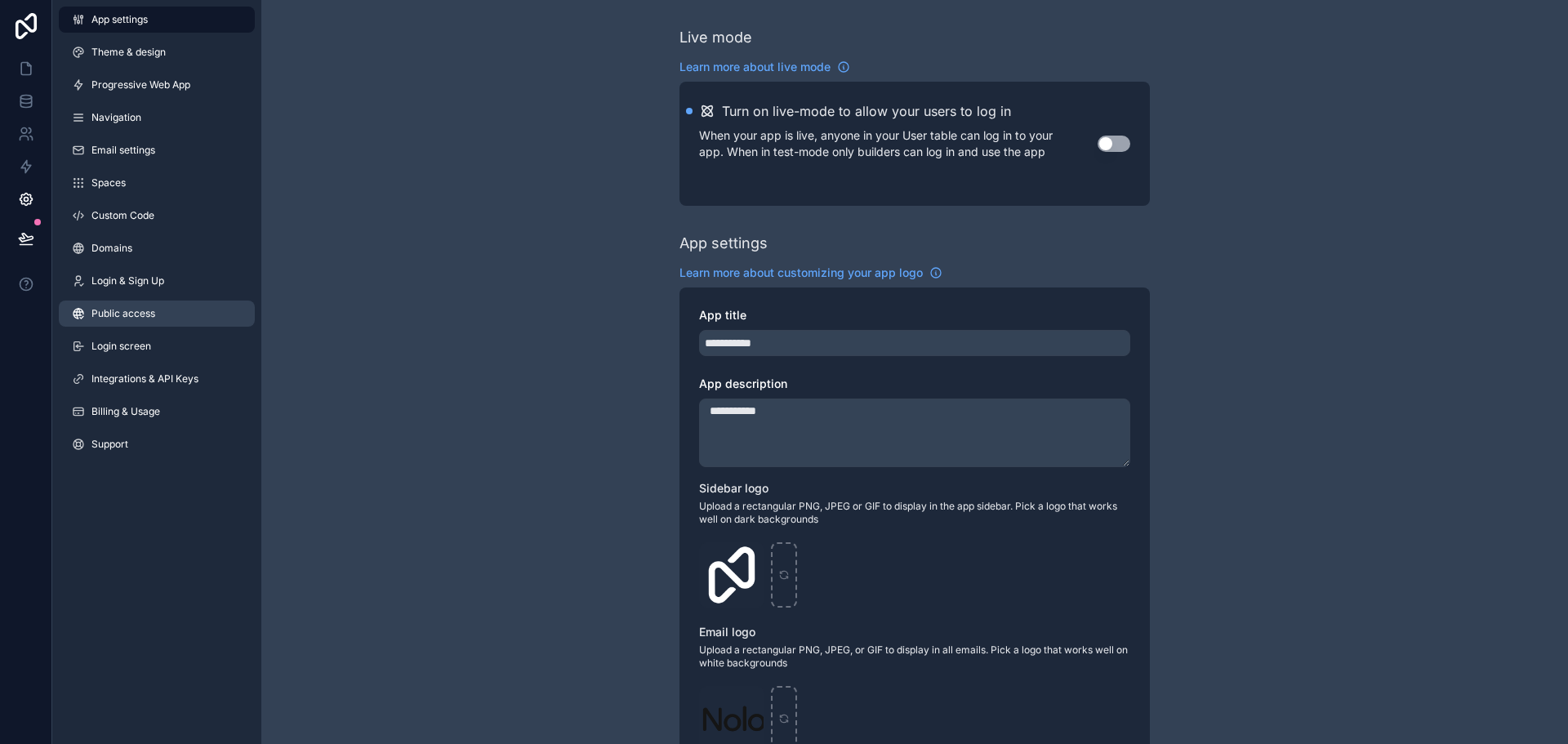
click at [147, 309] on span "Public access" at bounding box center [123, 313] width 64 height 13
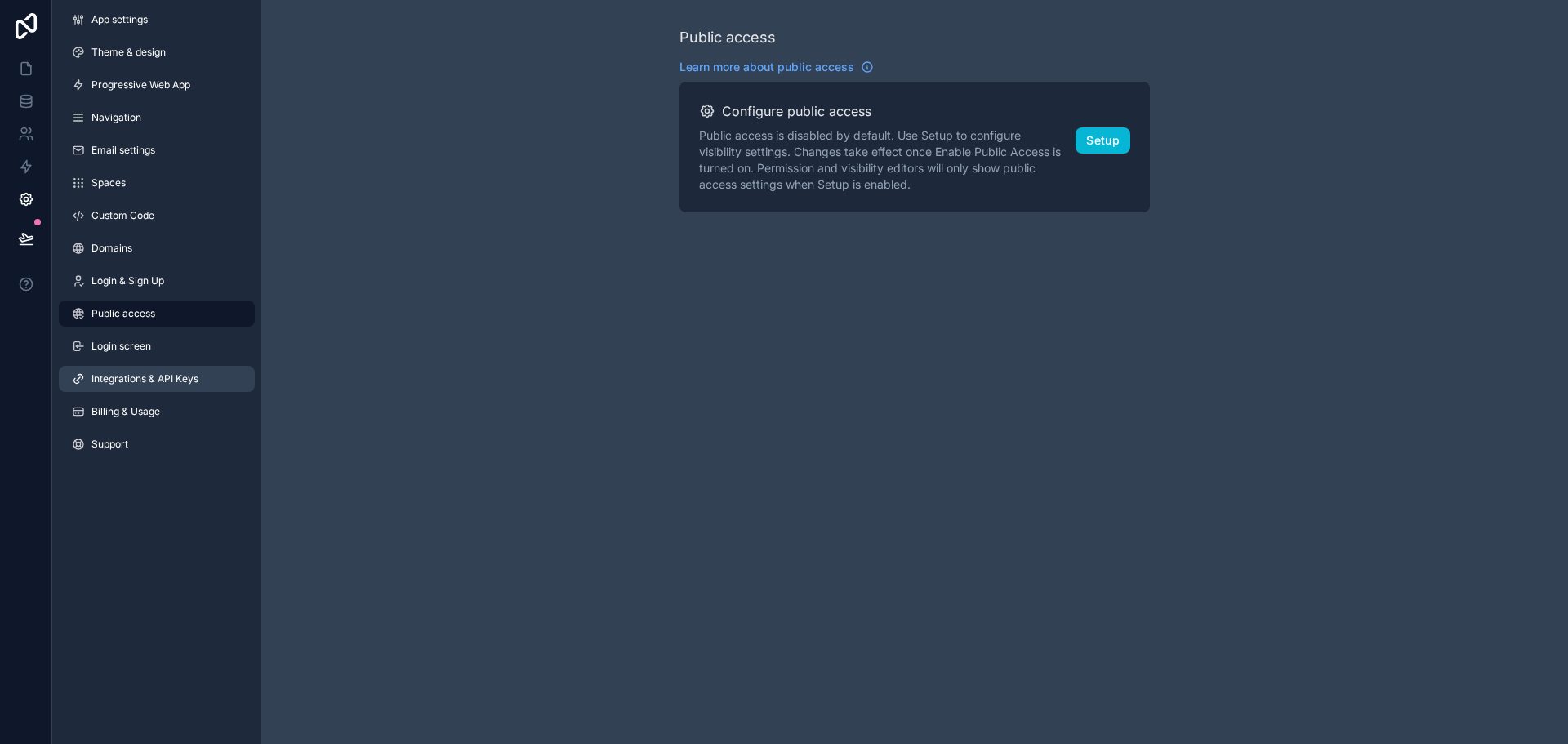
click at [170, 380] on span "Integrations & API Keys" at bounding box center [145, 379] width 107 height 13
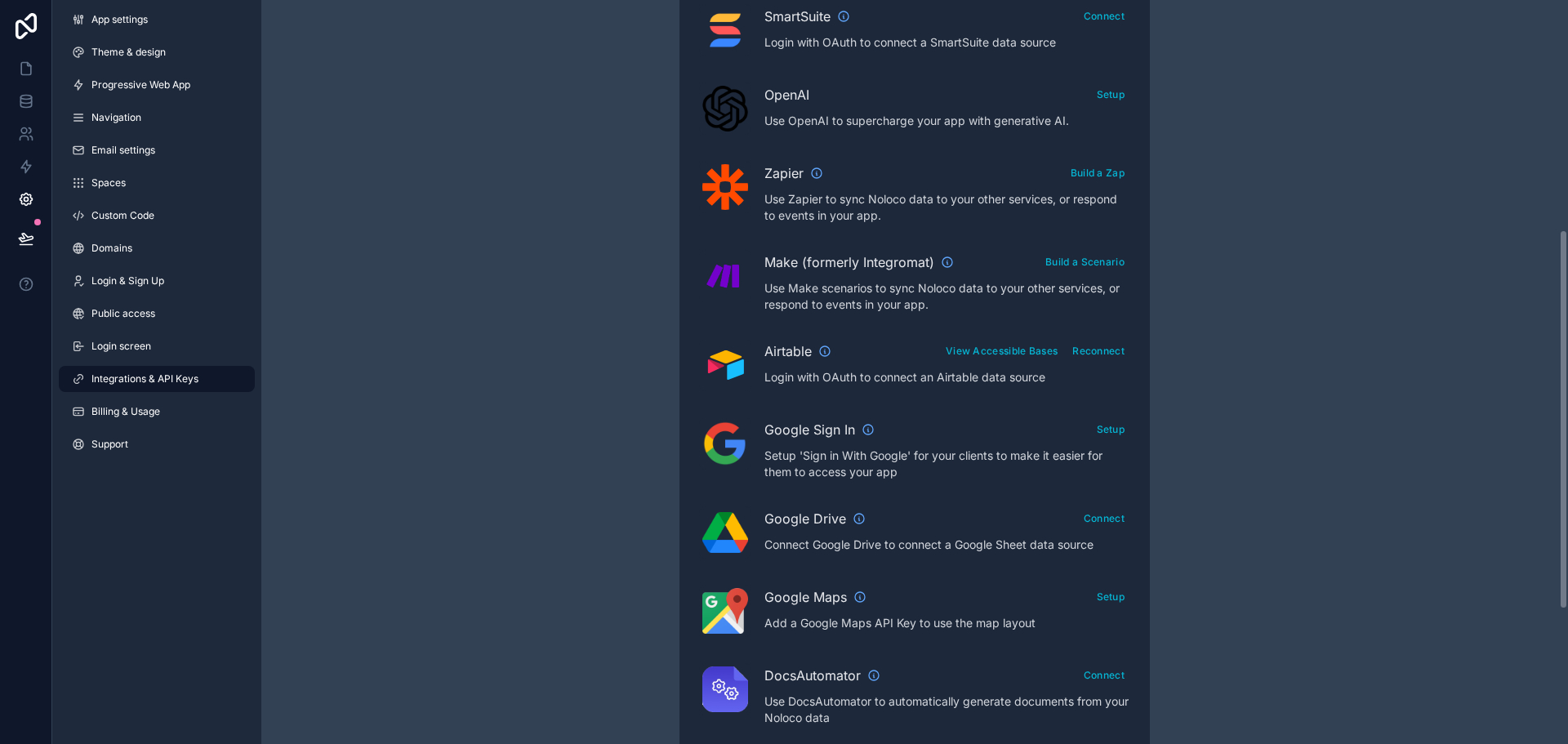
scroll to position [408, 0]
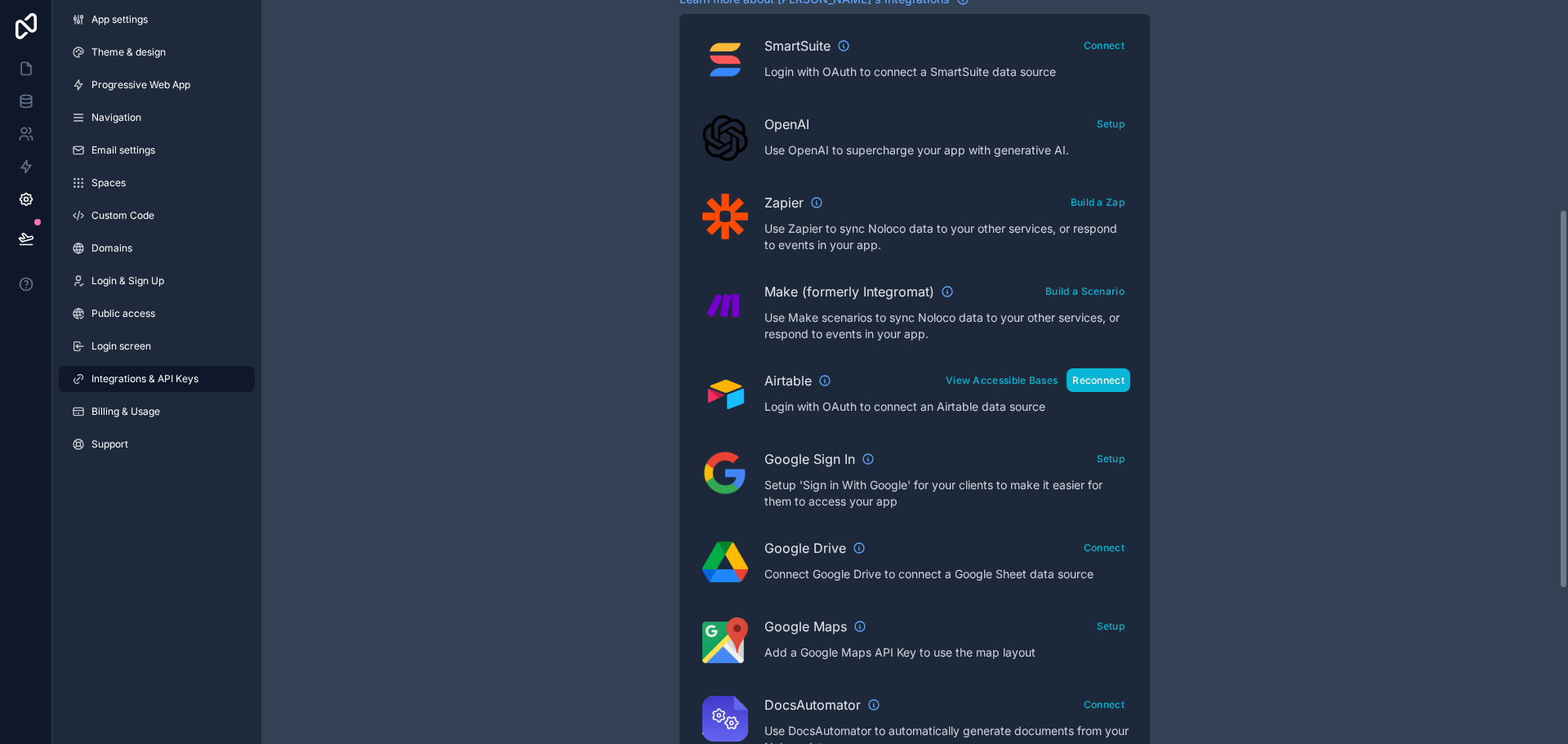
click at [1087, 376] on button "Reconnect" at bounding box center [1099, 380] width 64 height 23
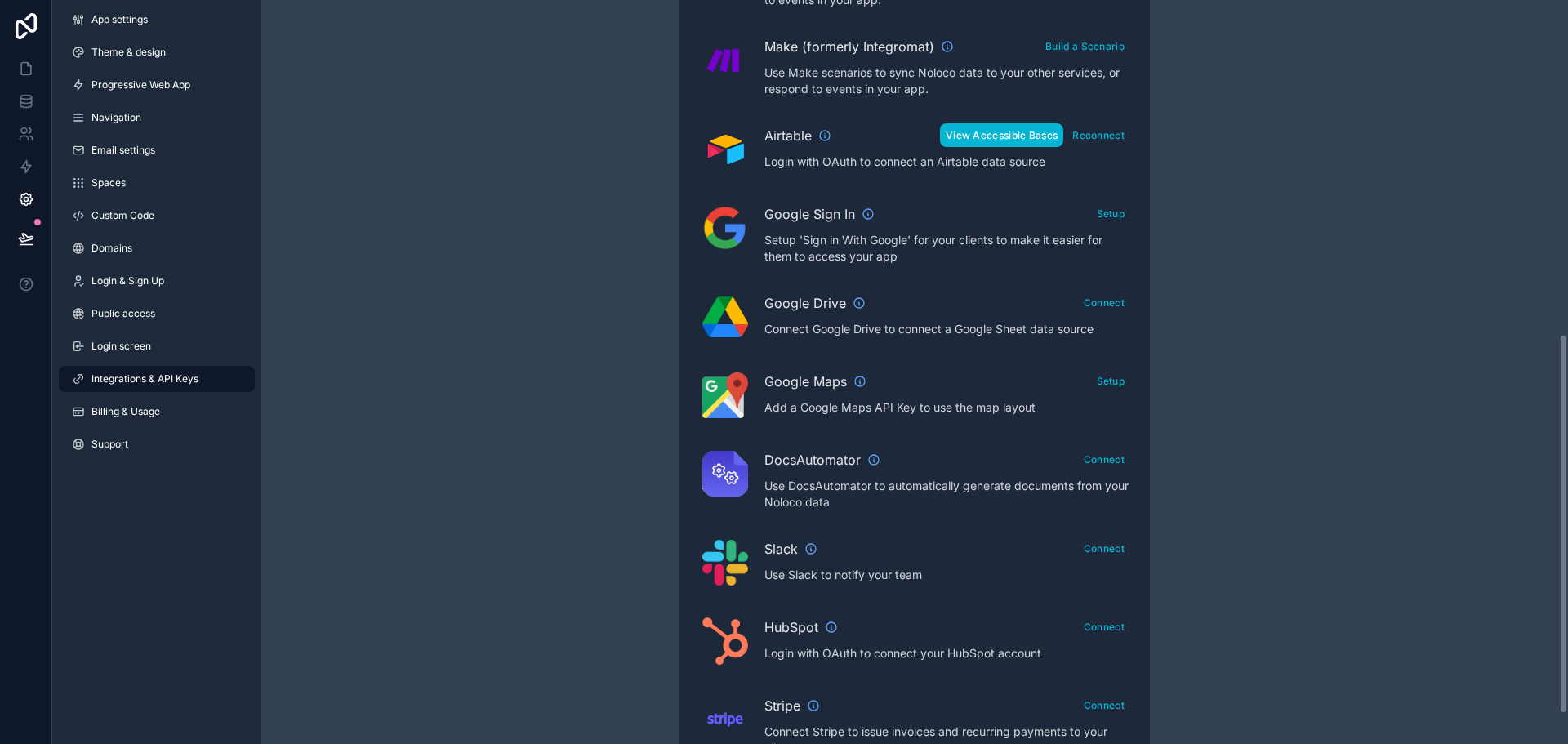
scroll to position [490, 0]
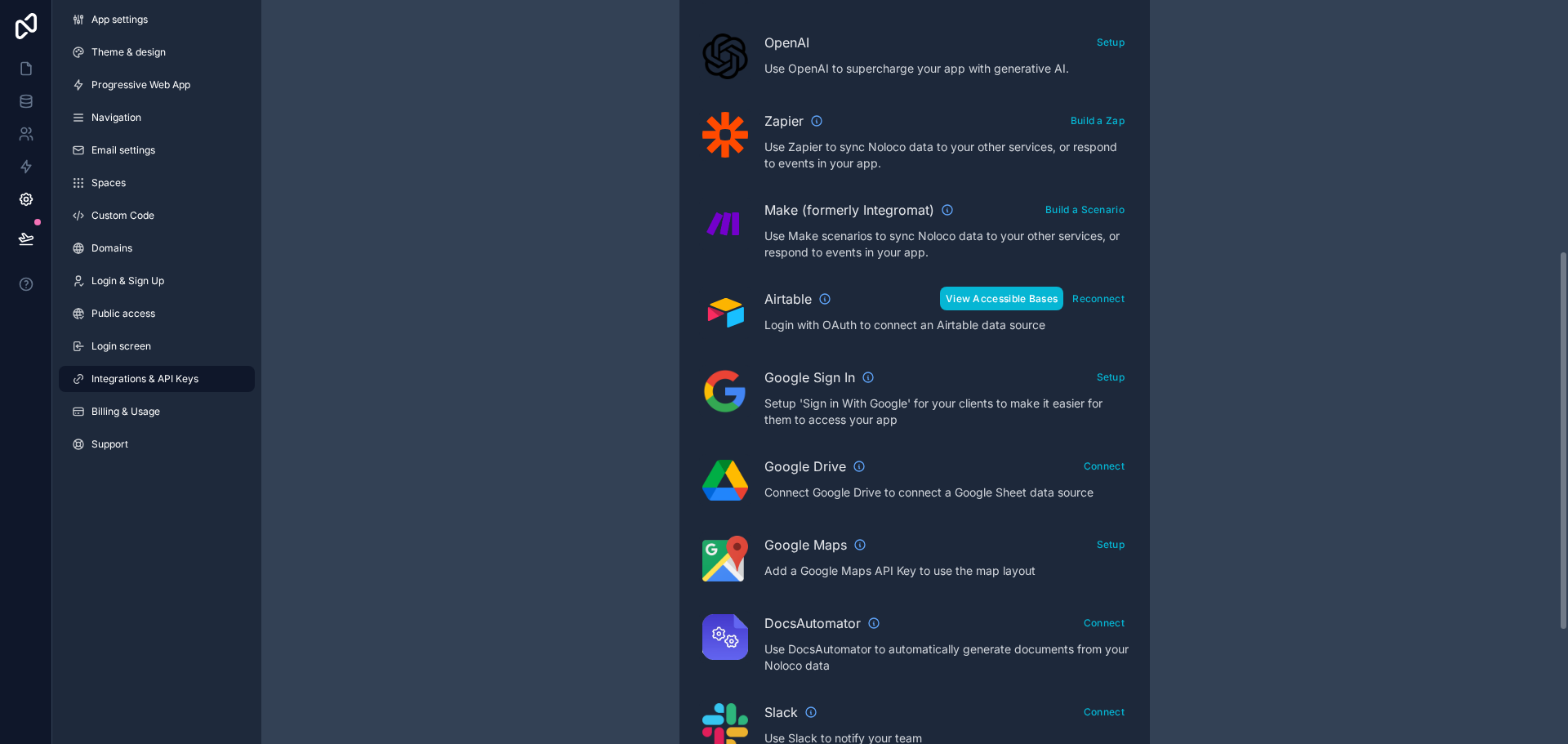
click at [990, 308] on button "View Accessible Bases" at bounding box center [1002, 298] width 123 height 23
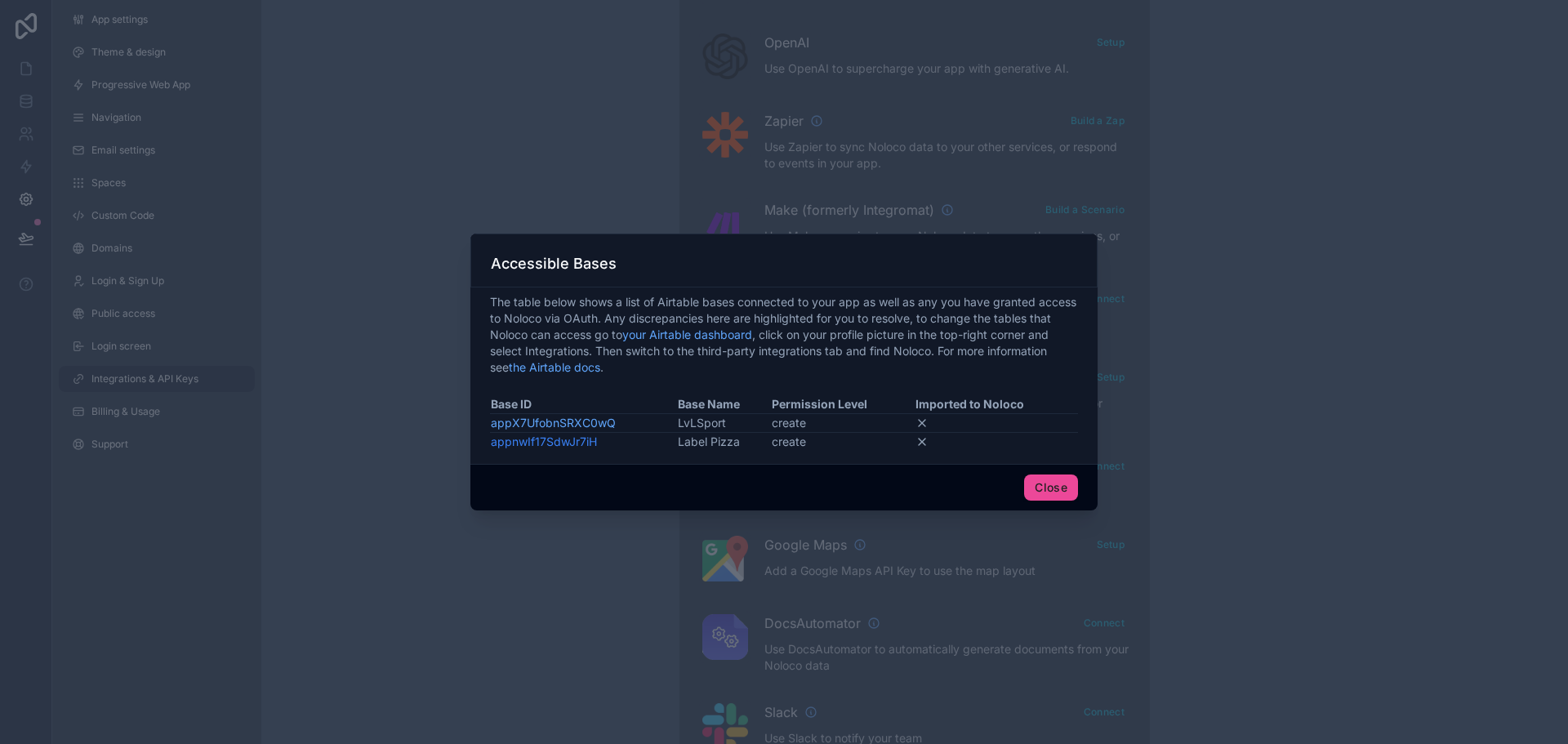
click at [556, 441] on link "appnwIf17SdwJr7iH" at bounding box center [544, 442] width 106 height 14
click at [1048, 484] on button "Close" at bounding box center [1051, 488] width 54 height 26
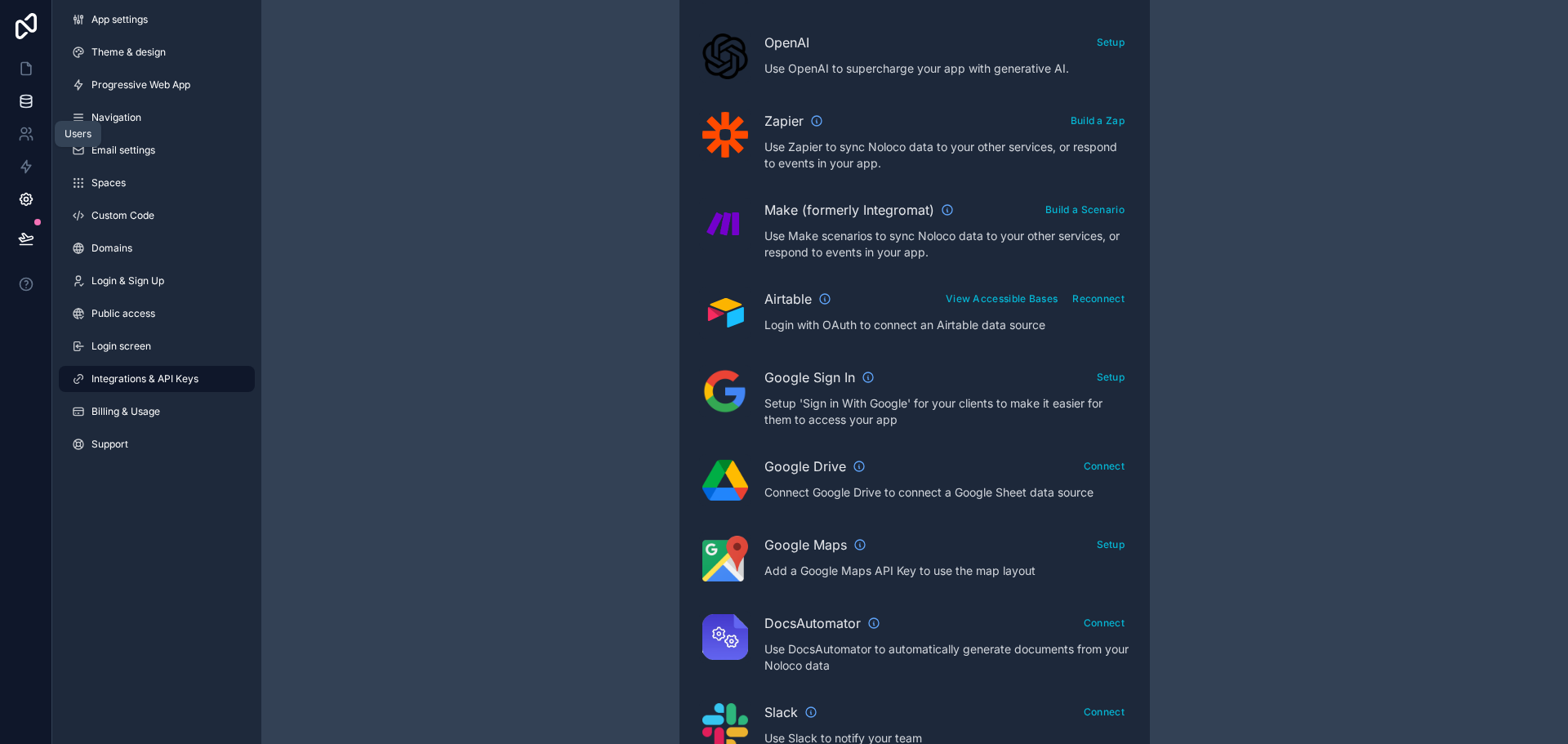
click at [28, 108] on icon at bounding box center [26, 104] width 10 height 7
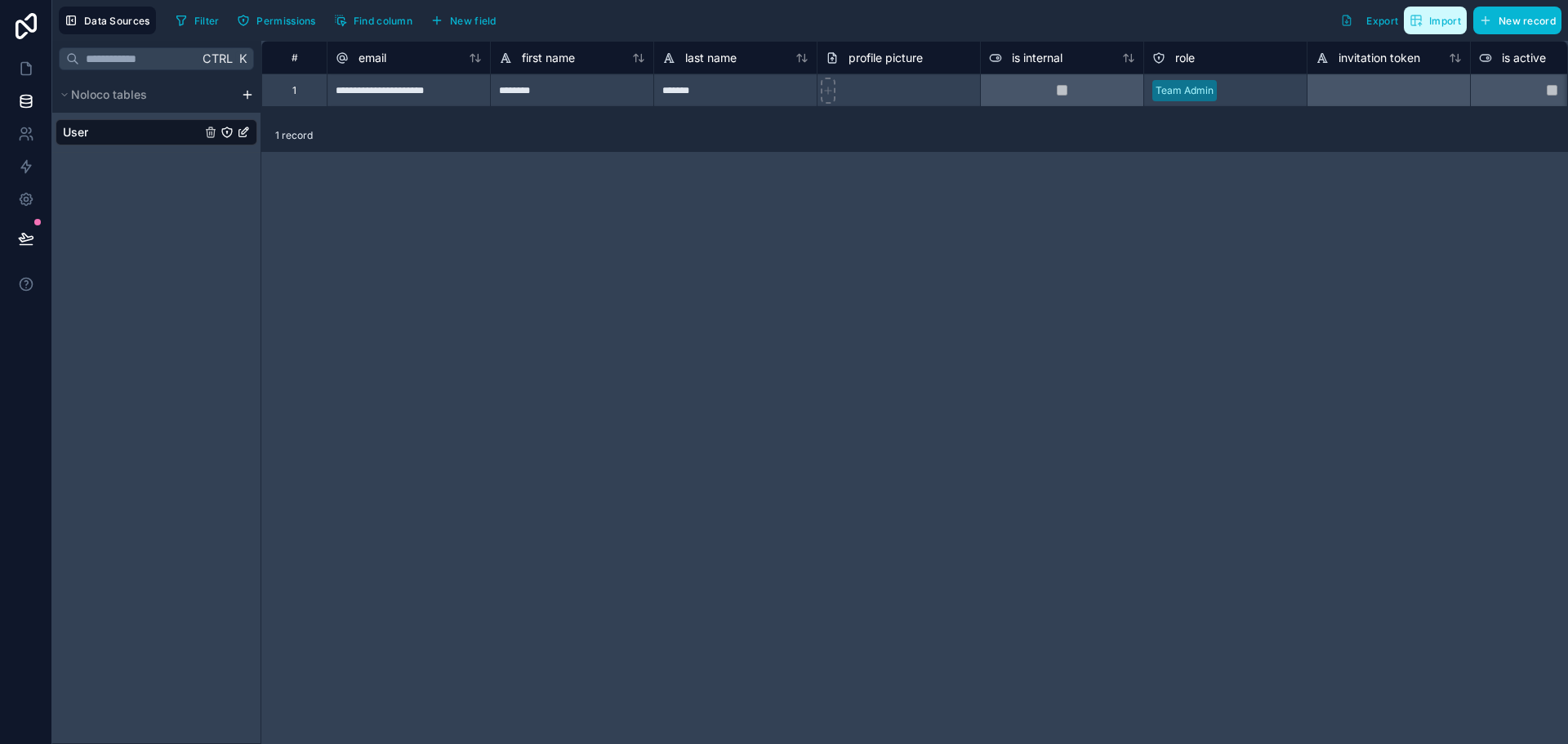
click at [1442, 23] on span "Import" at bounding box center [1445, 21] width 32 height 12
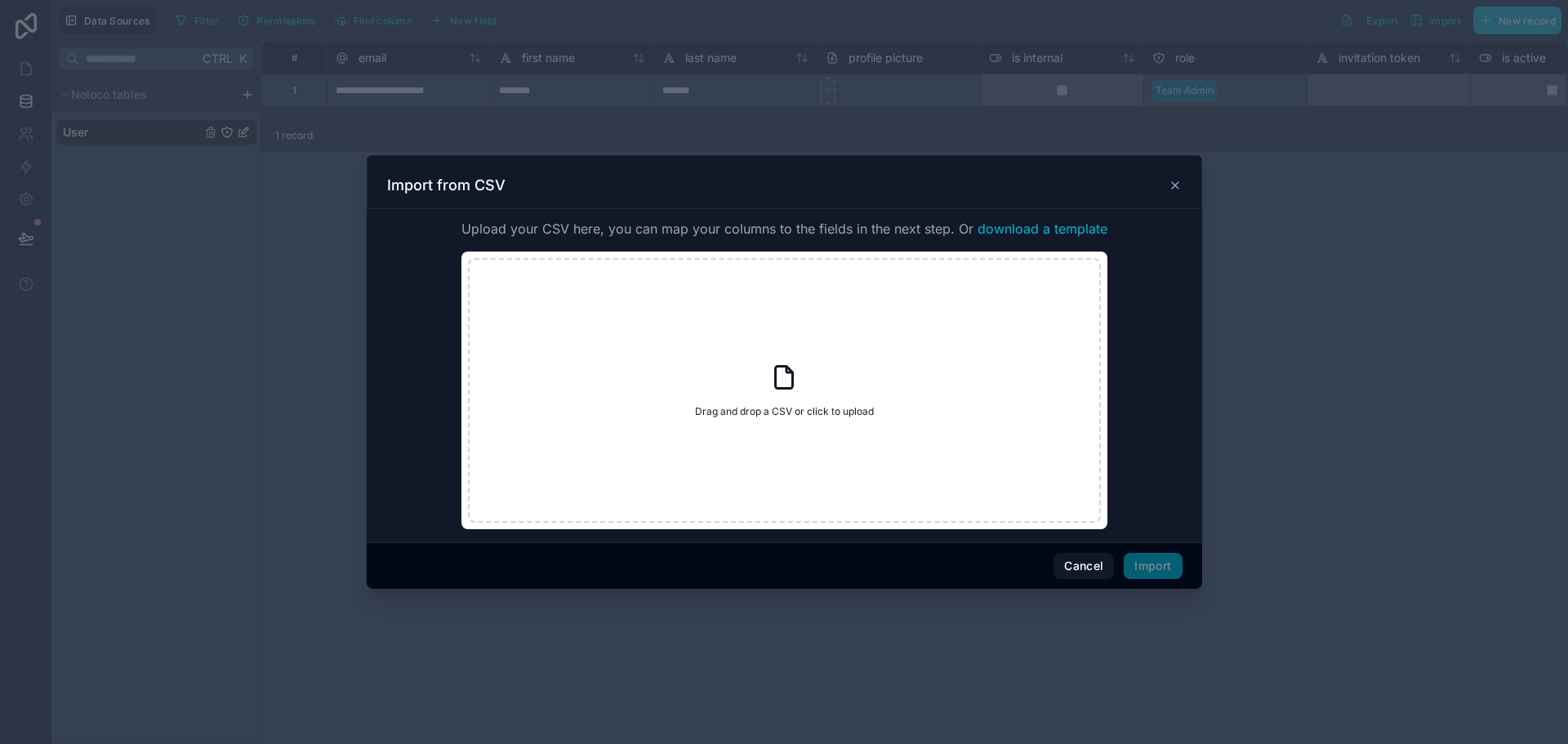
click at [1176, 187] on icon at bounding box center [1175, 186] width 7 height 7
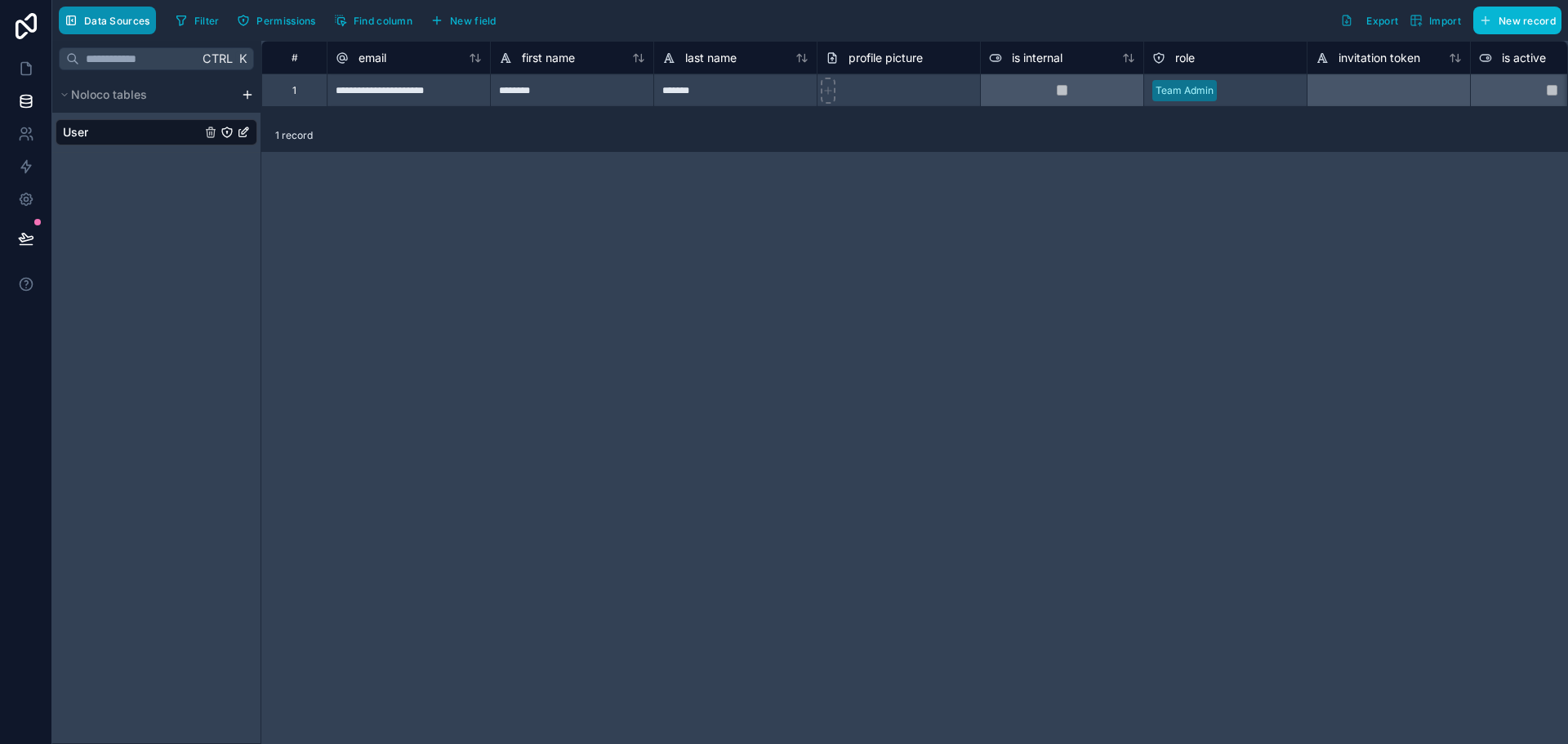
click at [137, 21] on span "Data Sources" at bounding box center [117, 21] width 66 height 12
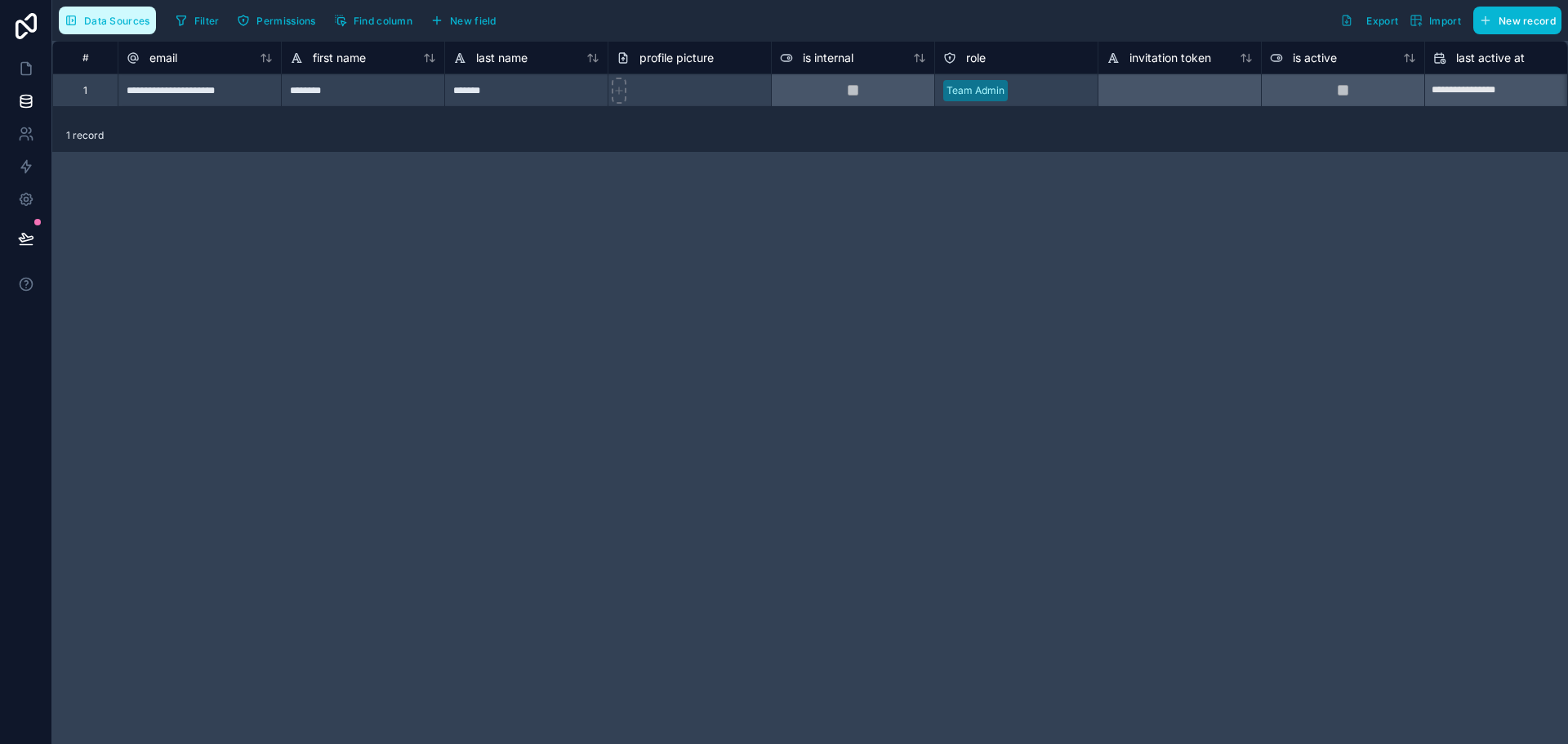
click at [103, 21] on span "Data Sources" at bounding box center [117, 21] width 66 height 12
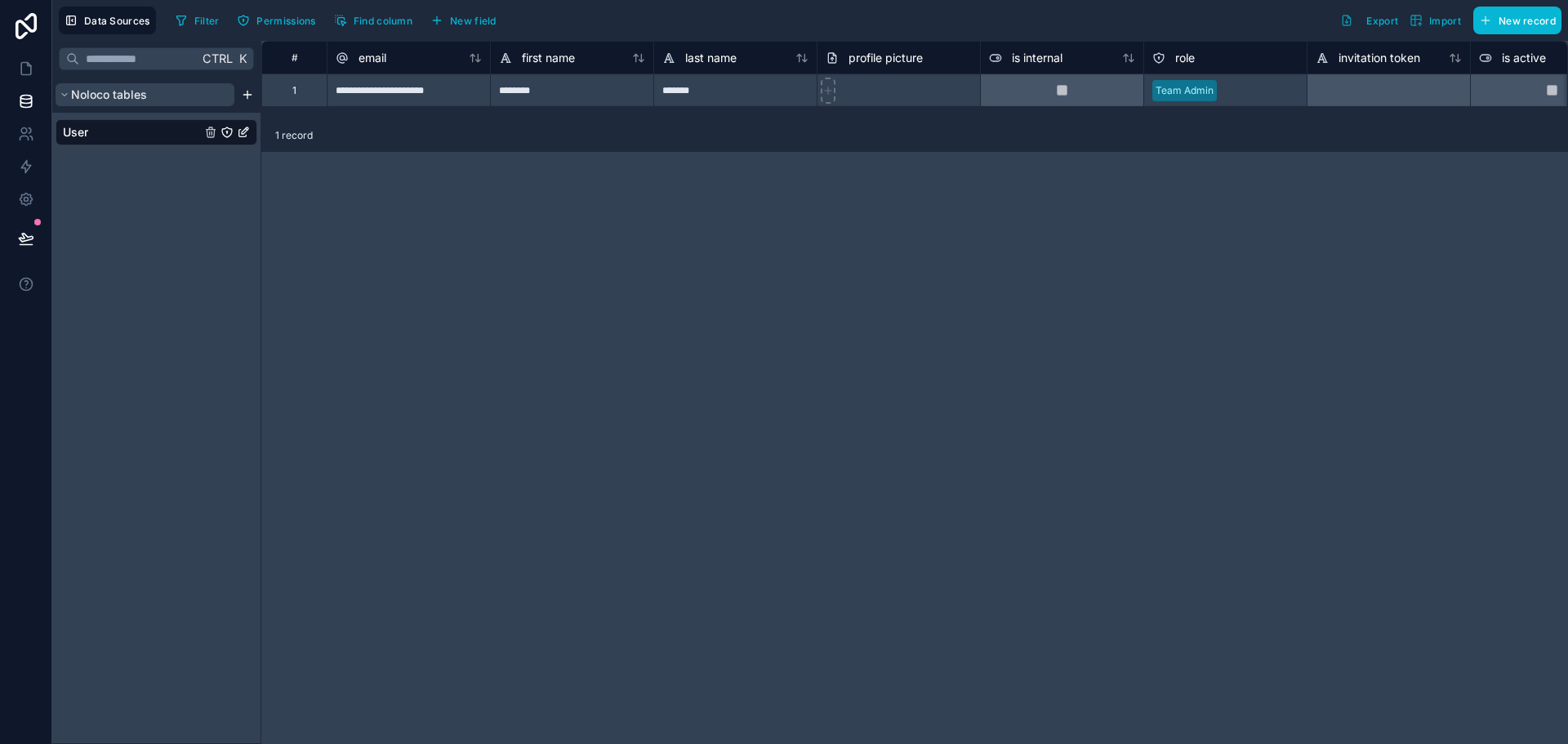
click at [70, 97] on button "Noloco tables" at bounding box center [144, 95] width 179 height 23
click at [259, 96] on div "Noloco tables" at bounding box center [156, 95] width 208 height 36
click at [251, 98] on html "**********" at bounding box center [784, 372] width 1568 height 744
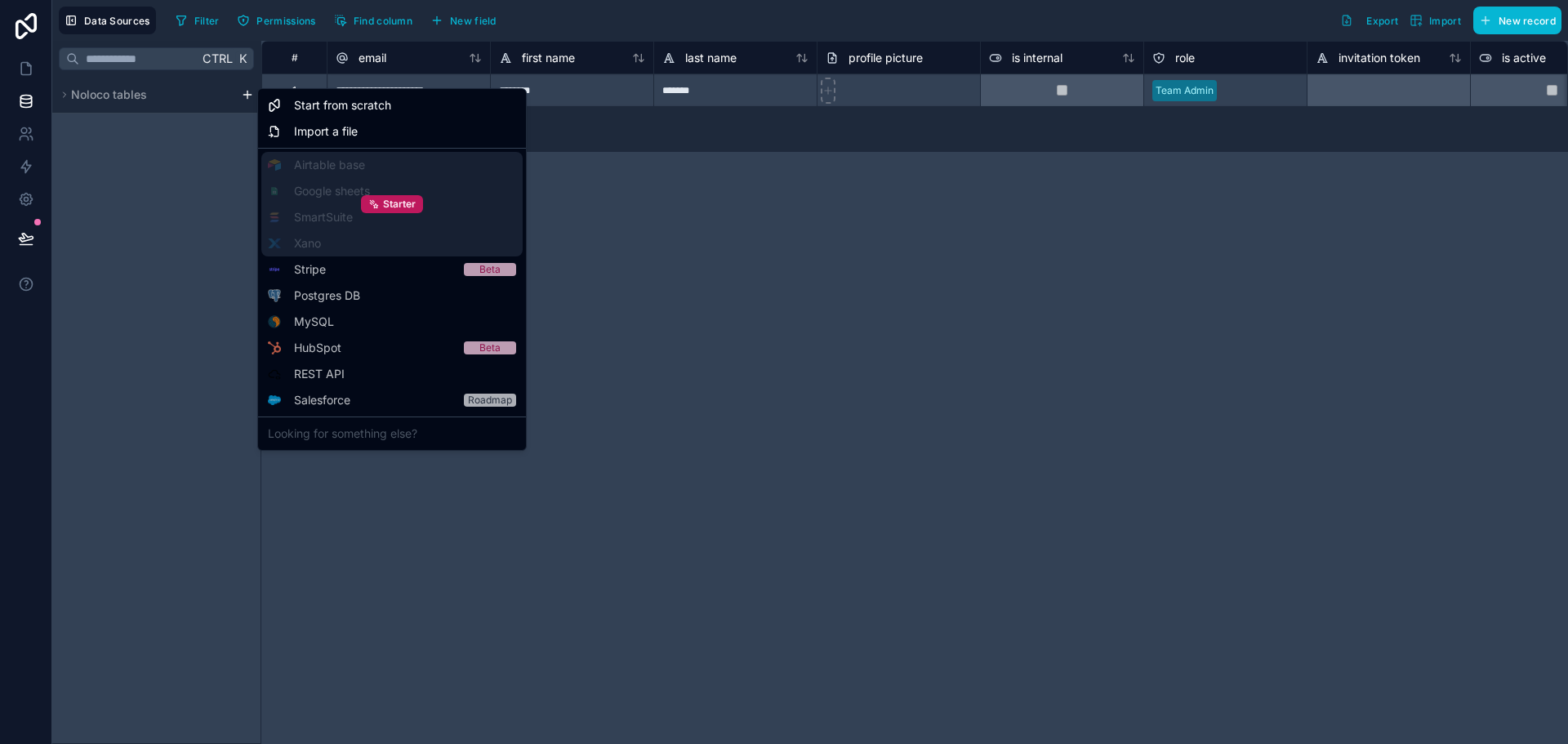
click at [344, 161] on div "Starter" at bounding box center [392, 204] width 261 height 104
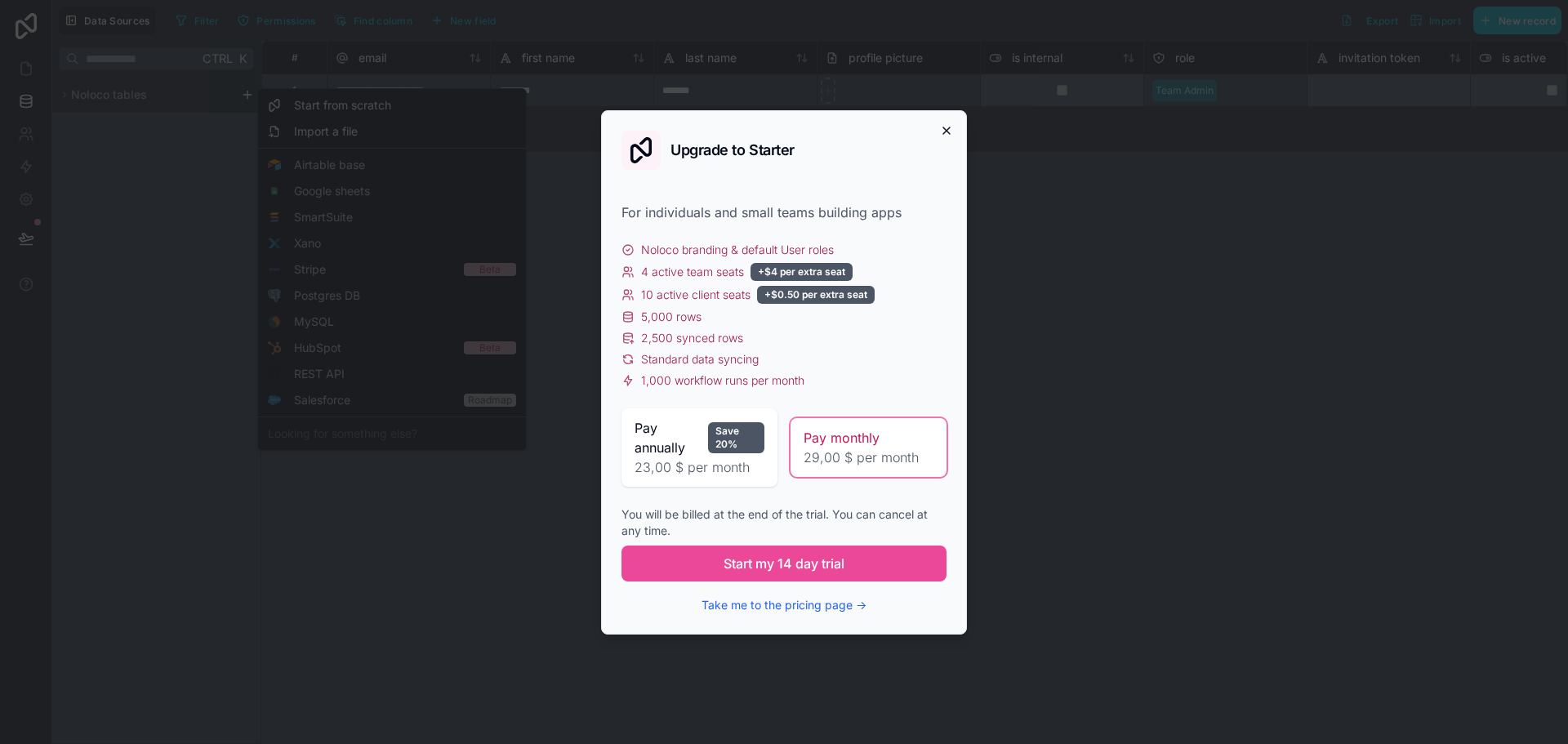
click at [953, 132] on icon "button" at bounding box center [947, 130] width 13 height 13
